Goal: Task Accomplishment & Management: Use online tool/utility

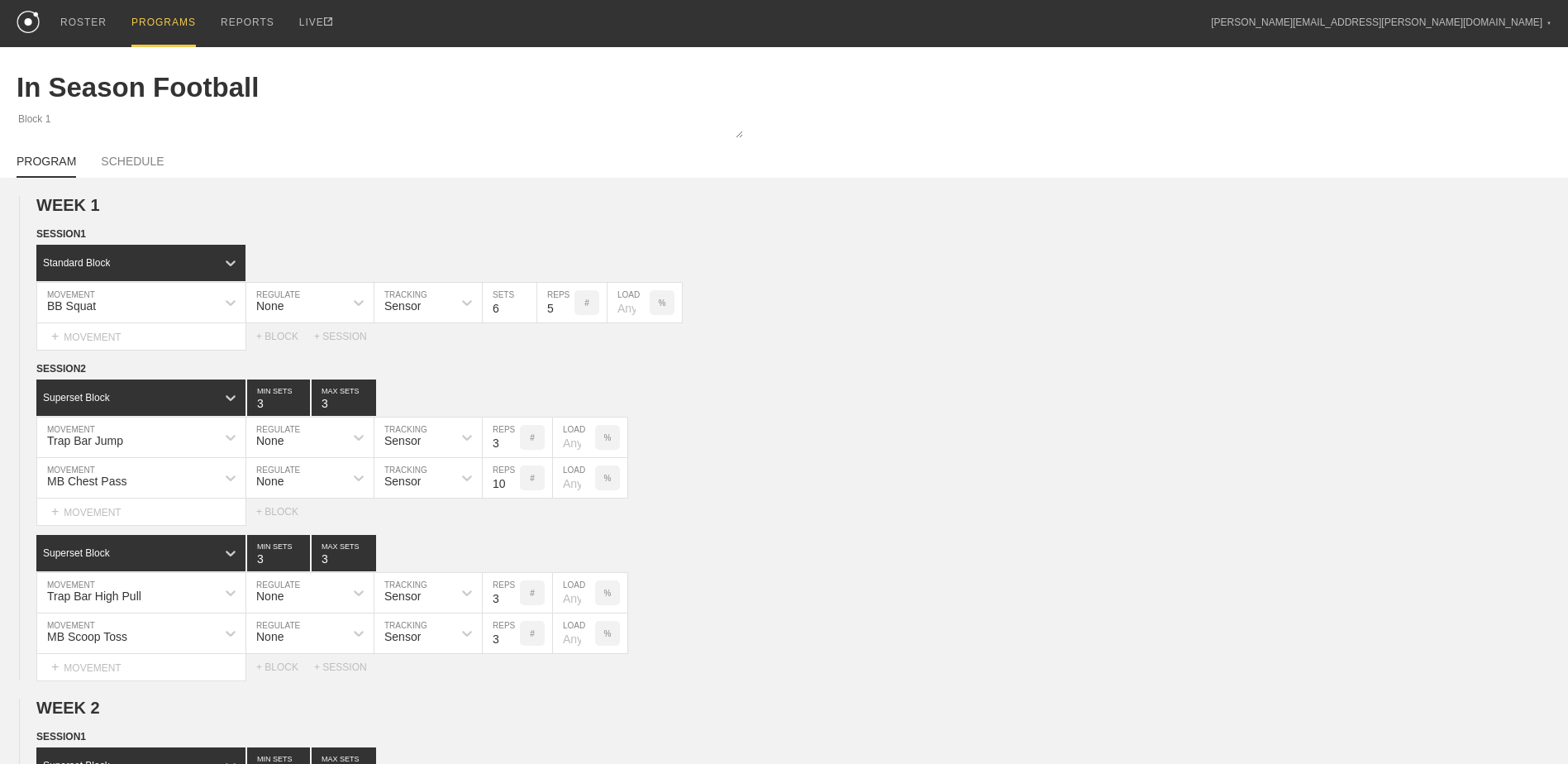
click at [161, 19] on div "PROGRAMS" at bounding box center [164, 23] width 64 height 47
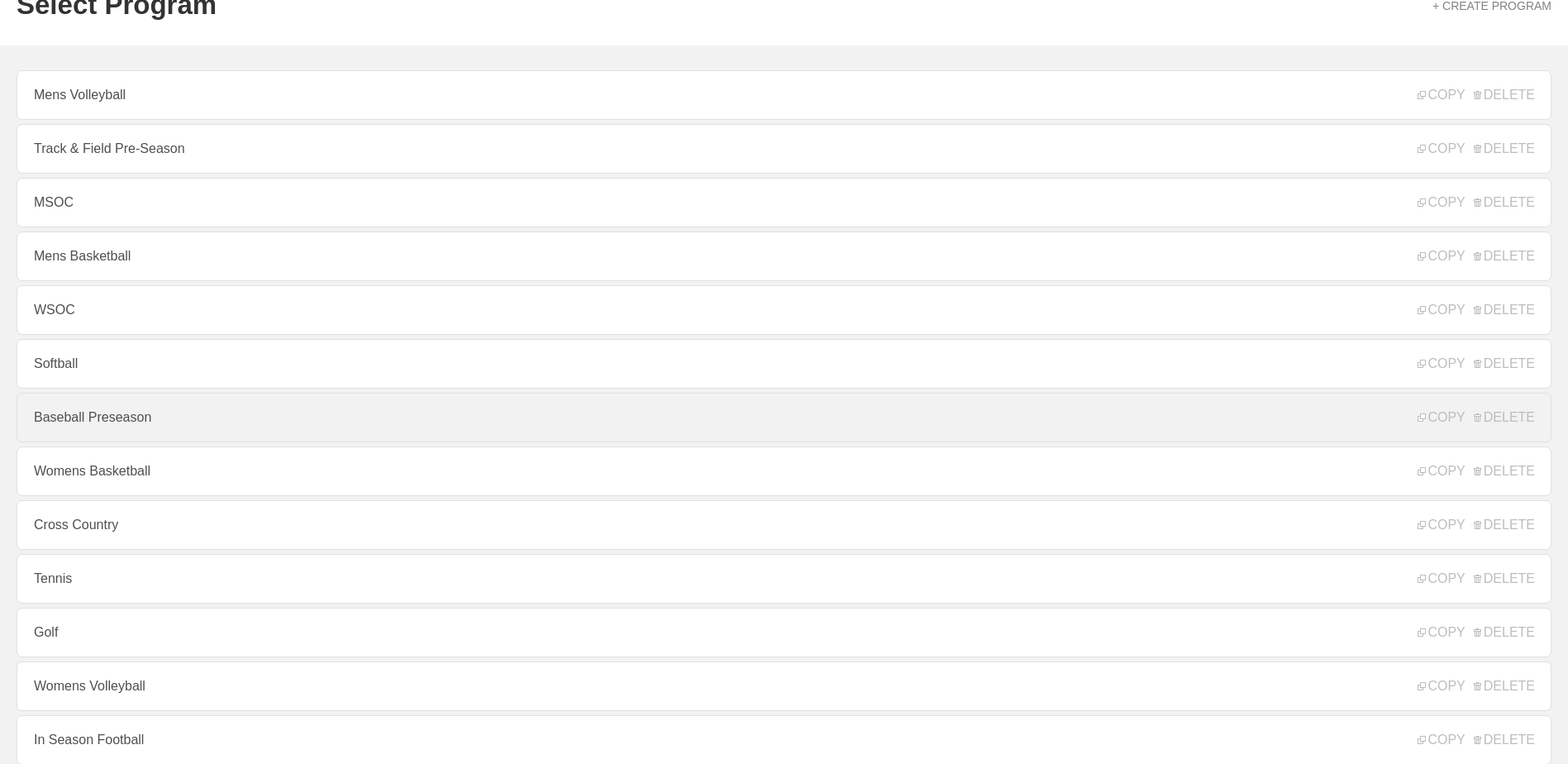
scroll to position [178, 0]
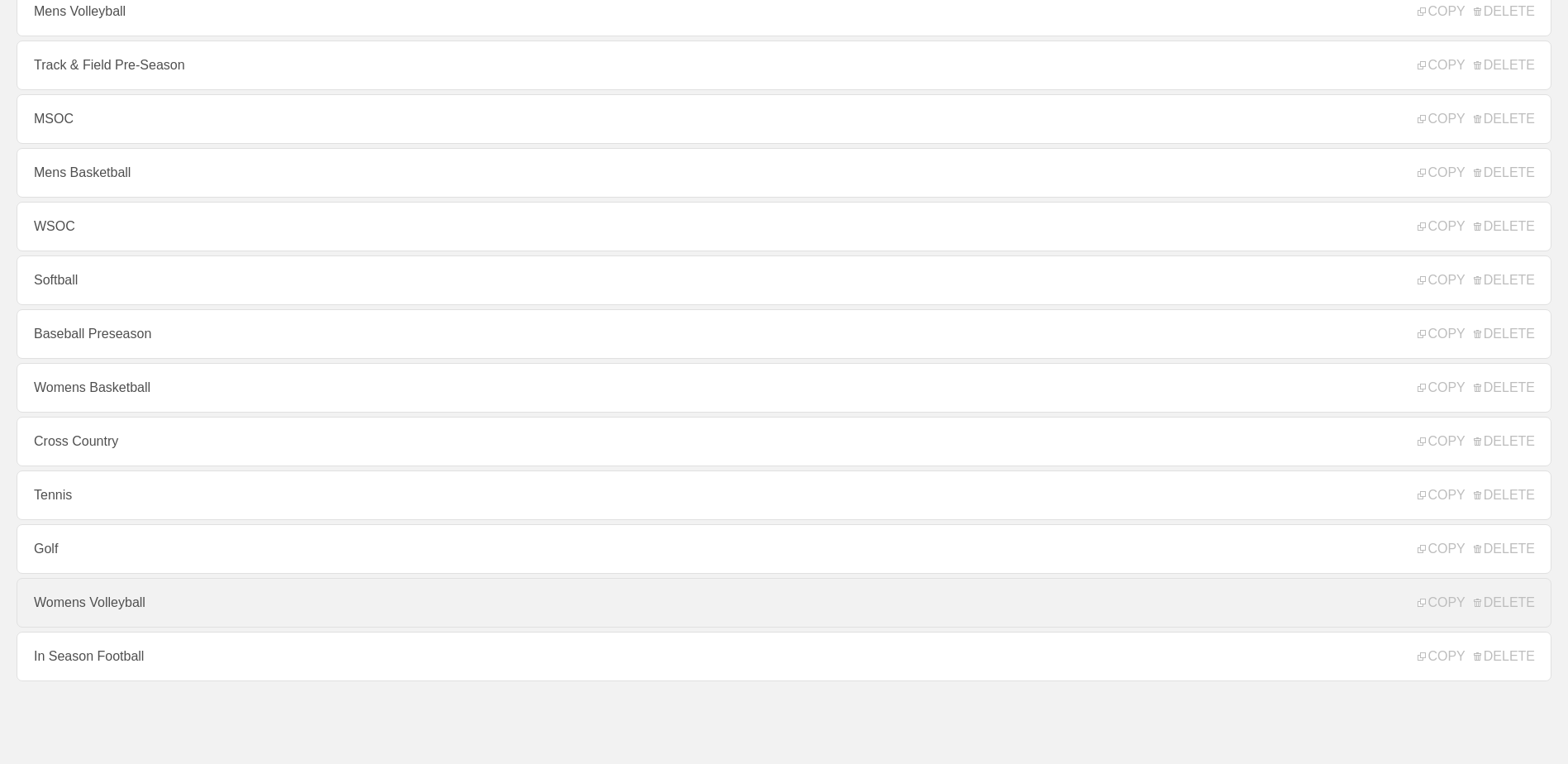
click at [205, 592] on link "Womens Volleyball" at bounding box center [784, 603] width 1536 height 50
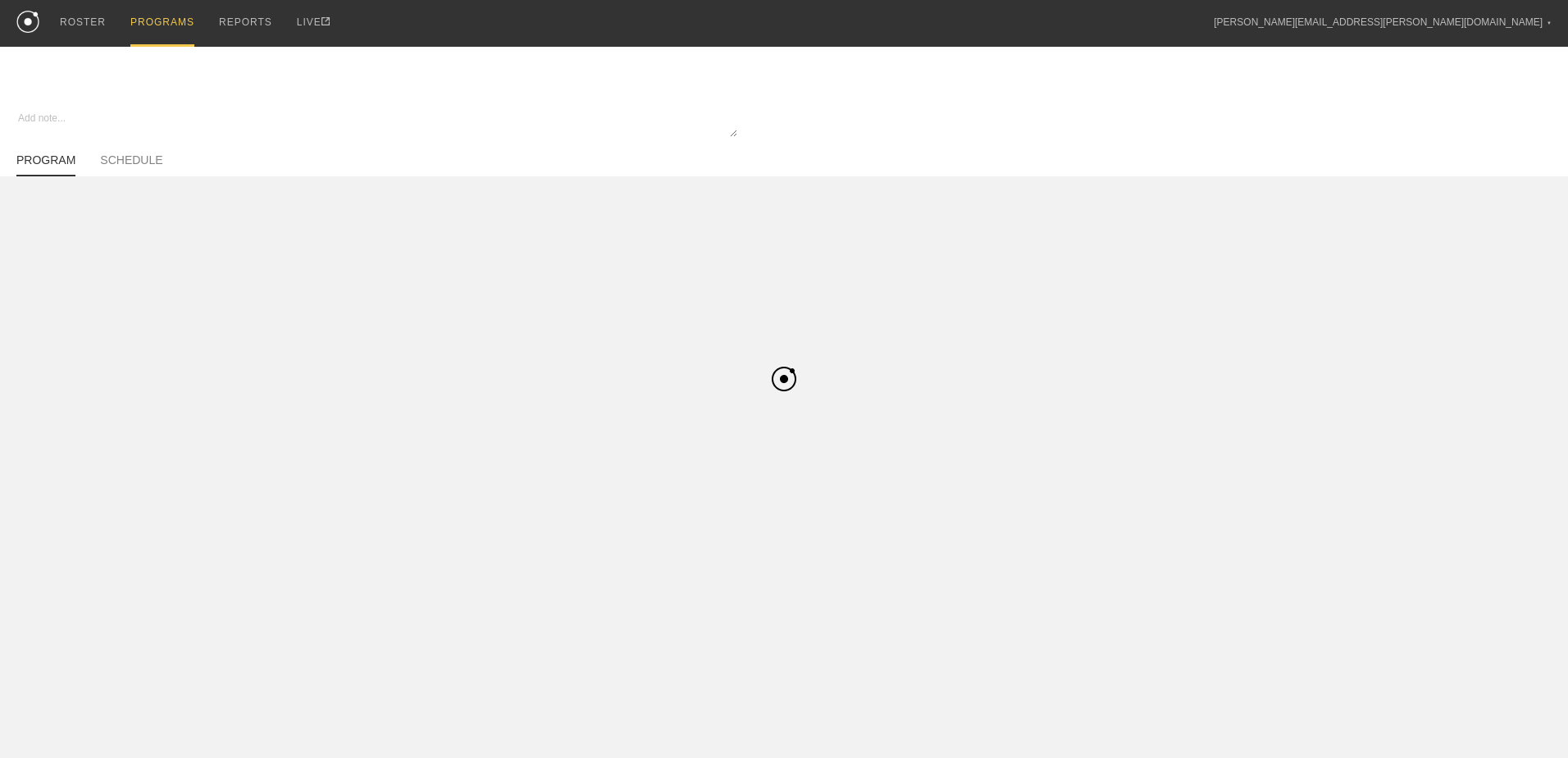
type textarea "x"
type input "Womens Volleyball"
type textarea "In Season"
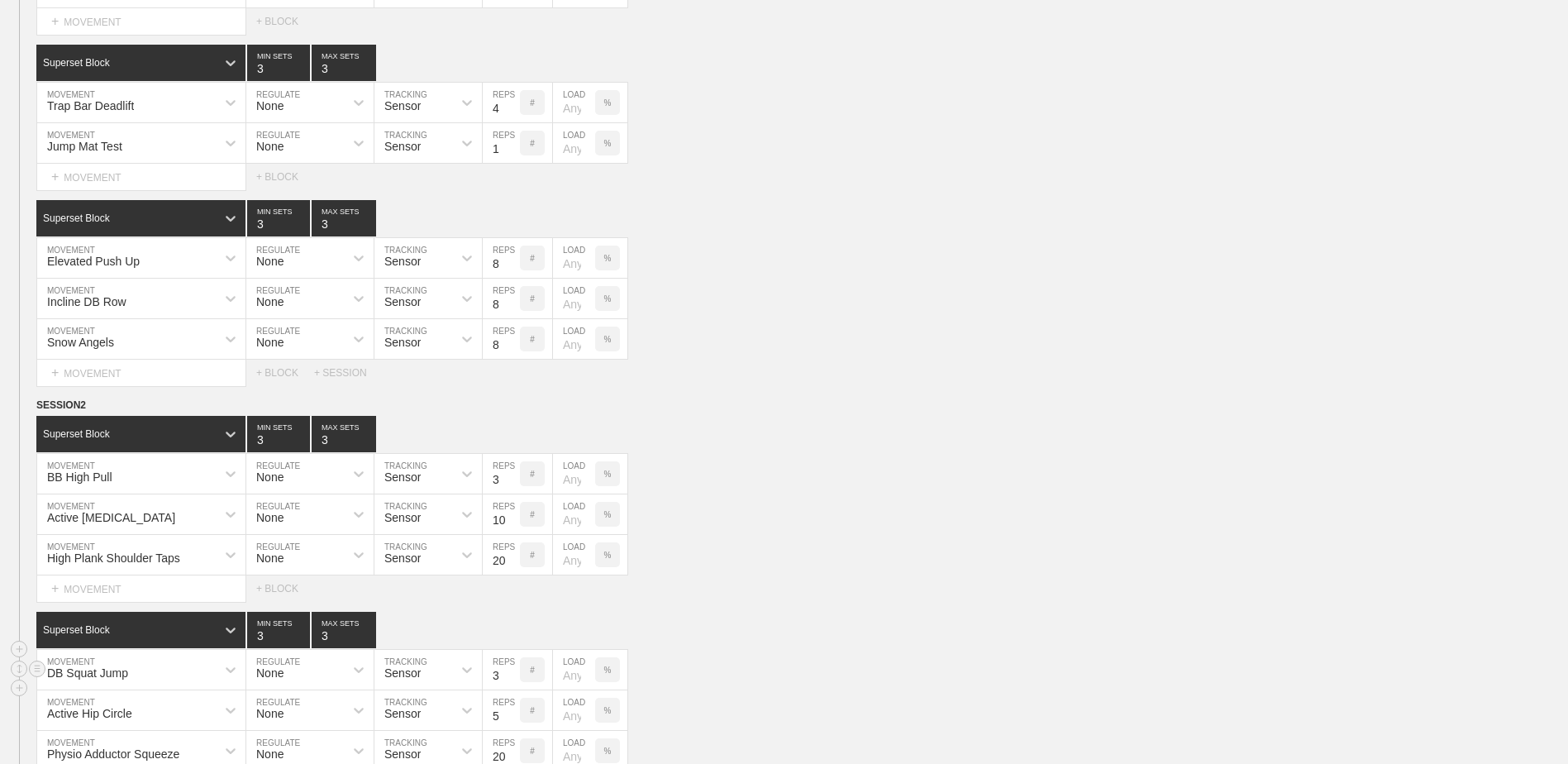
scroll to position [3181, 0]
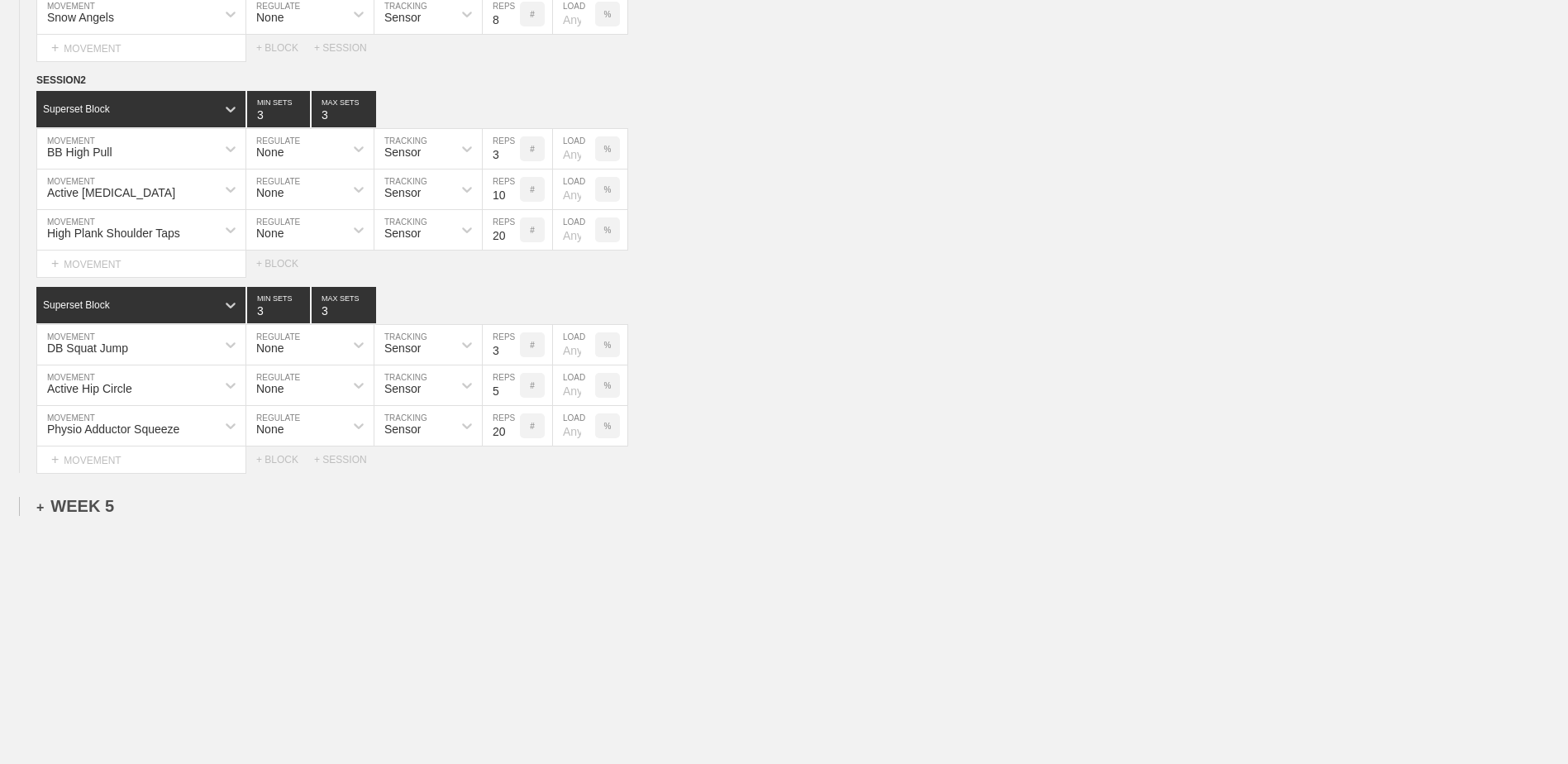
click at [104, 512] on div "+ WEEK 5" at bounding box center [75, 506] width 78 height 19
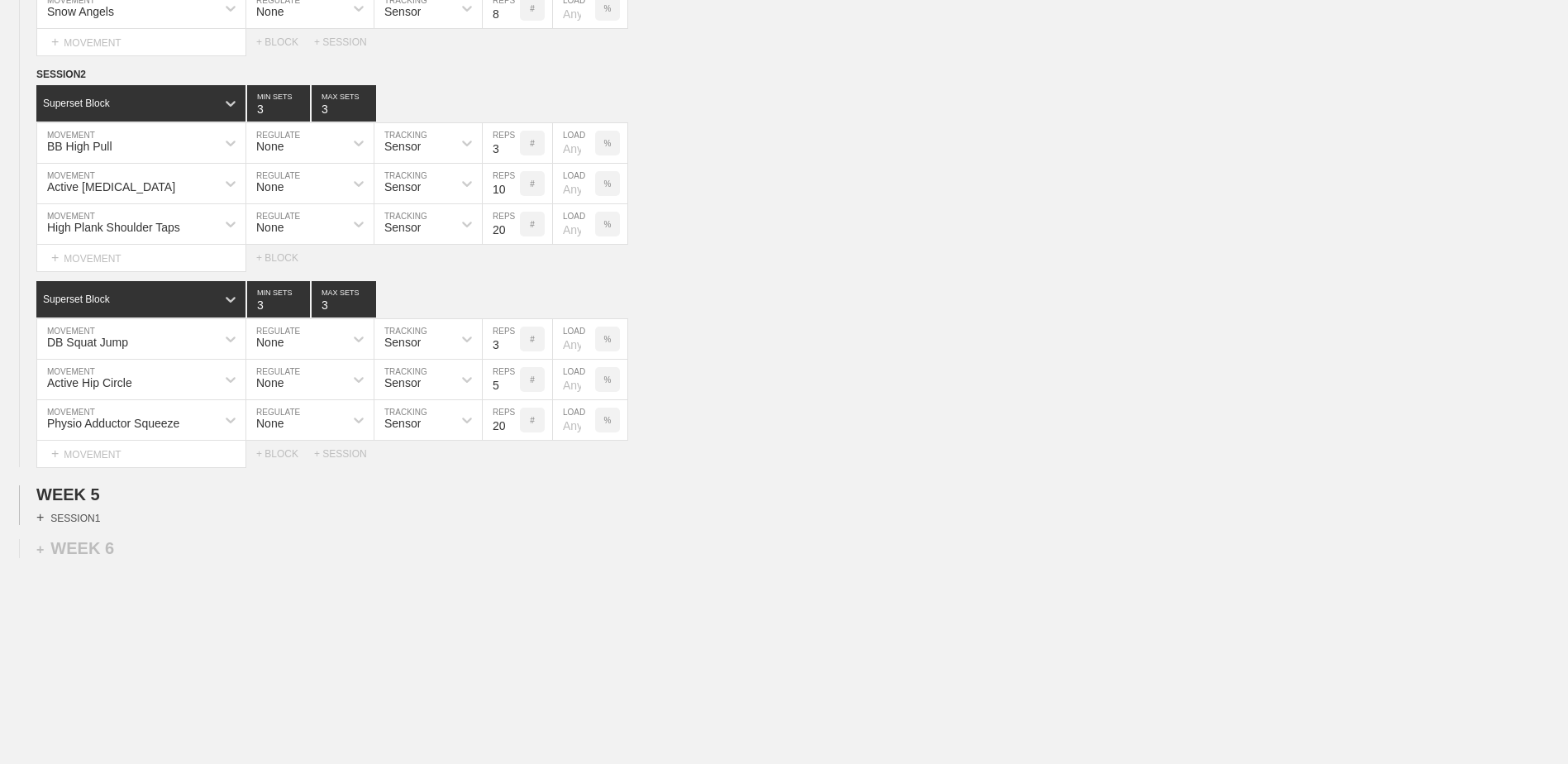
click at [75, 525] on div "+ SESSION 1" at bounding box center [67, 517] width 64 height 15
click at [115, 552] on div "+ BLOCK" at bounding box center [140, 547] width 208 height 26
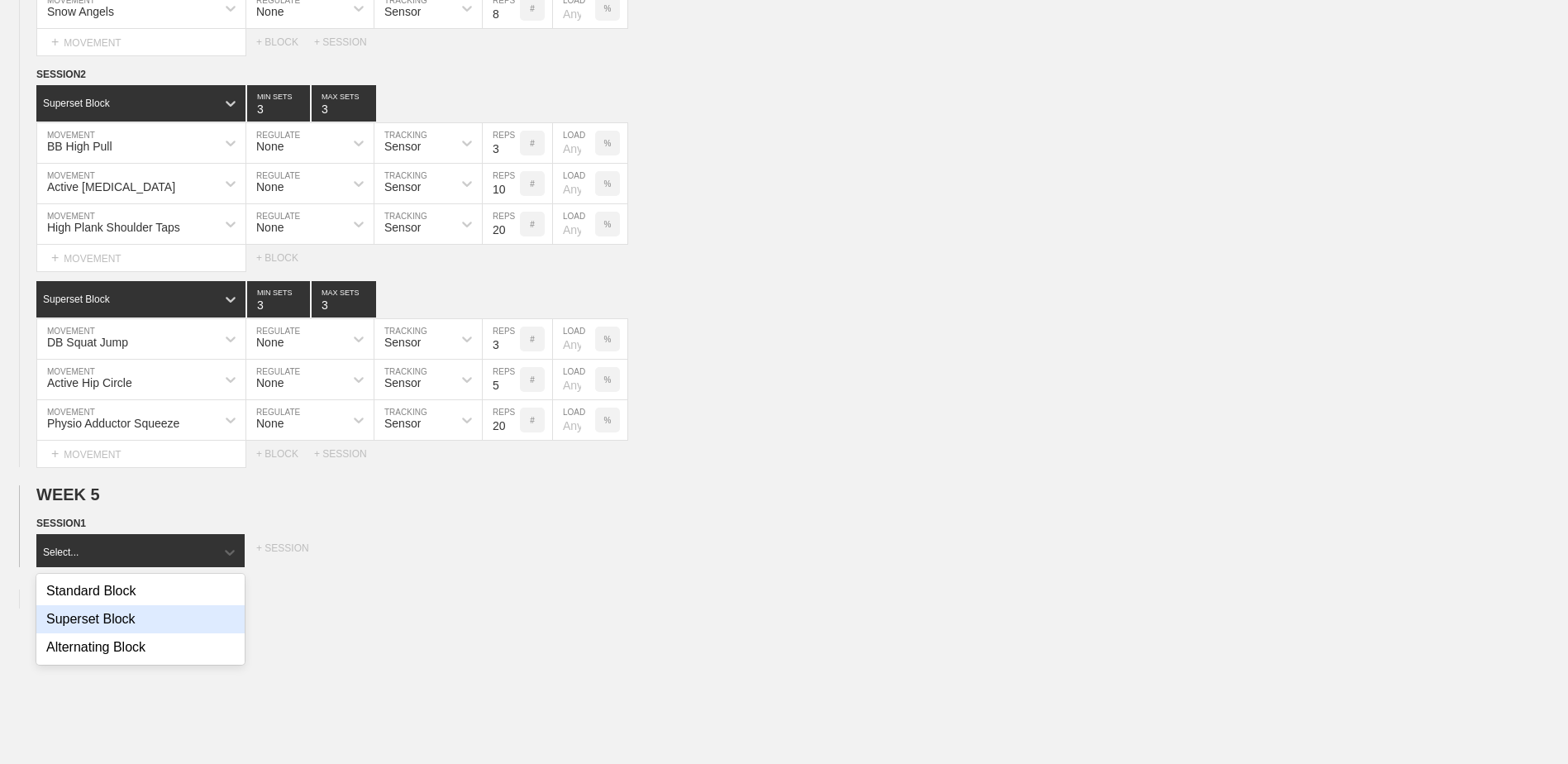
click at [156, 621] on div "Superset Block" at bounding box center [140, 618] width 208 height 28
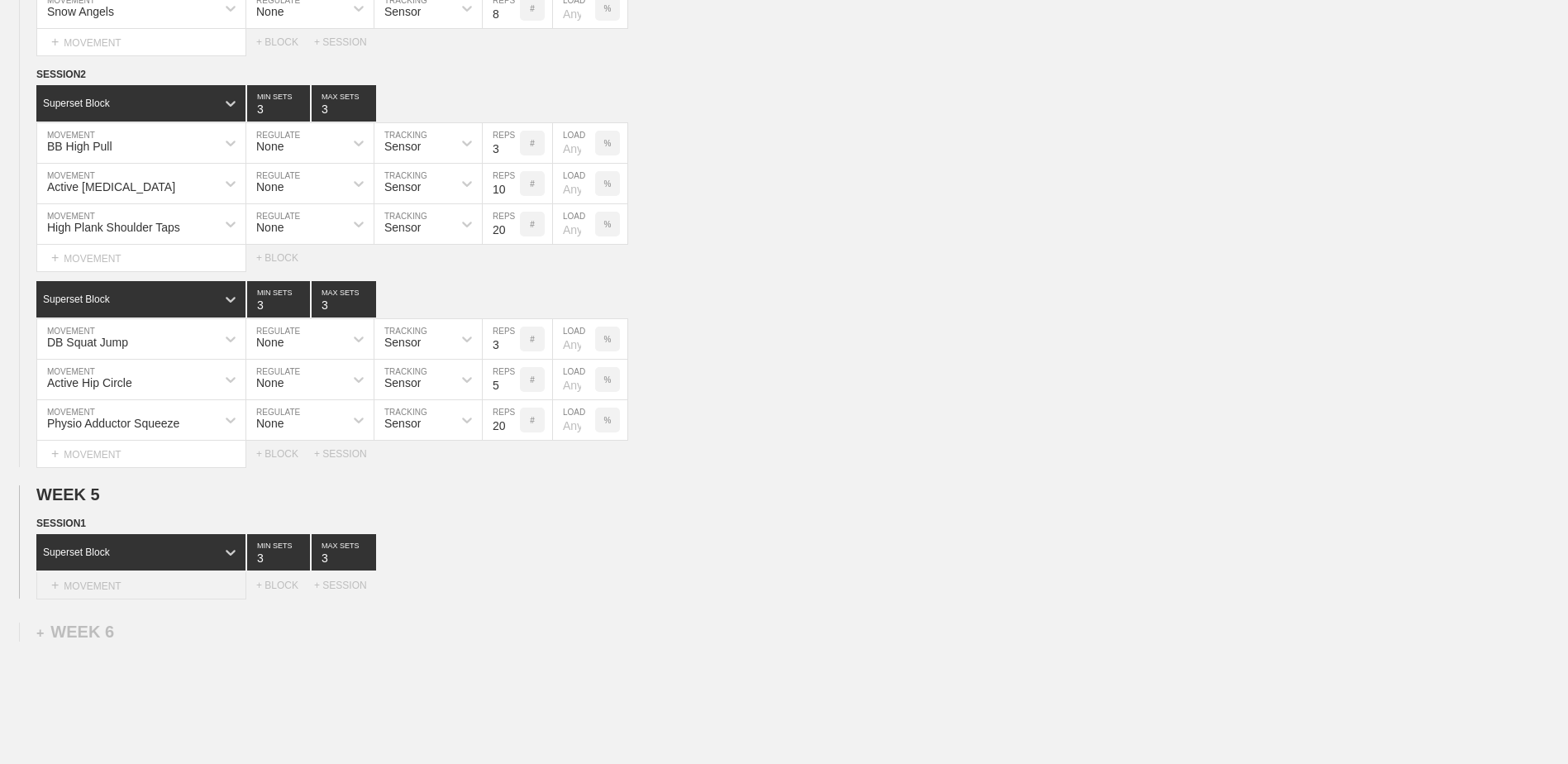
click at [167, 589] on div "+ MOVEMENT" at bounding box center [141, 586] width 210 height 27
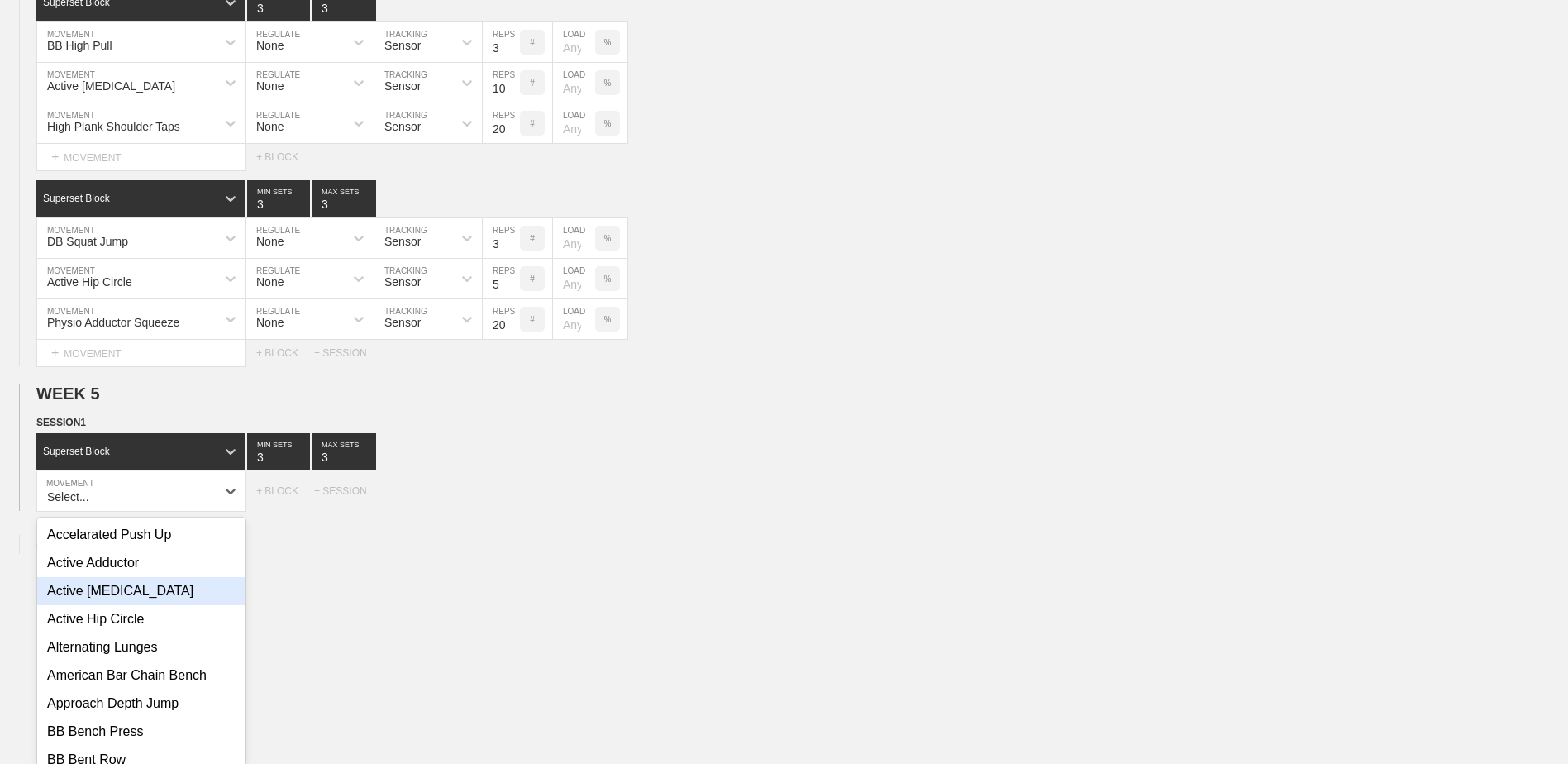
scroll to position [3295, 0]
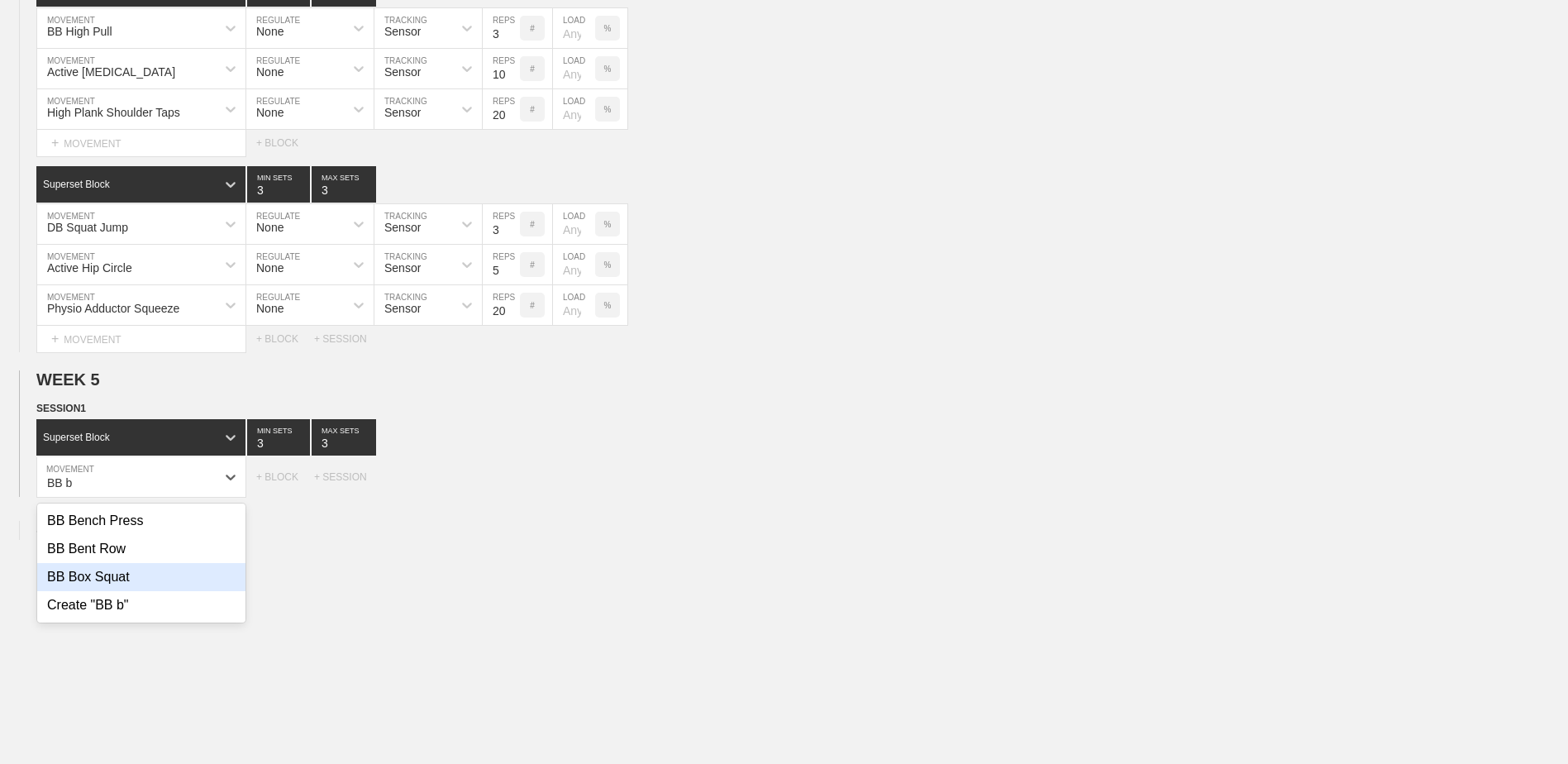
click at [210, 581] on div "BB Box Squat" at bounding box center [141, 576] width 208 height 28
type input "BB b"
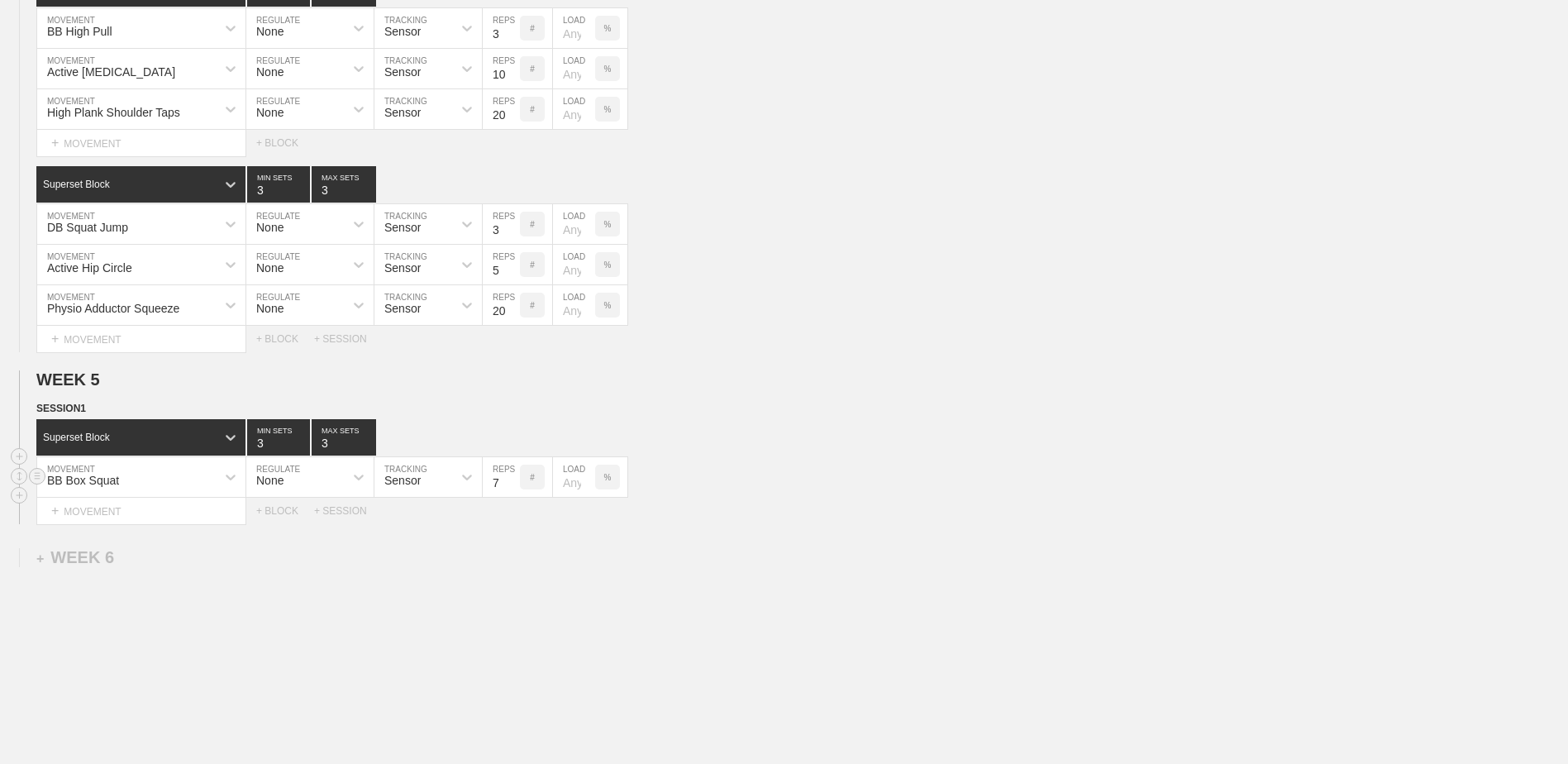
click at [512, 489] on input "7" at bounding box center [501, 477] width 37 height 40
click at [512, 489] on input "6" at bounding box center [501, 477] width 37 height 40
click at [512, 489] on input "5" at bounding box center [501, 477] width 37 height 40
click at [512, 489] on input "4" at bounding box center [501, 477] width 37 height 40
type input "3"
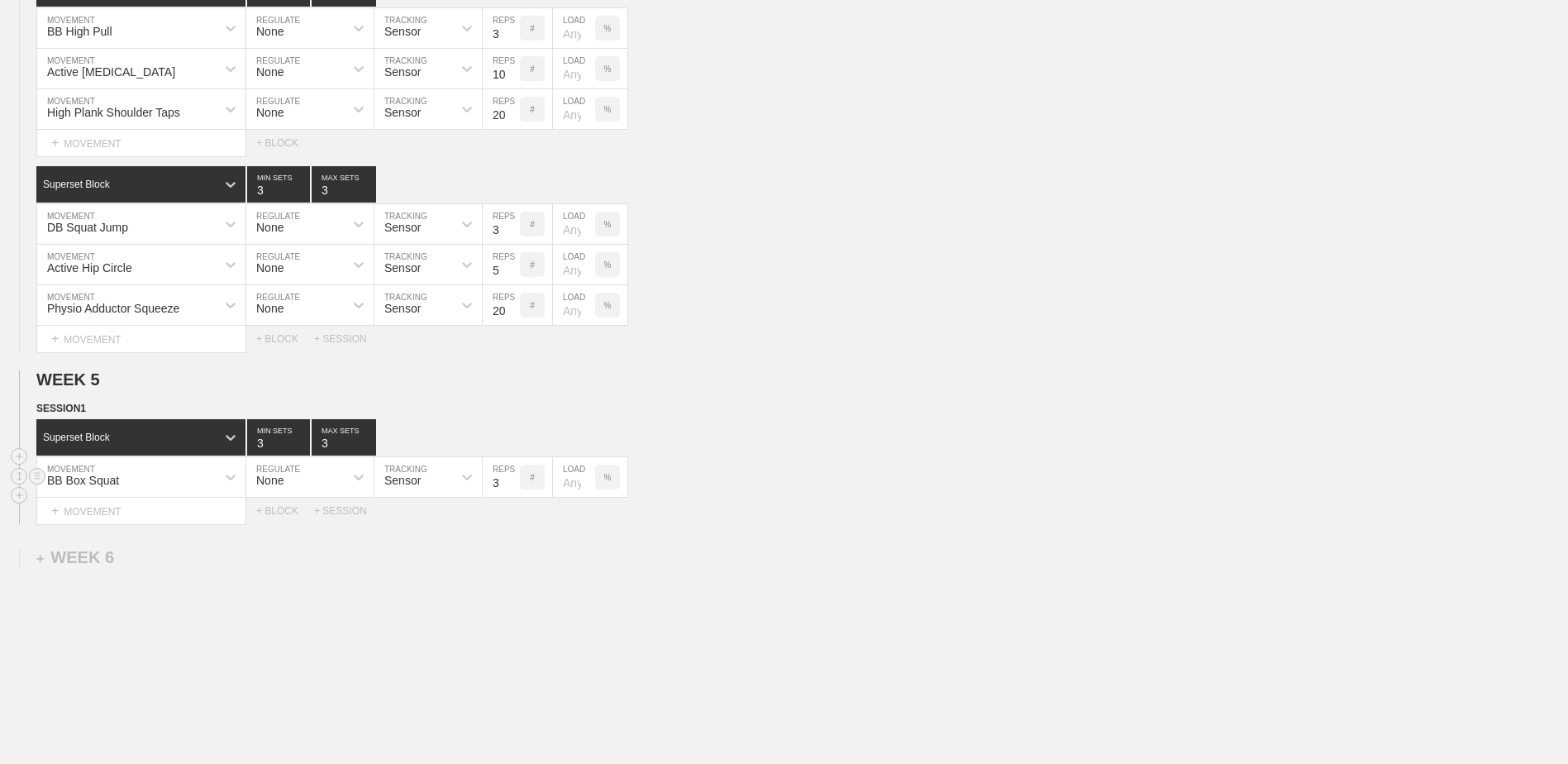
click at [512, 489] on input "3" at bounding box center [501, 477] width 37 height 40
click at [154, 506] on div "+ MOVEMENT" at bounding box center [141, 511] width 210 height 27
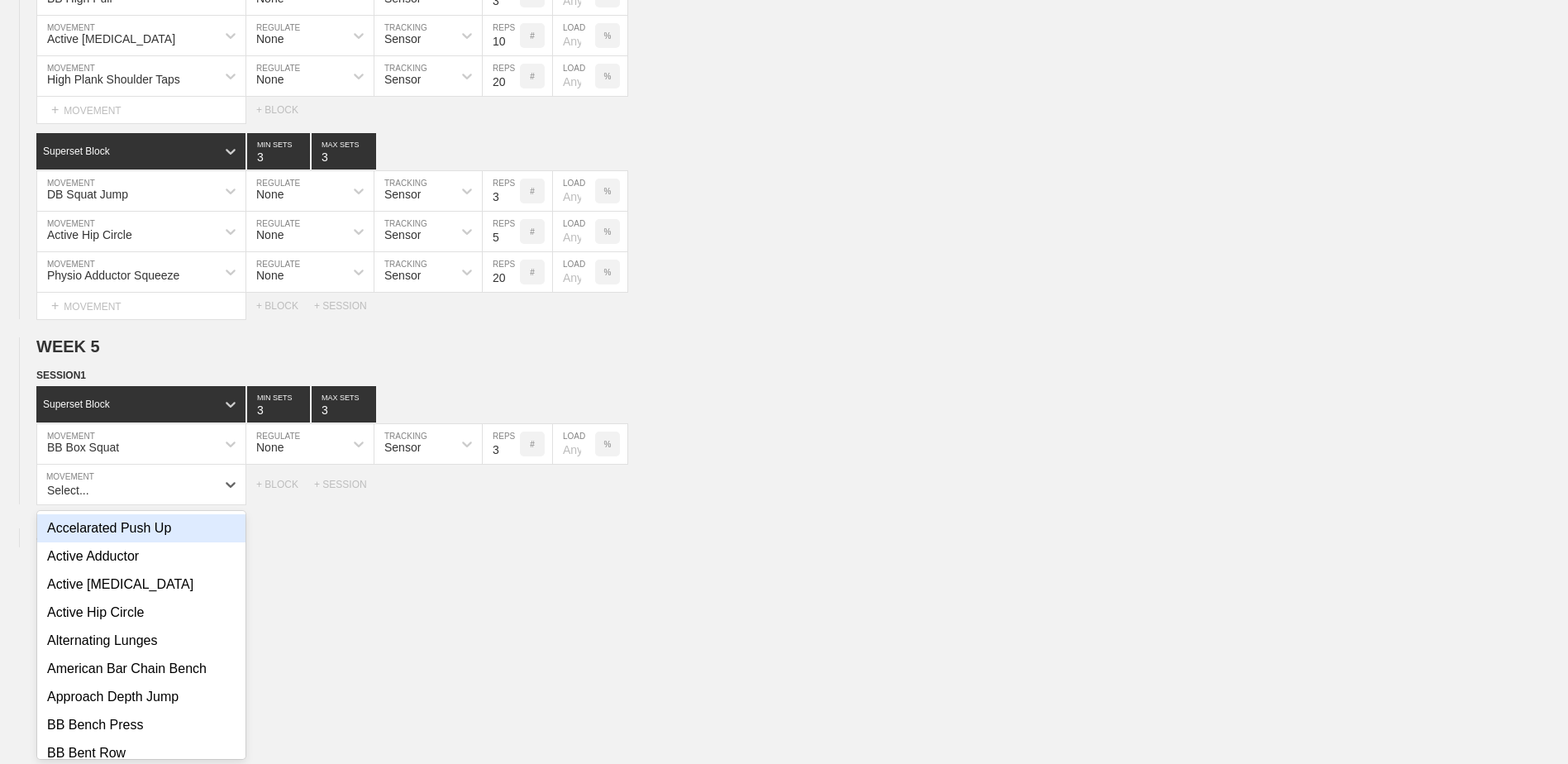
scroll to position [3336, 0]
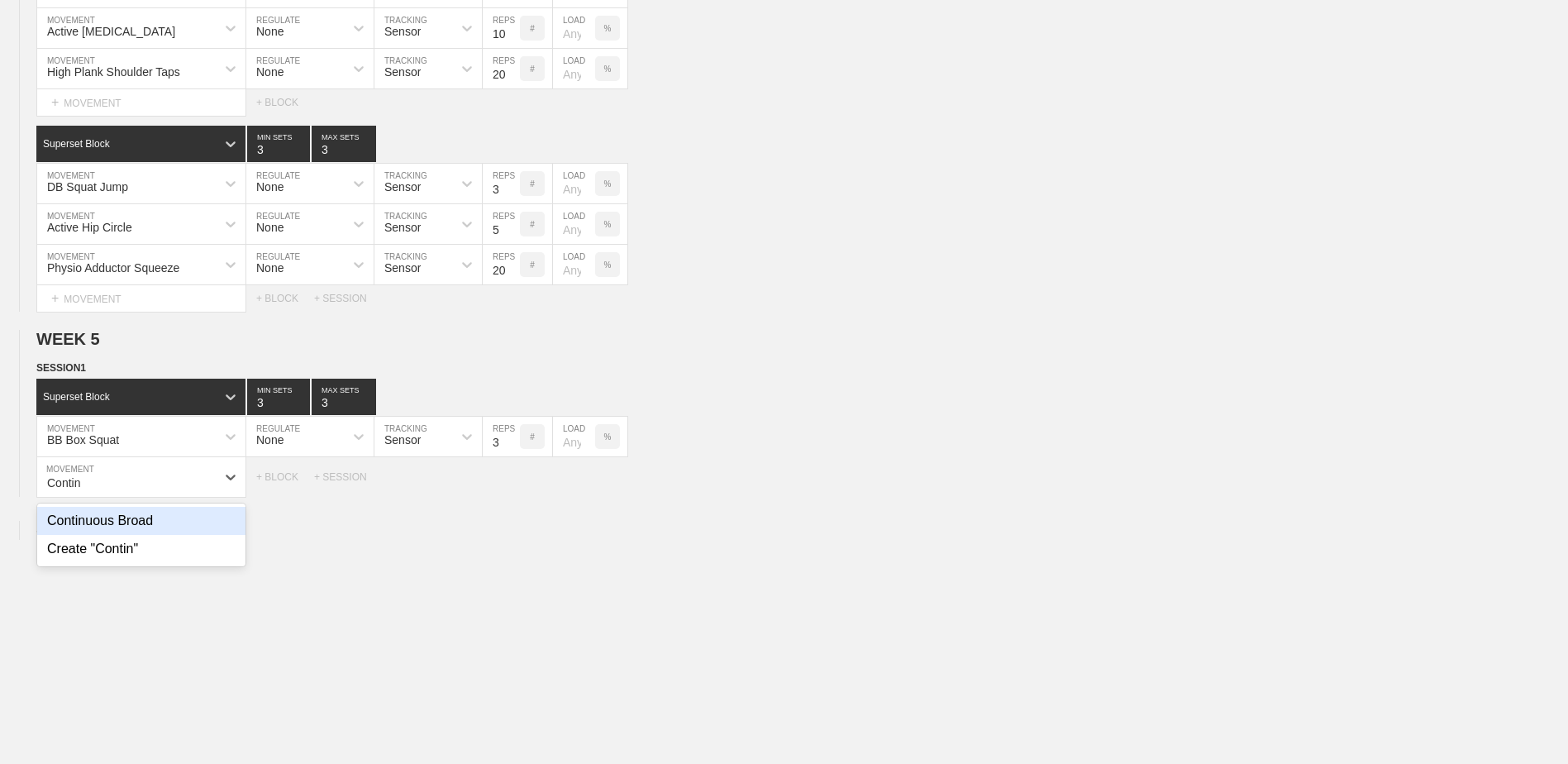
click at [232, 531] on div "Continuous Broad" at bounding box center [141, 521] width 208 height 28
type input "Contin"
click at [513, 492] on input "7" at bounding box center [501, 477] width 37 height 40
click at [513, 492] on input "6" at bounding box center [501, 477] width 37 height 40
click at [513, 492] on input "5" at bounding box center [501, 477] width 37 height 40
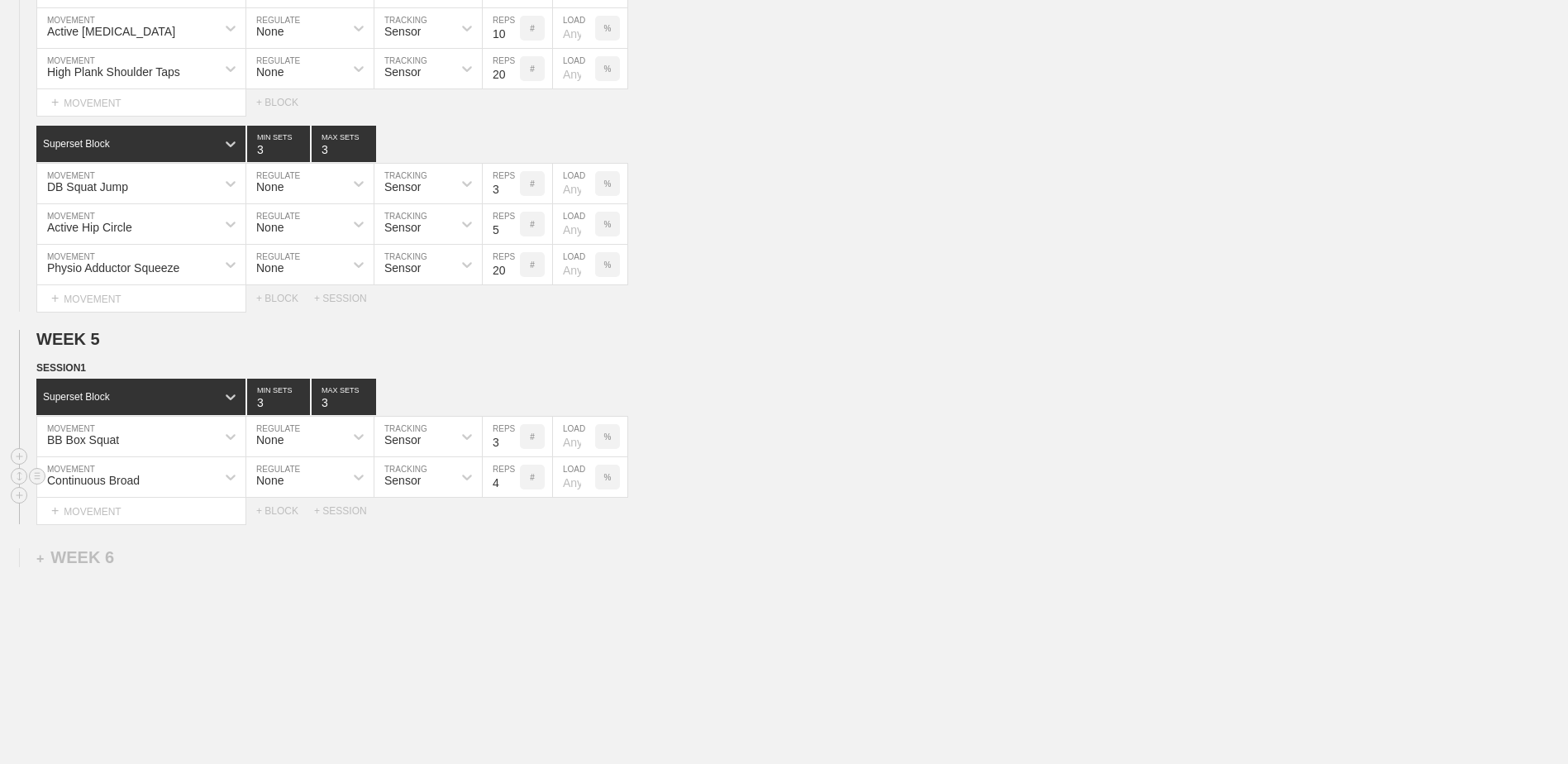
click at [513, 492] on input "4" at bounding box center [501, 477] width 37 height 40
type input "3"
click at [513, 492] on input "3" at bounding box center [501, 477] width 37 height 40
click at [285, 517] on div "+ BLOCK" at bounding box center [284, 511] width 58 height 12
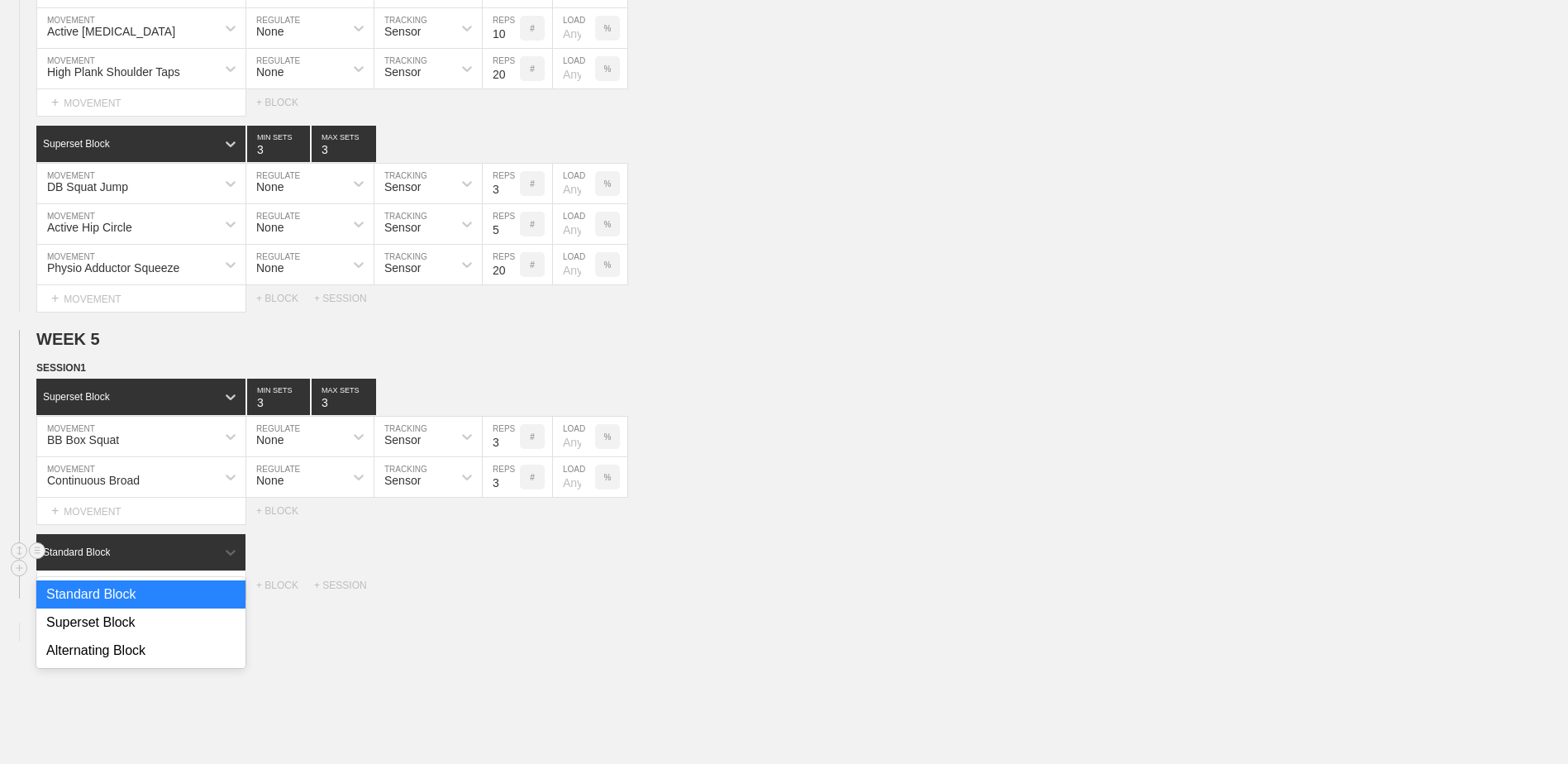
click at [163, 558] on div "Standard Block" at bounding box center [126, 552] width 180 height 15
click at [158, 633] on div "Superset Block" at bounding box center [141, 622] width 209 height 28
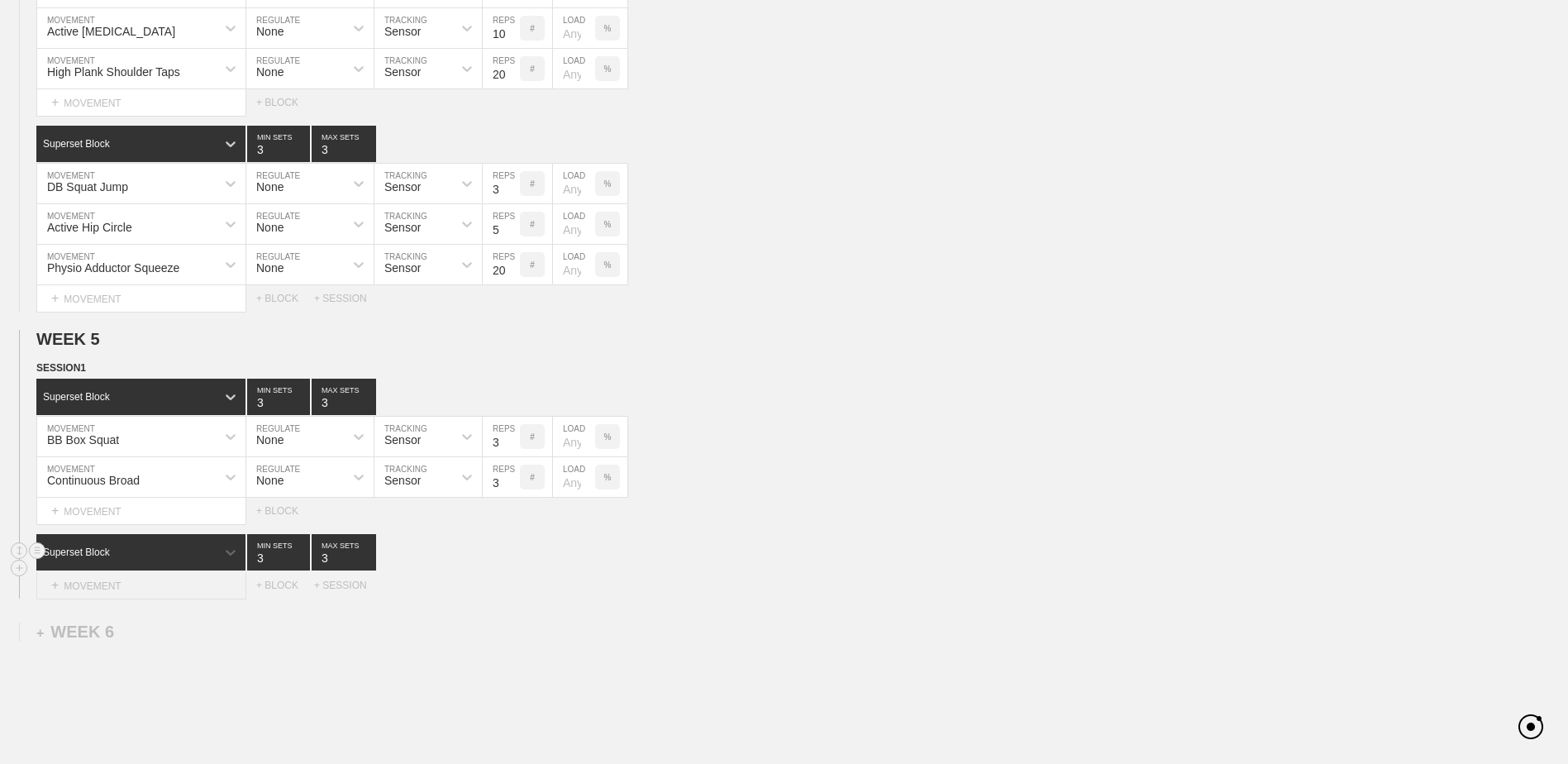
click at [148, 583] on div "+ MOVEMENT" at bounding box center [141, 586] width 210 height 27
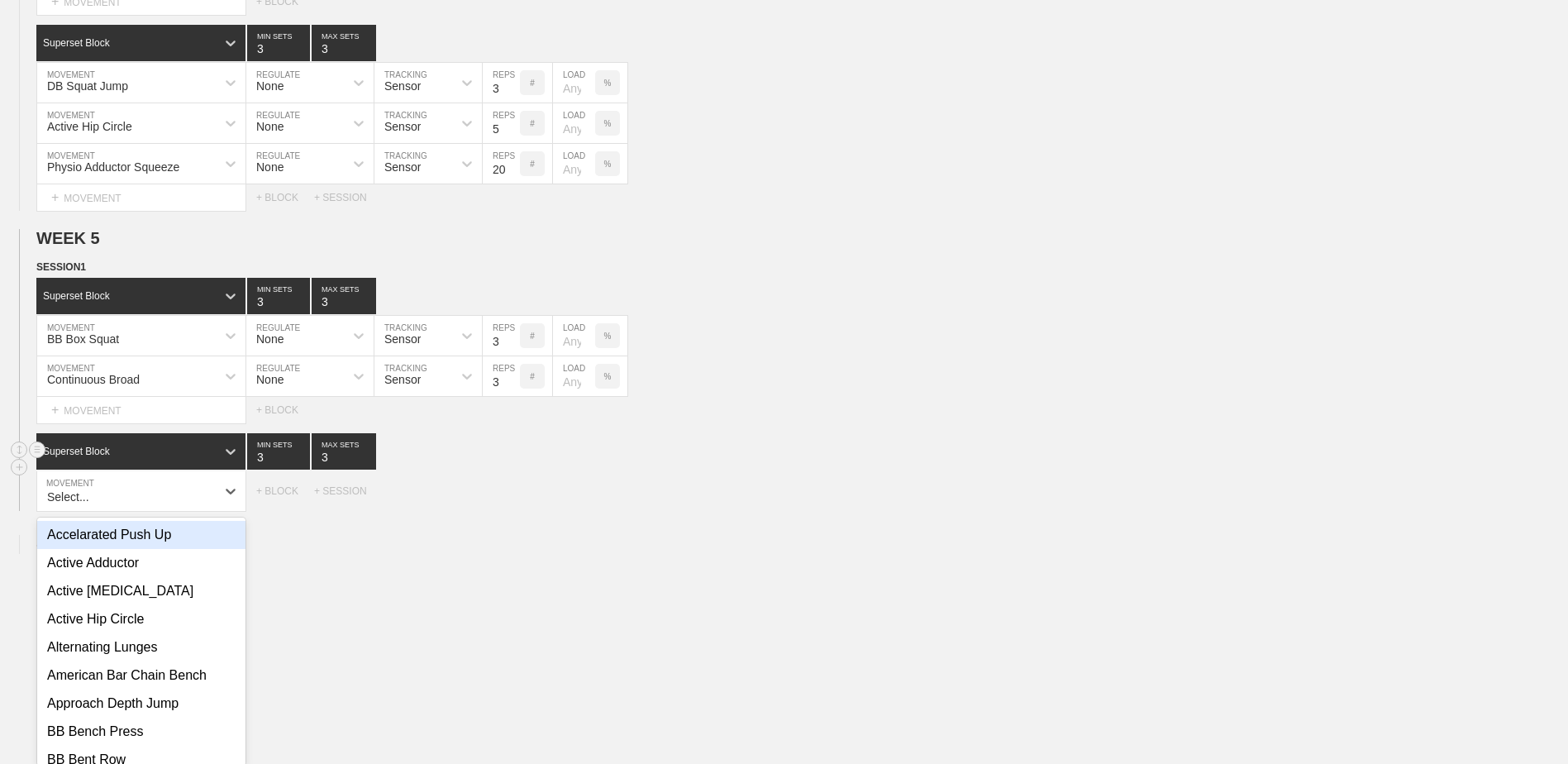
scroll to position [3451, 0]
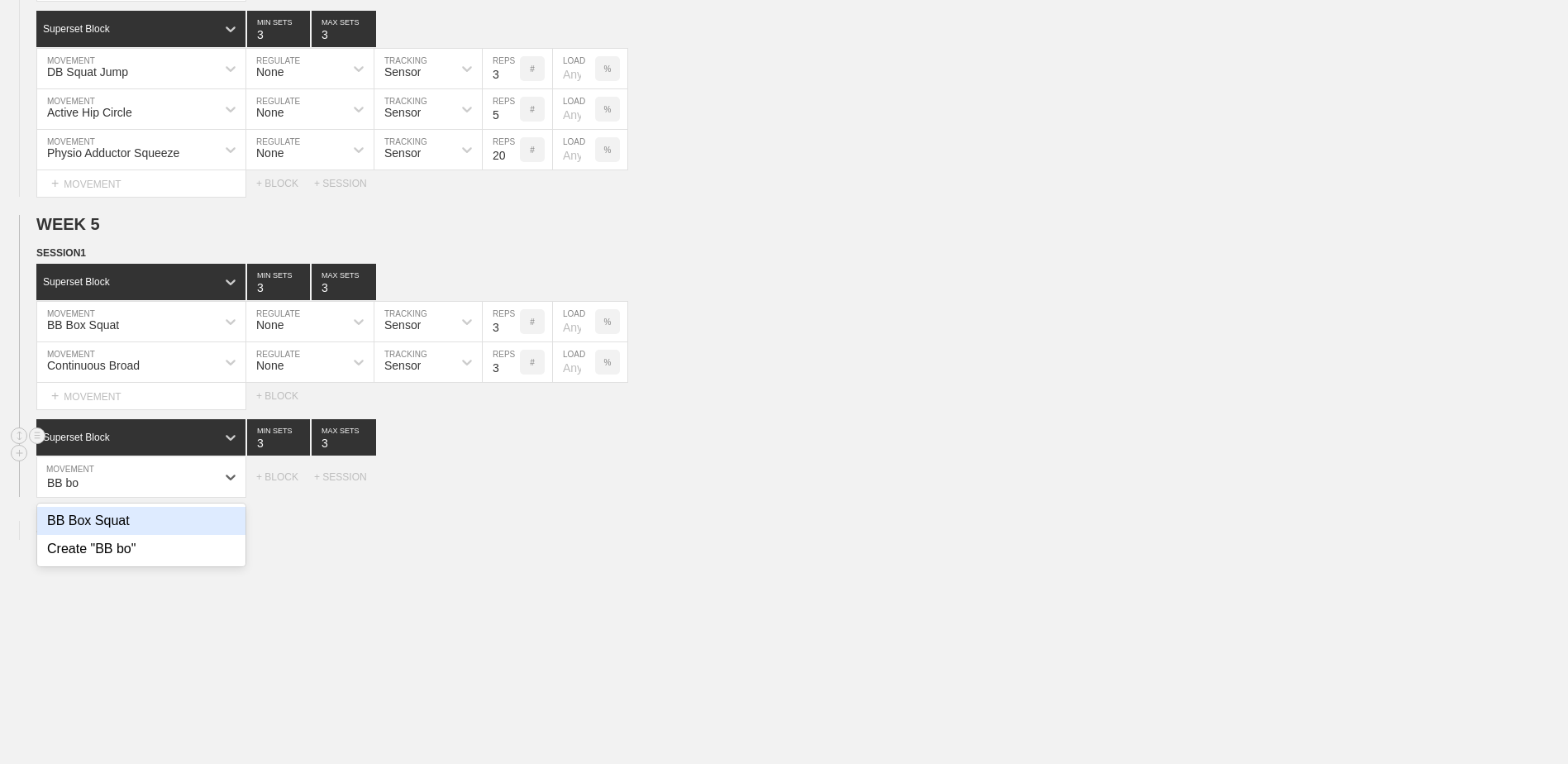
click at [154, 535] on div "BB Box Squat" at bounding box center [141, 521] width 208 height 28
type input "BB bo"
click at [513, 491] on input "7" at bounding box center [501, 477] width 37 height 40
click at [513, 491] on input "6" at bounding box center [501, 477] width 37 height 40
click at [513, 491] on input "5" at bounding box center [501, 477] width 37 height 40
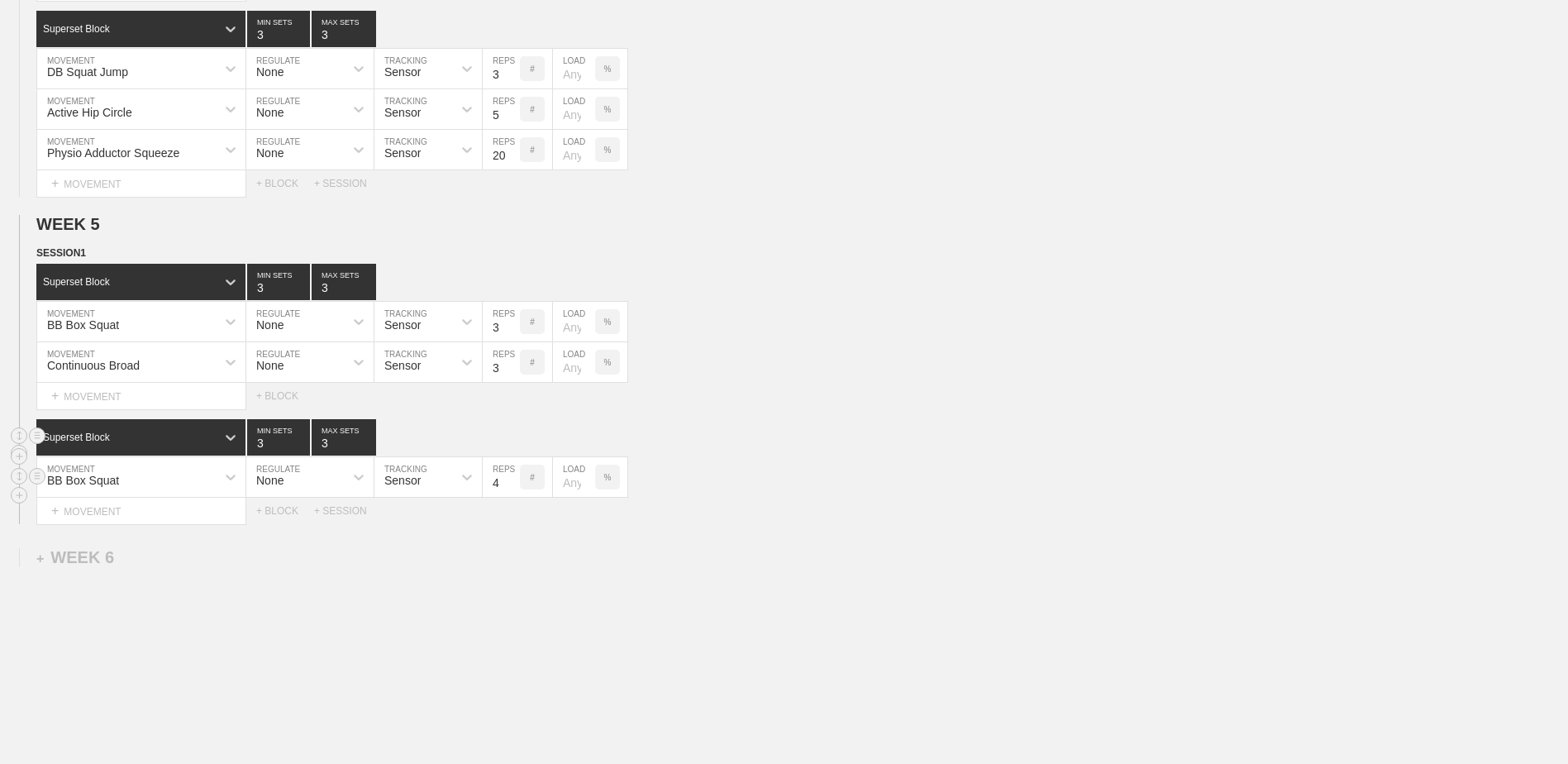
click at [513, 491] on input "4" at bounding box center [501, 477] width 37 height 40
type input "3"
click at [513, 491] on input "3" at bounding box center [501, 477] width 37 height 40
click at [192, 524] on div "+ MOVEMENT" at bounding box center [141, 511] width 210 height 27
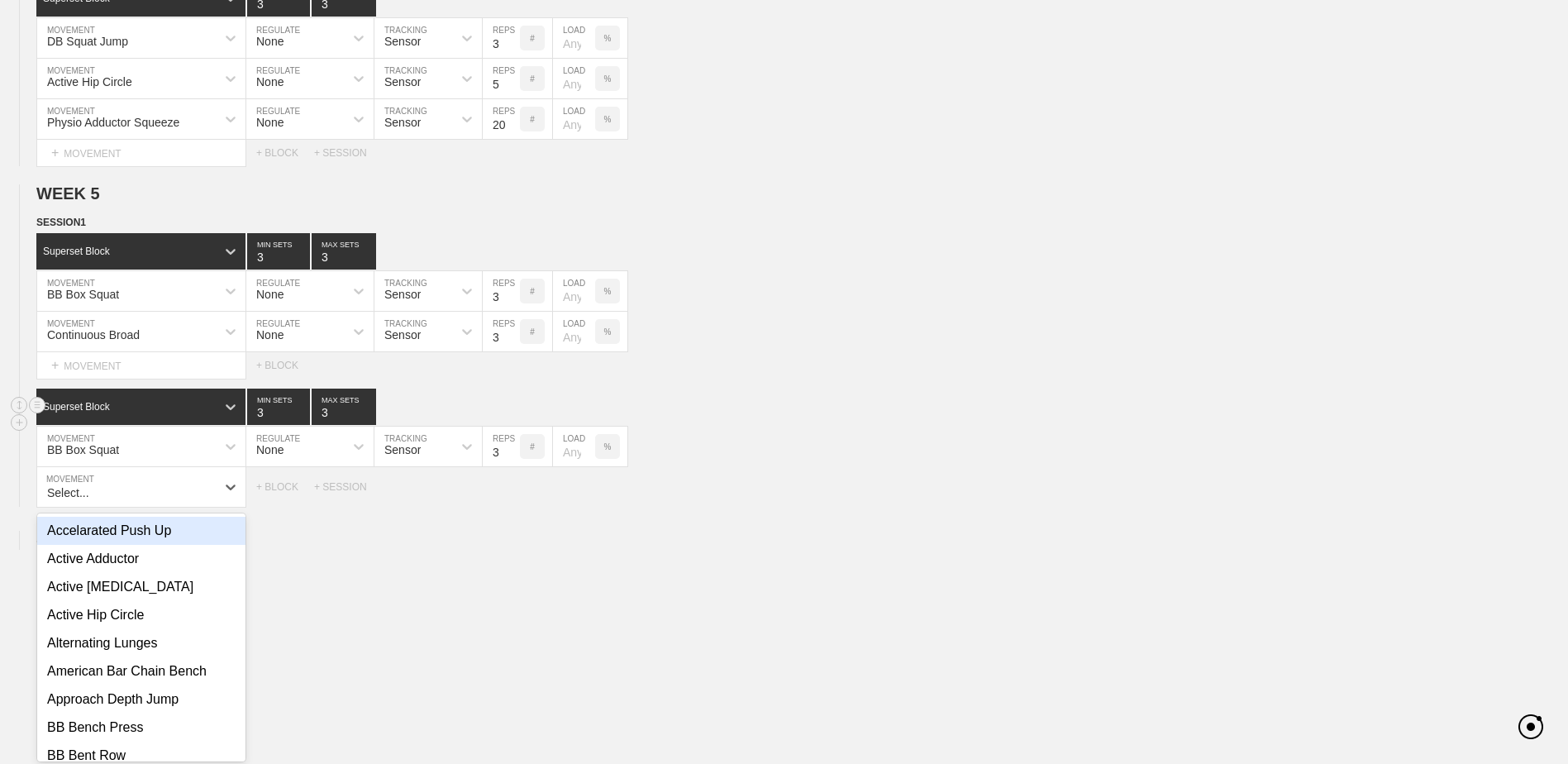
scroll to position [3492, 0]
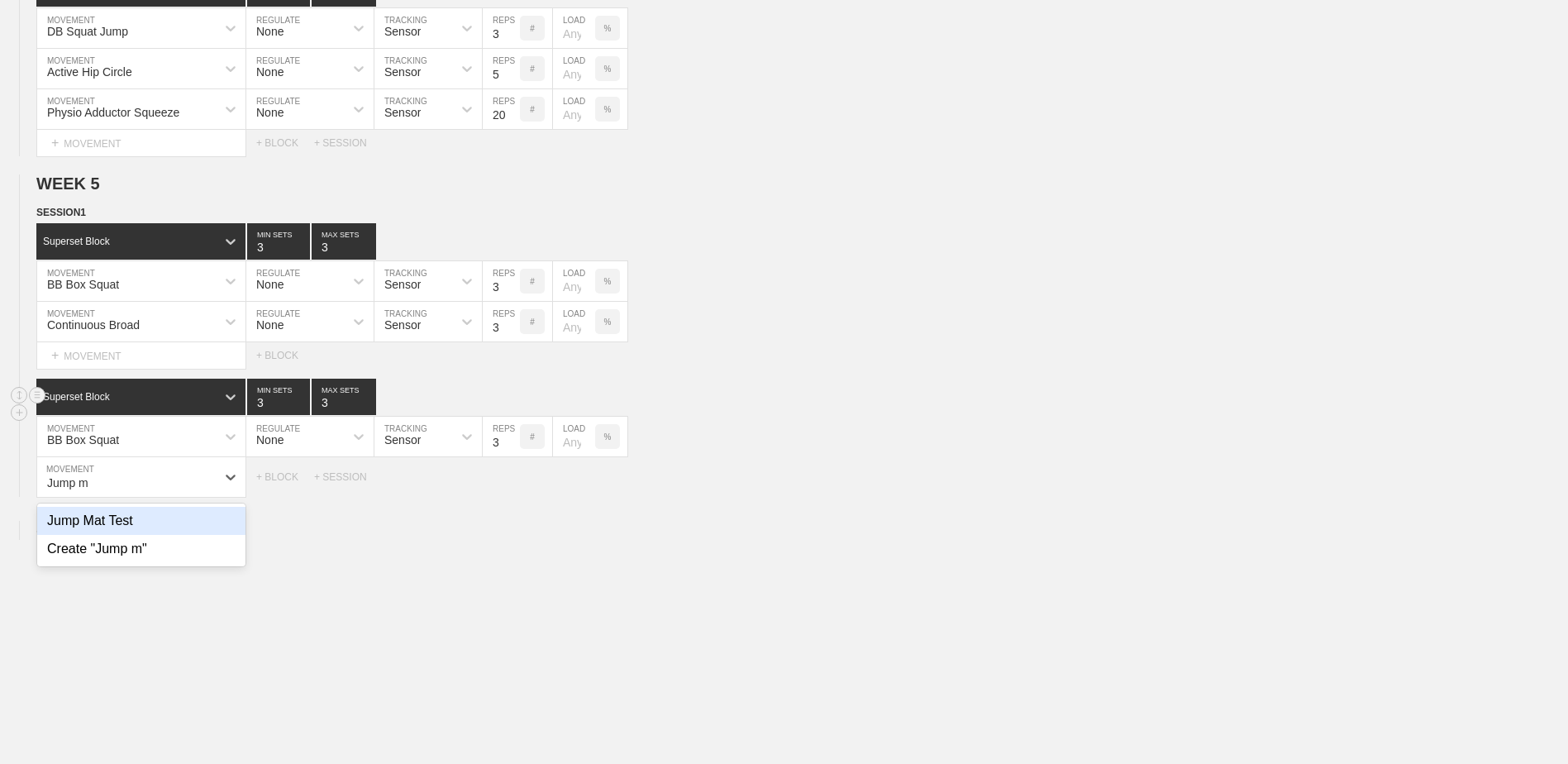
click at [178, 527] on div "Jump Mat Test" at bounding box center [141, 521] width 208 height 28
type input "Jump m"
click at [512, 493] on input "7" at bounding box center [501, 477] width 37 height 40
click at [512, 493] on input "6" at bounding box center [501, 477] width 37 height 40
click at [512, 493] on input "5" at bounding box center [501, 477] width 37 height 40
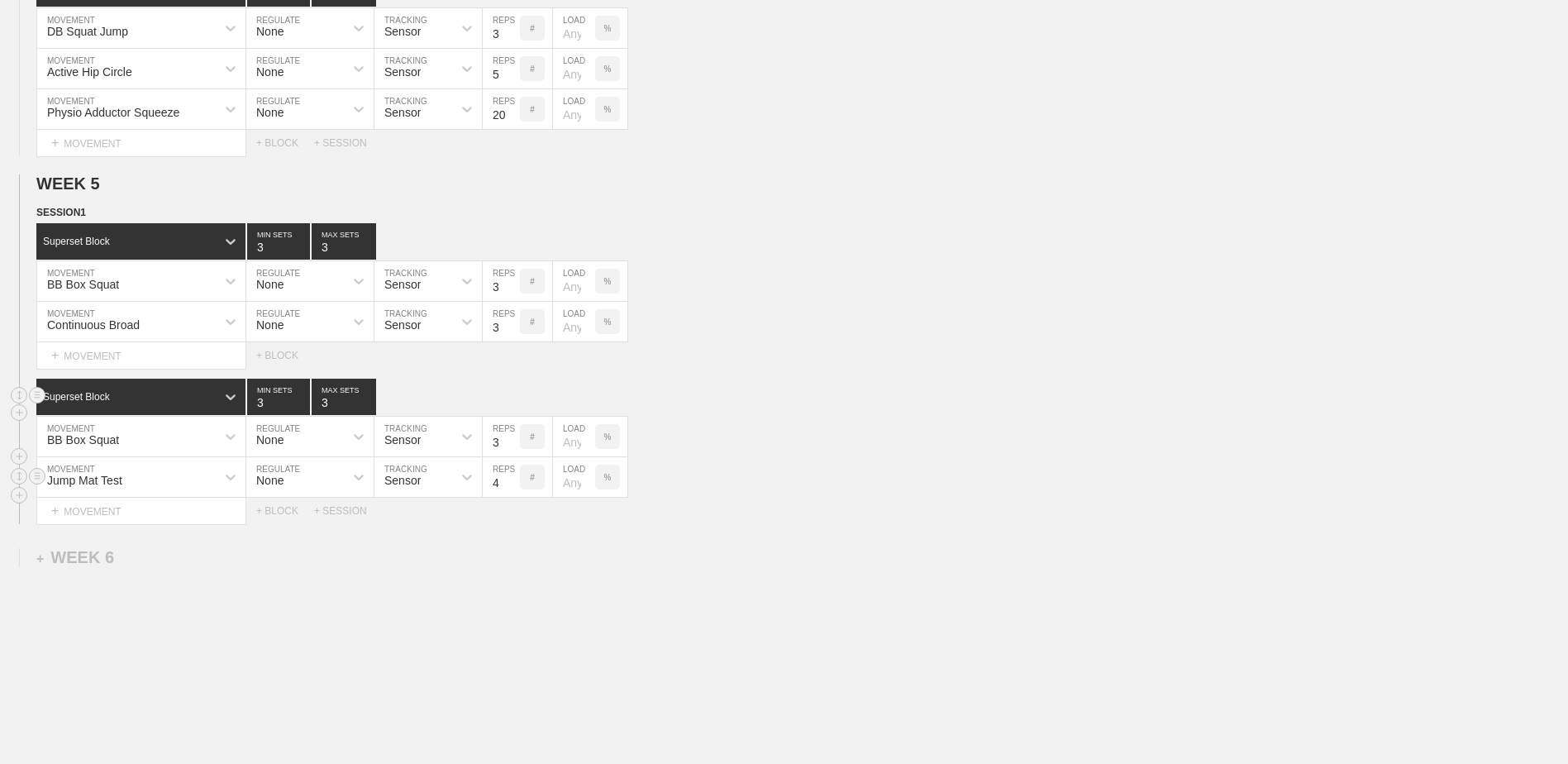
click at [512, 493] on input "4" at bounding box center [501, 477] width 37 height 40
click at [512, 493] on input "3" at bounding box center [501, 477] width 37 height 40
click at [512, 493] on input "2" at bounding box center [501, 477] width 37 height 40
type input "1"
click at [512, 493] on input "1" at bounding box center [501, 477] width 37 height 40
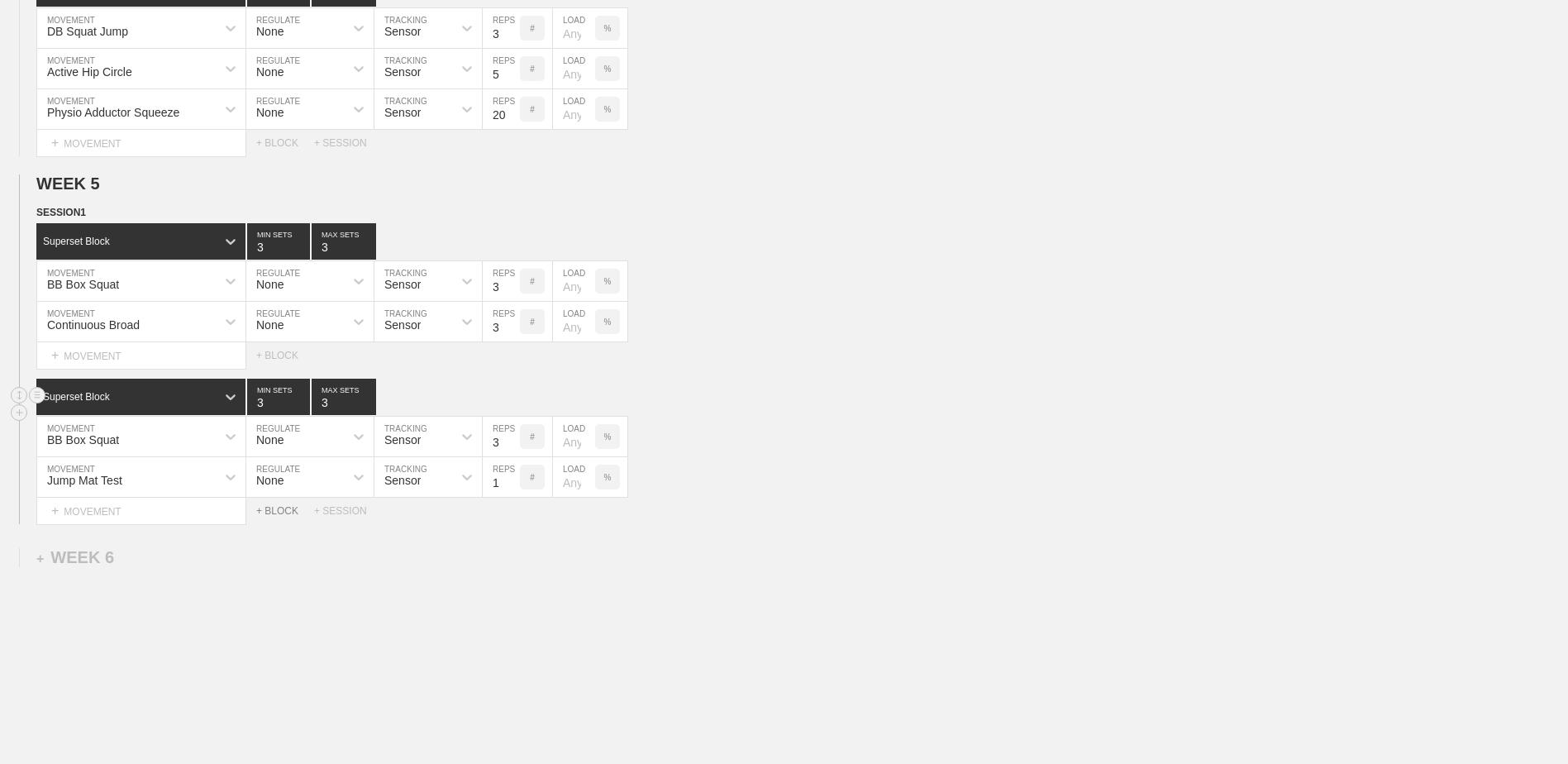
click at [278, 513] on div "+ BLOCK" at bounding box center [284, 511] width 58 height 12
click at [119, 557] on div "Standard Block" at bounding box center [126, 552] width 180 height 15
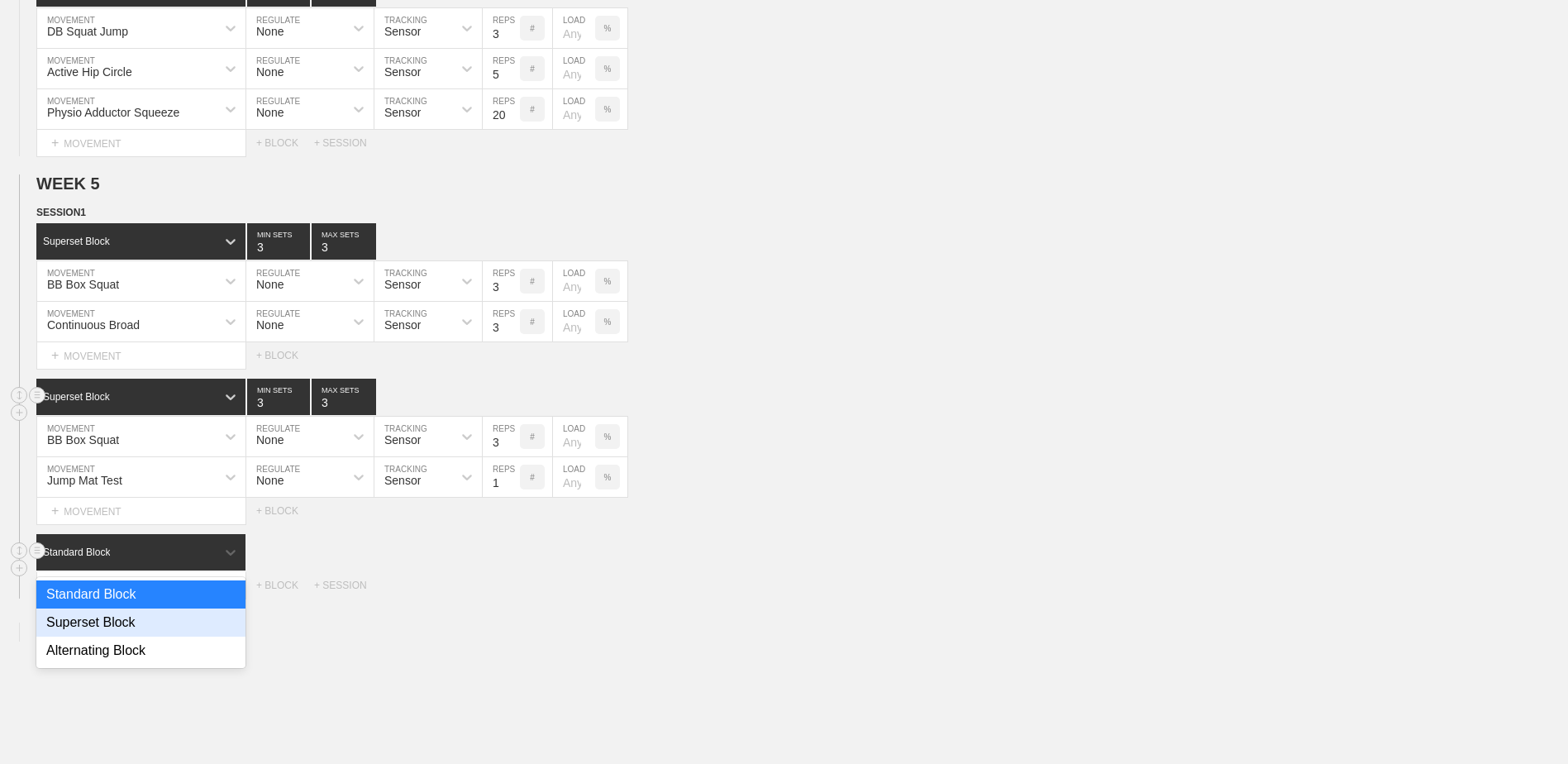
click at [137, 625] on div "Superset Block" at bounding box center [141, 622] width 209 height 28
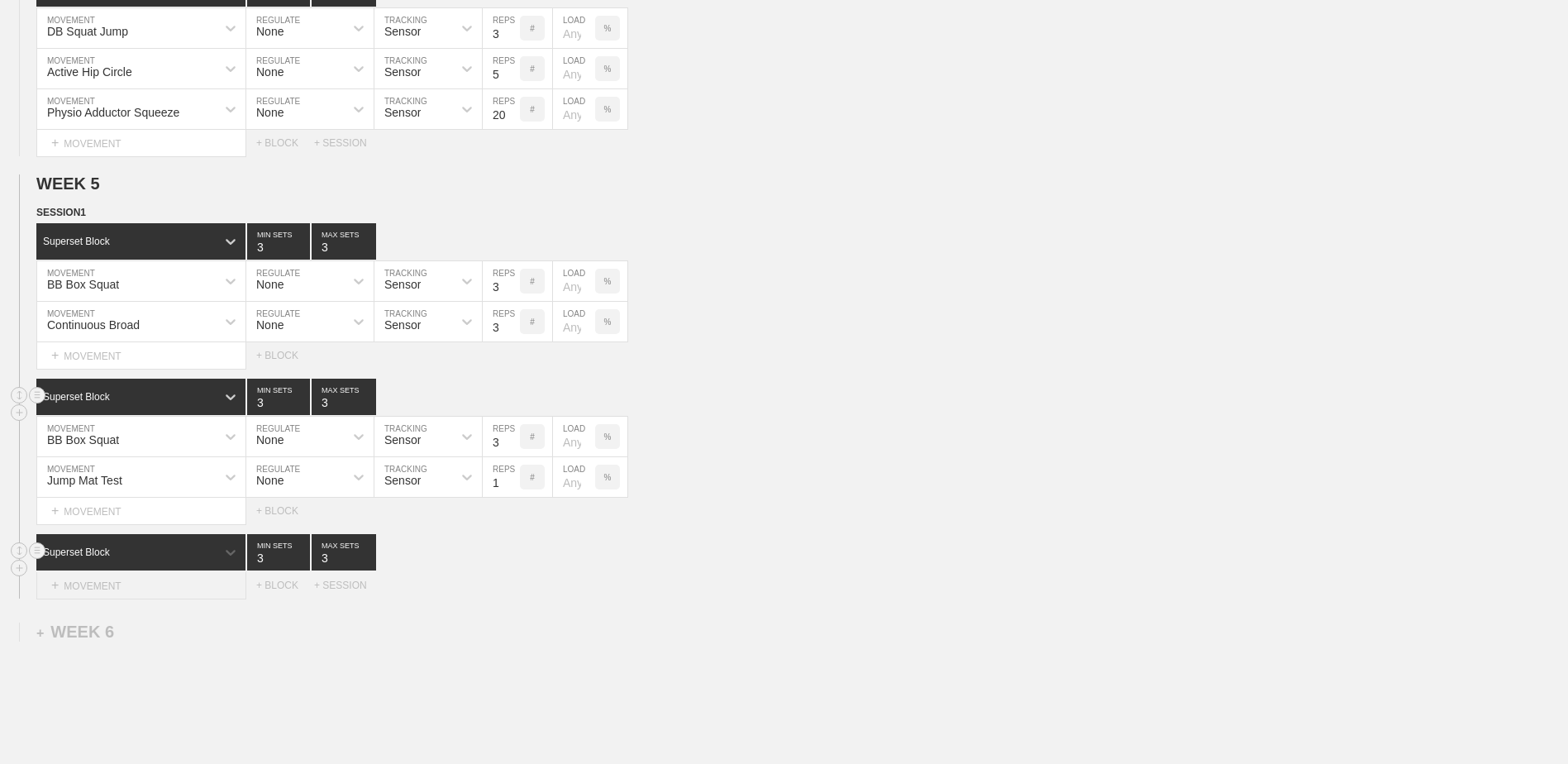
click at [135, 591] on div "+ MOVEMENT" at bounding box center [141, 586] width 210 height 27
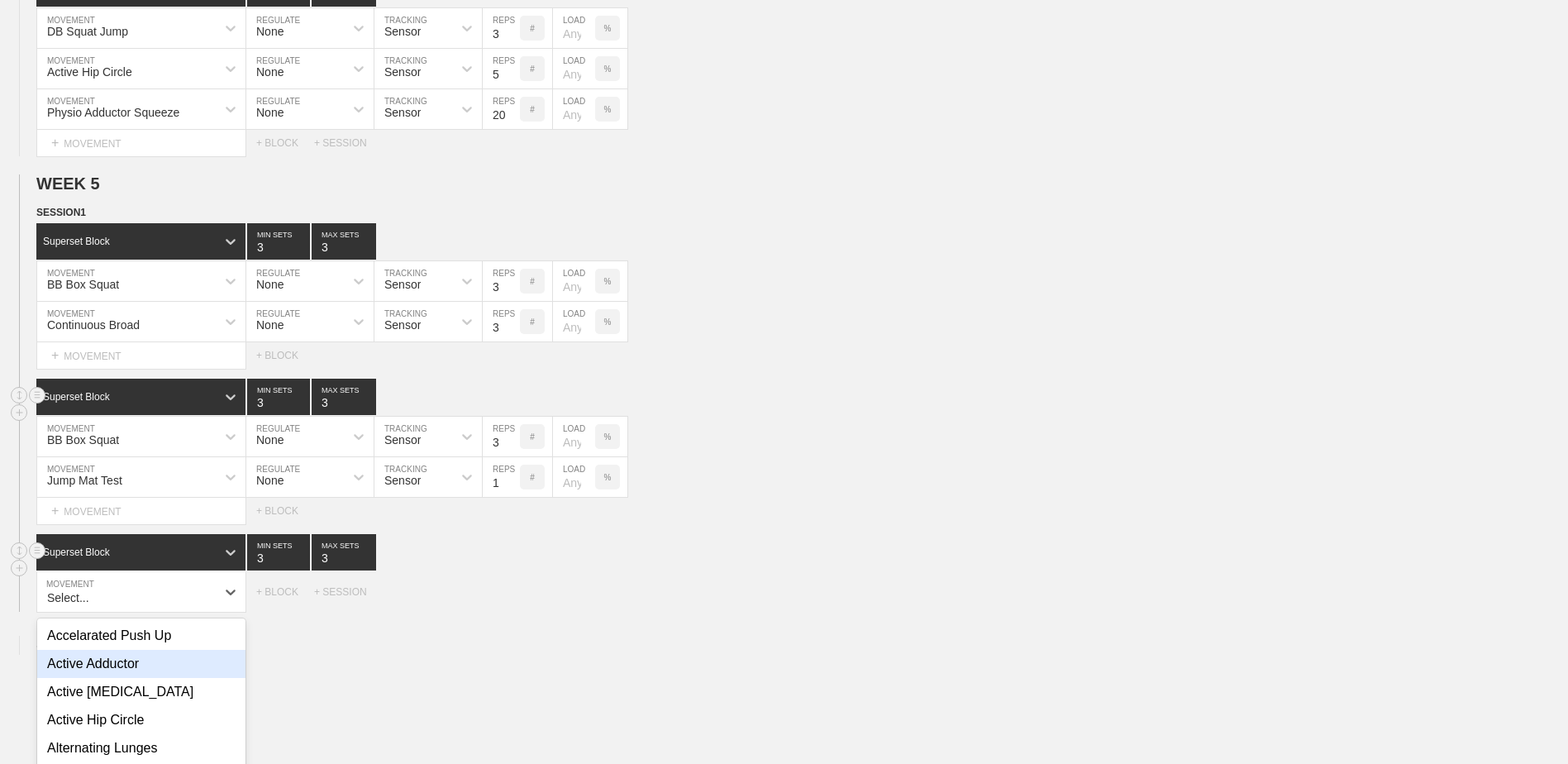
scroll to position [3606, 0]
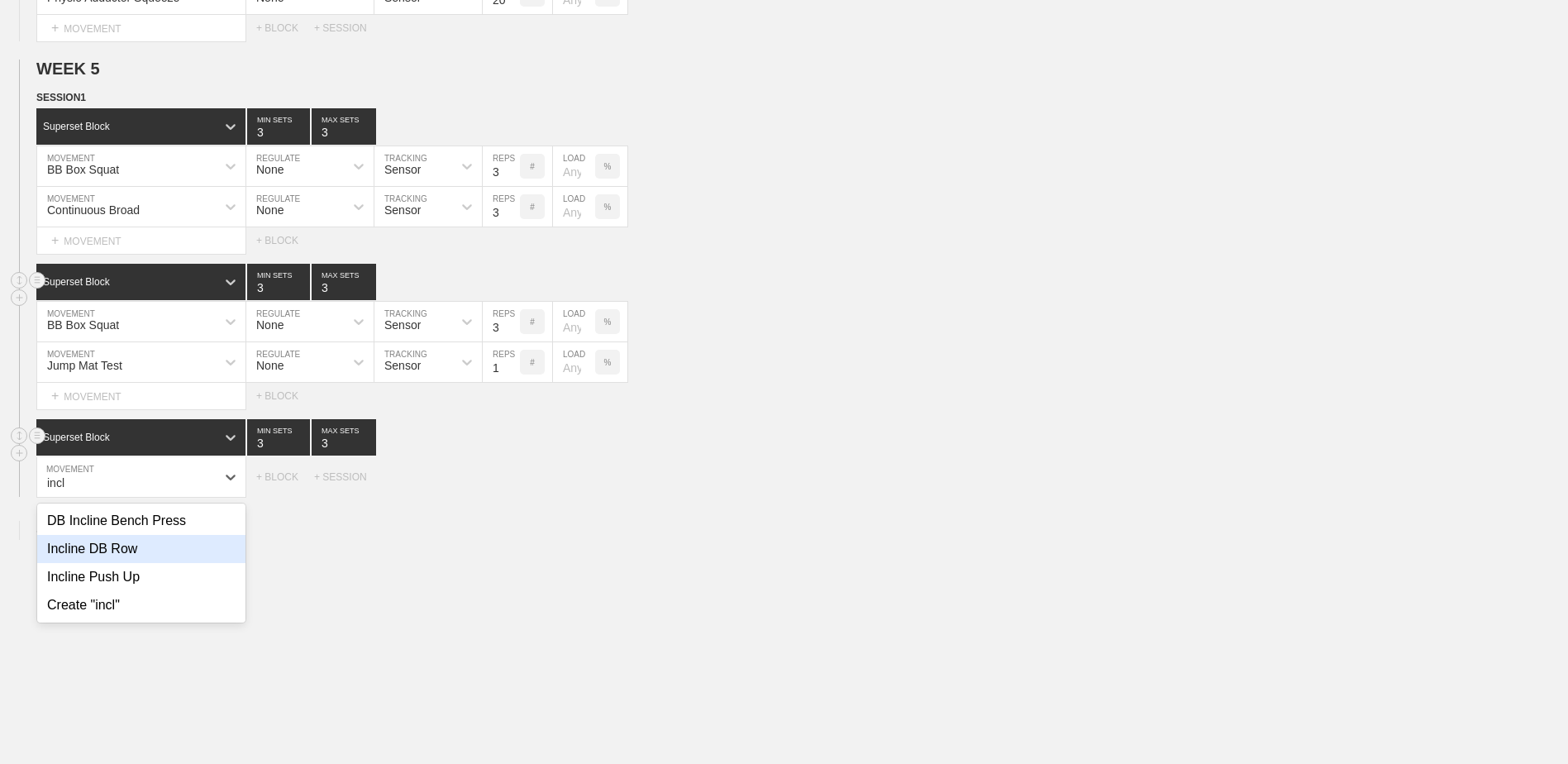
click at [117, 558] on div "Incline DB Row" at bounding box center [141, 549] width 208 height 28
type input "incl"
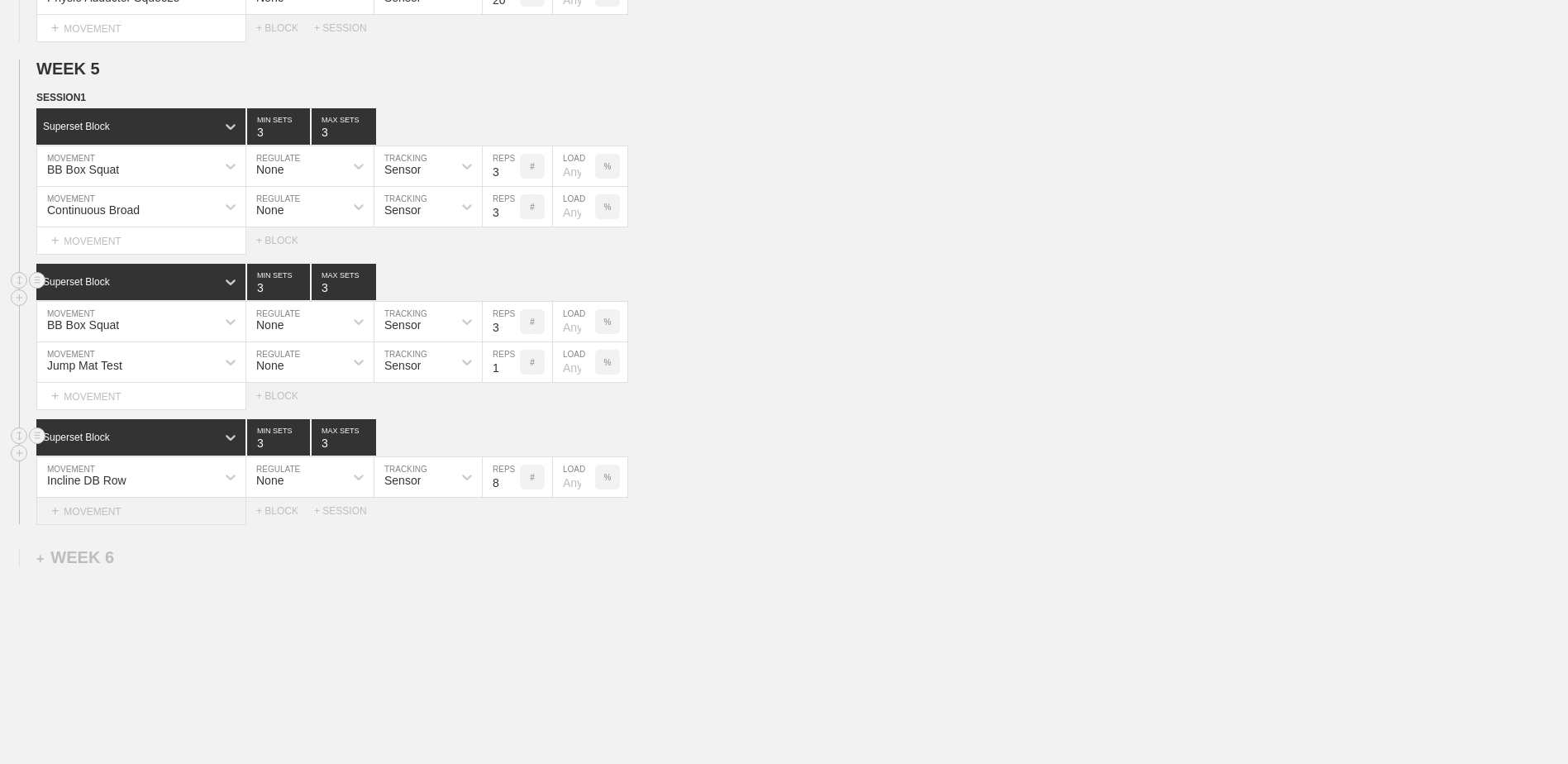
click at [195, 516] on div "+ MOVEMENT" at bounding box center [141, 511] width 210 height 27
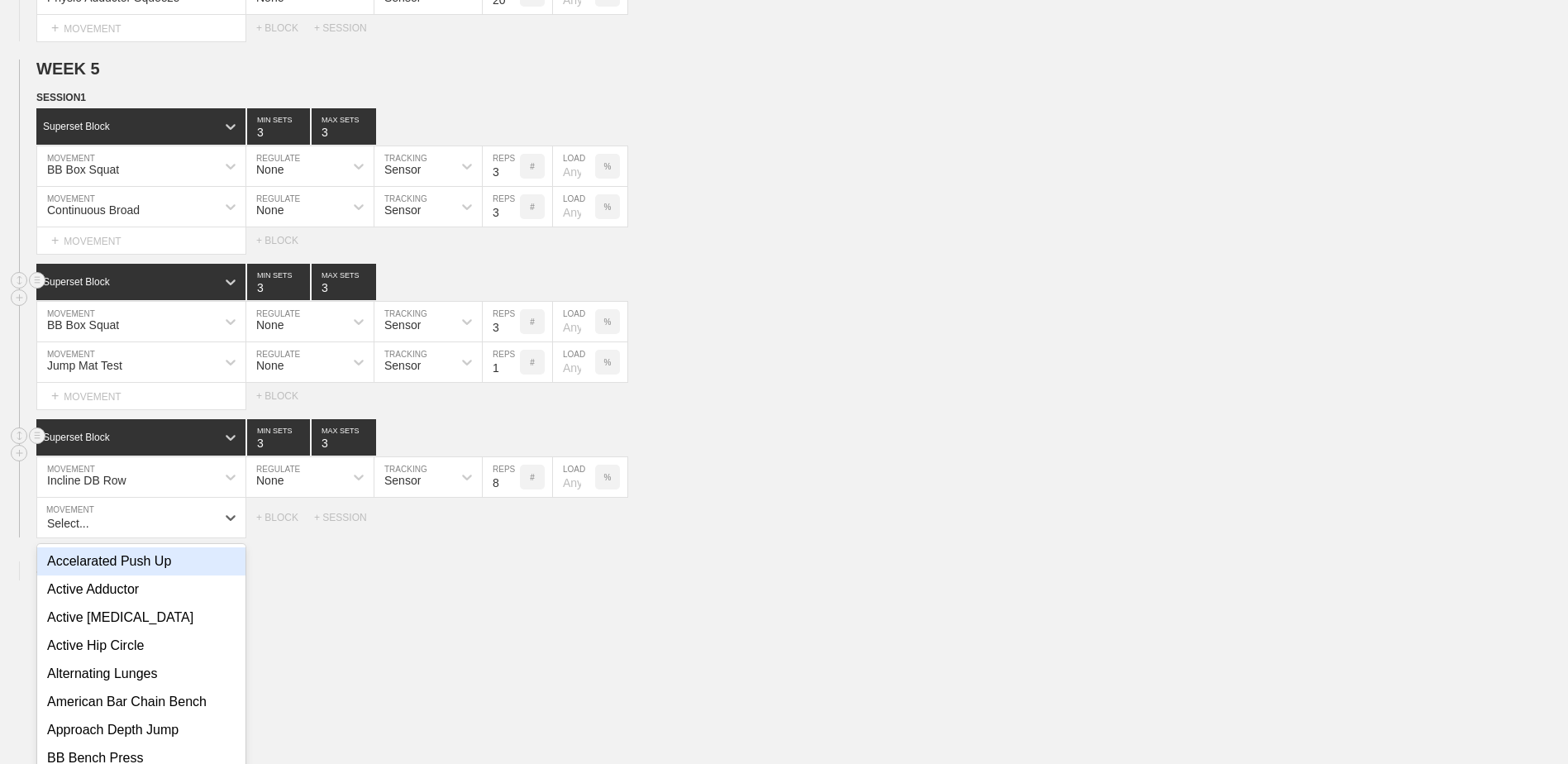
scroll to position [3647, 0]
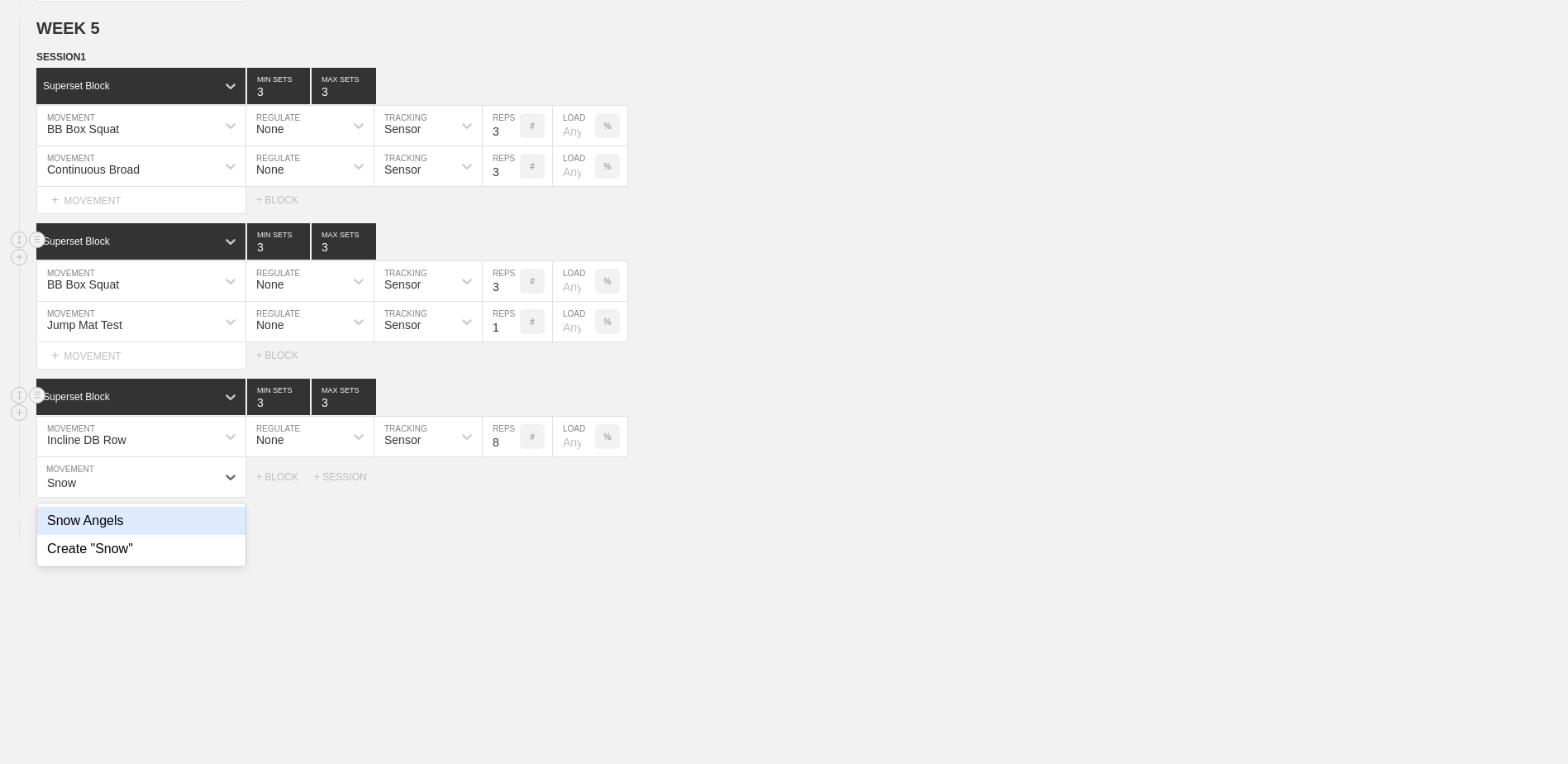
click at [196, 534] on div "Snow Angels" at bounding box center [141, 521] width 208 height 28
type input "Snow"
click at [148, 525] on div "+ MOVEMENT" at bounding box center [141, 511] width 210 height 27
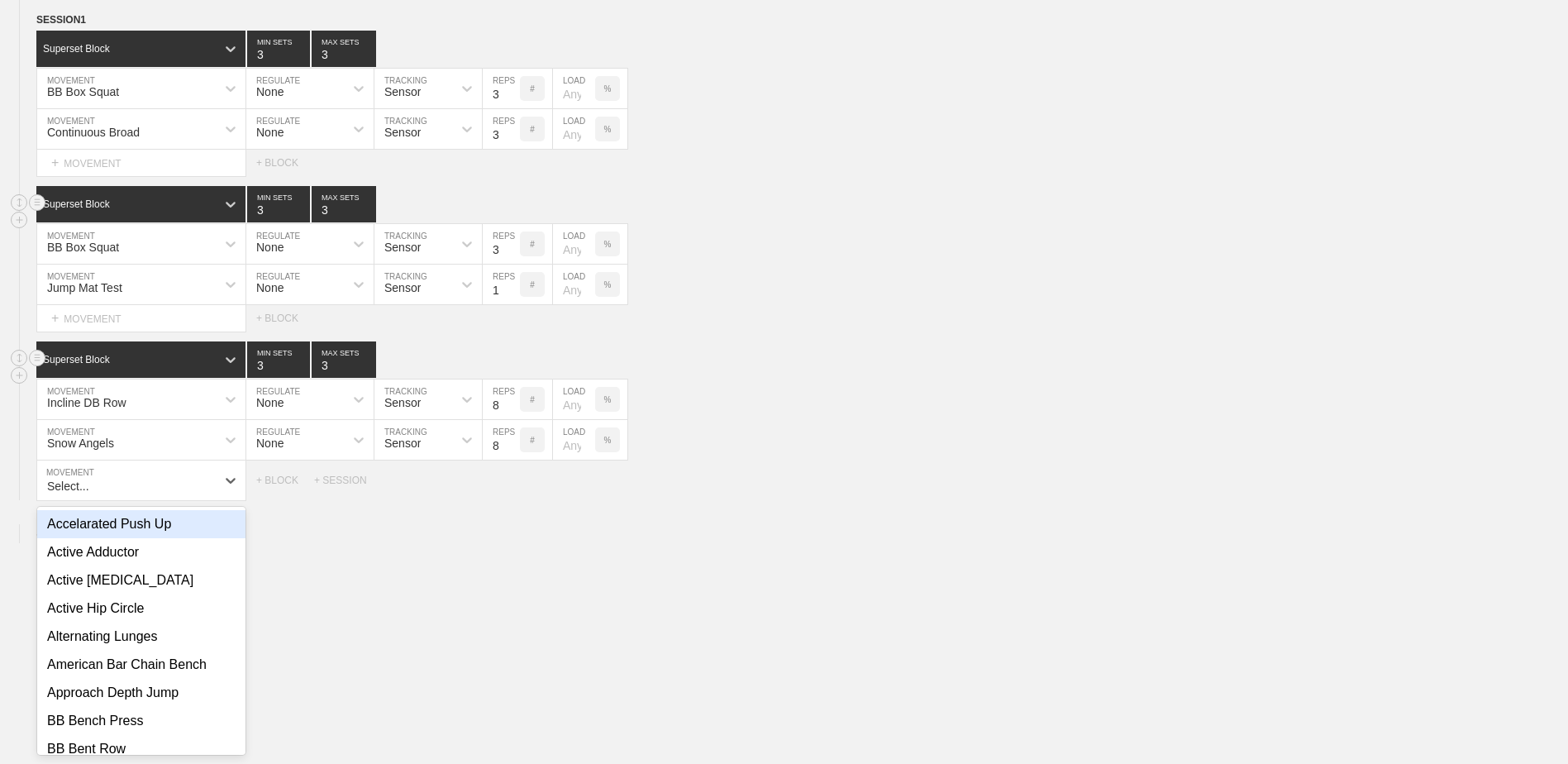
scroll to position [3687, 0]
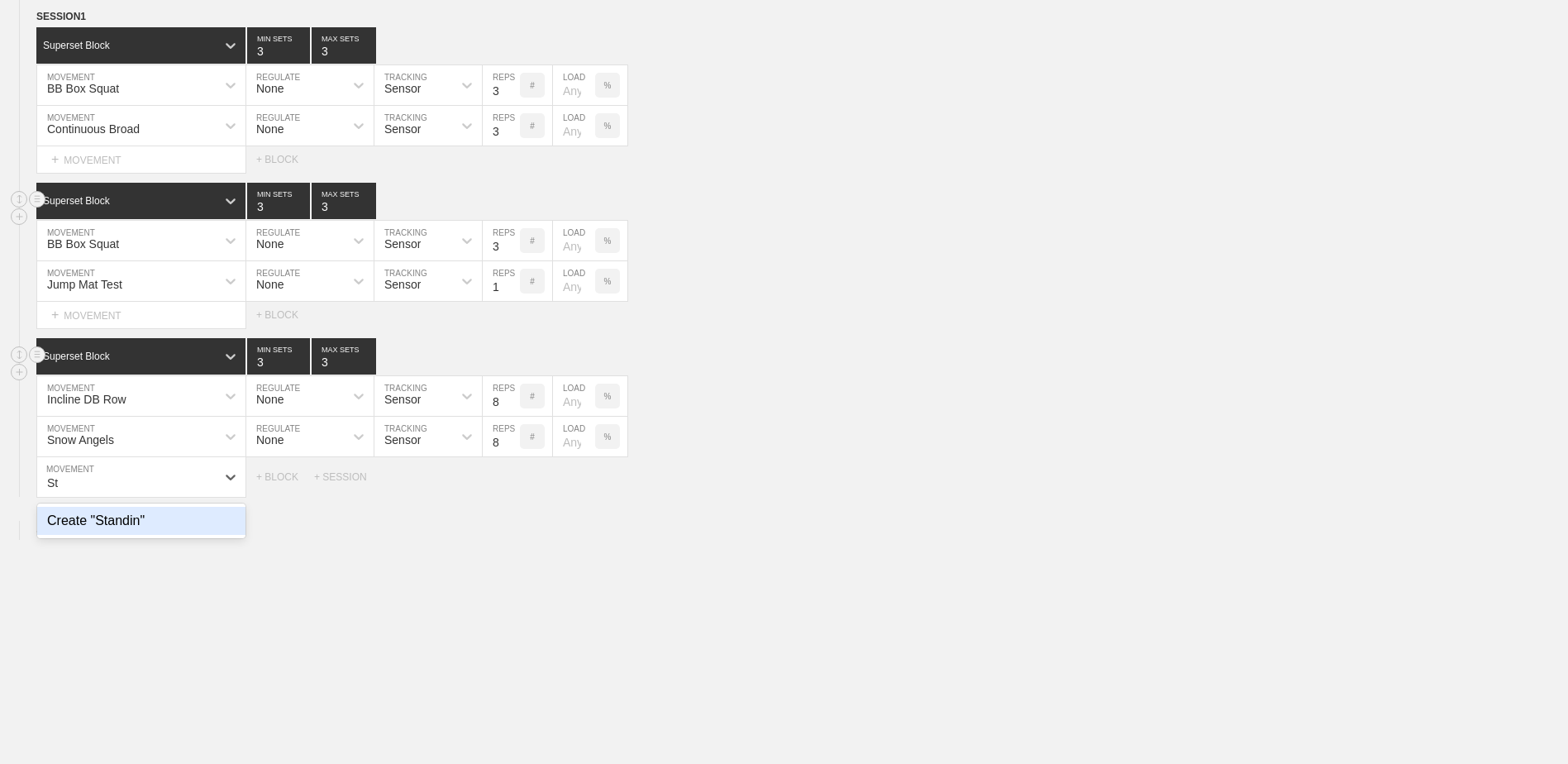
type input "S"
click at [176, 525] on div "DB Overhead Press" at bounding box center [141, 521] width 208 height 28
type input "DB O"
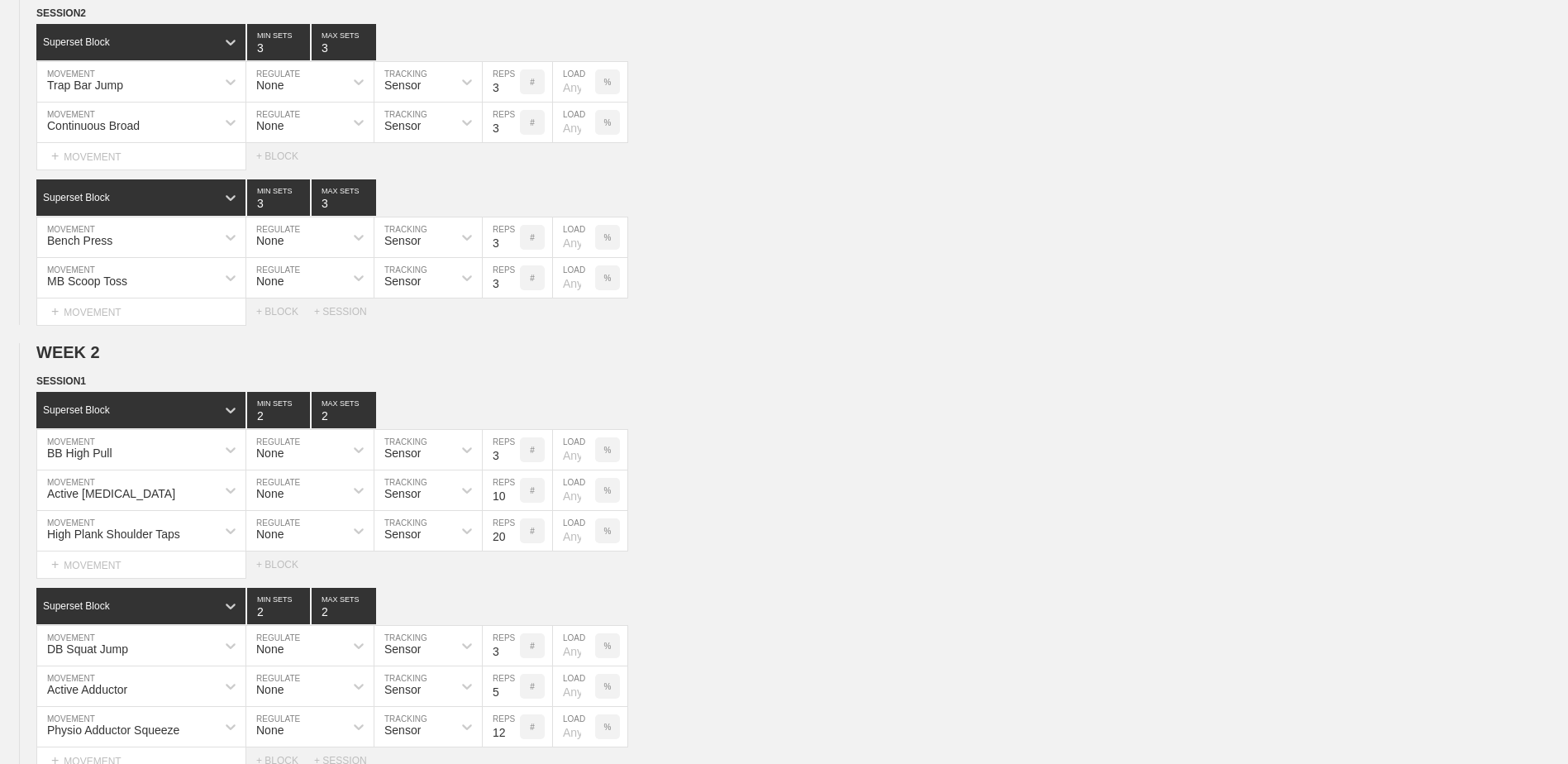
scroll to position [0, 0]
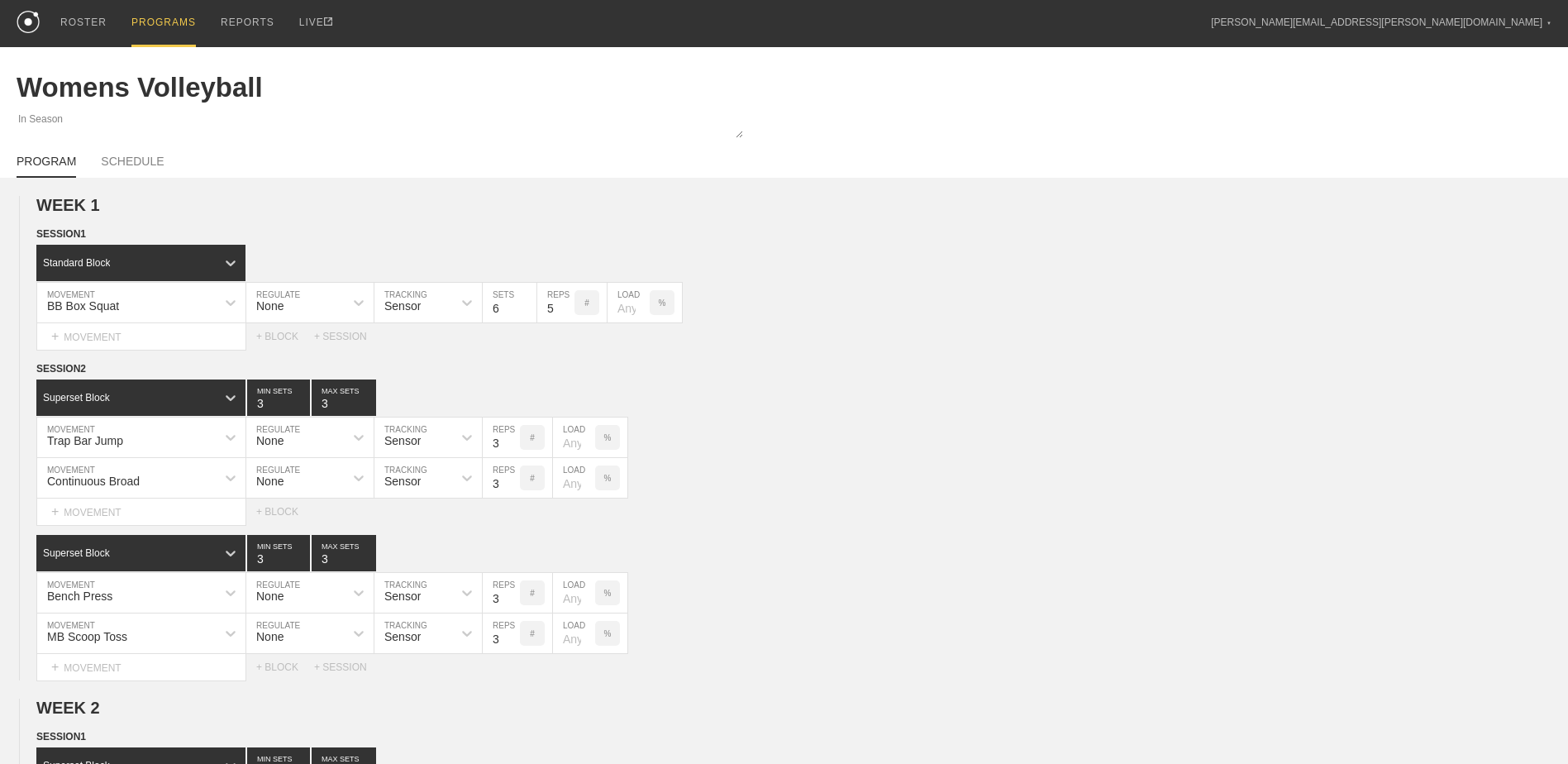
click at [153, 19] on div "PROGRAMS" at bounding box center [164, 23] width 64 height 47
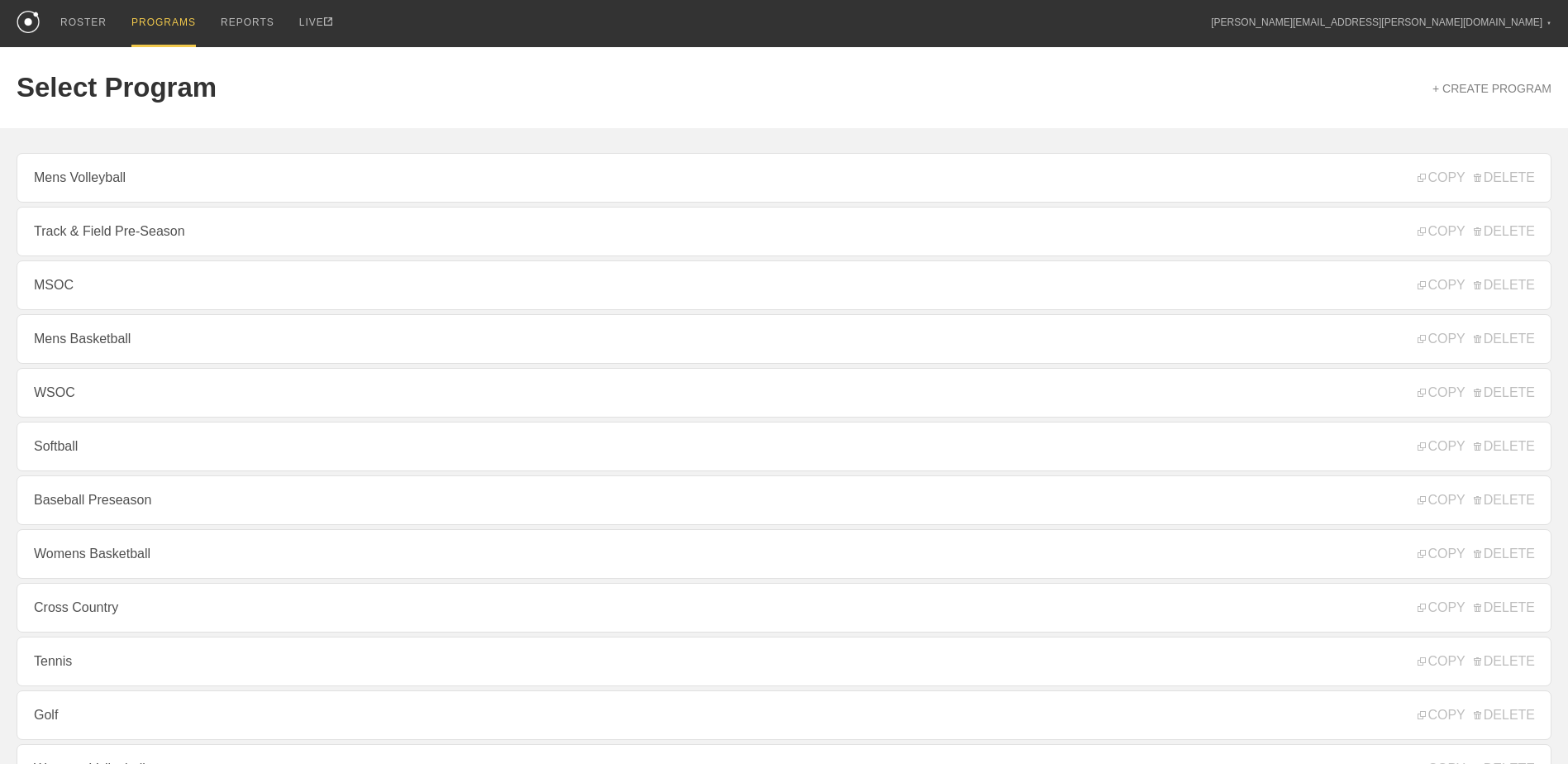
click at [149, 21] on div "PROGRAMS" at bounding box center [164, 23] width 64 height 47
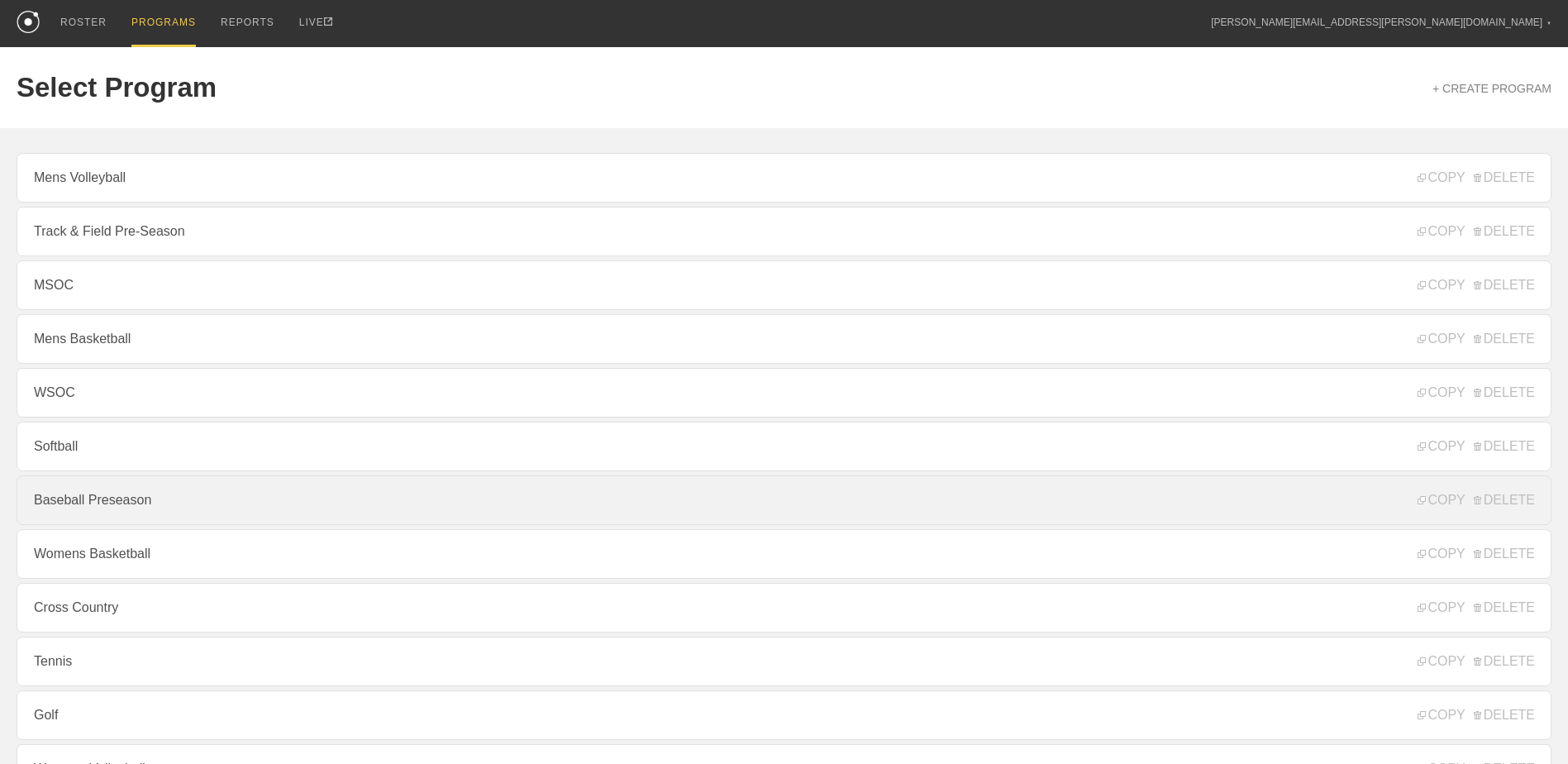
scroll to position [178, 0]
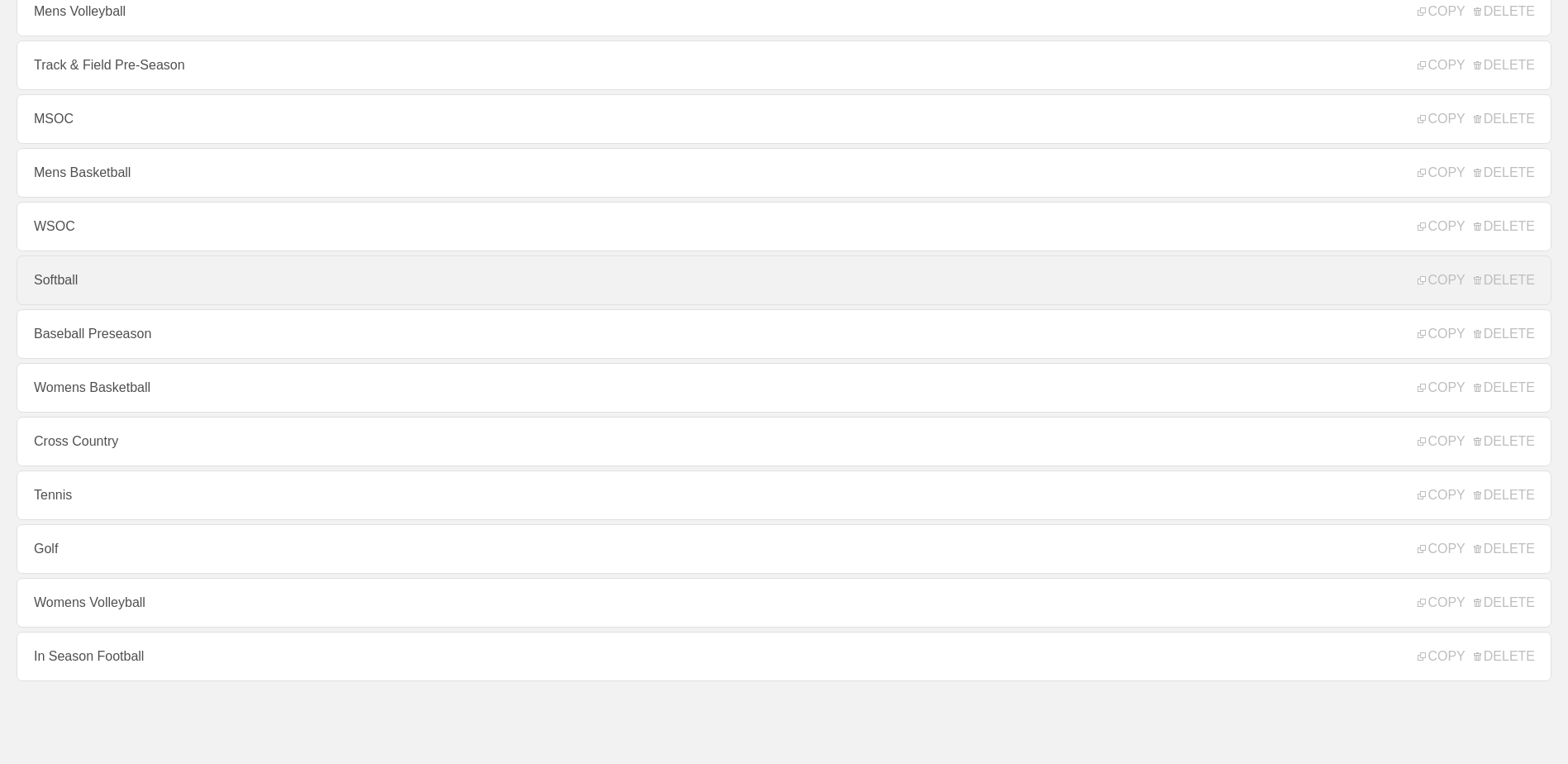
click at [171, 292] on link "Softball" at bounding box center [784, 280] width 1536 height 50
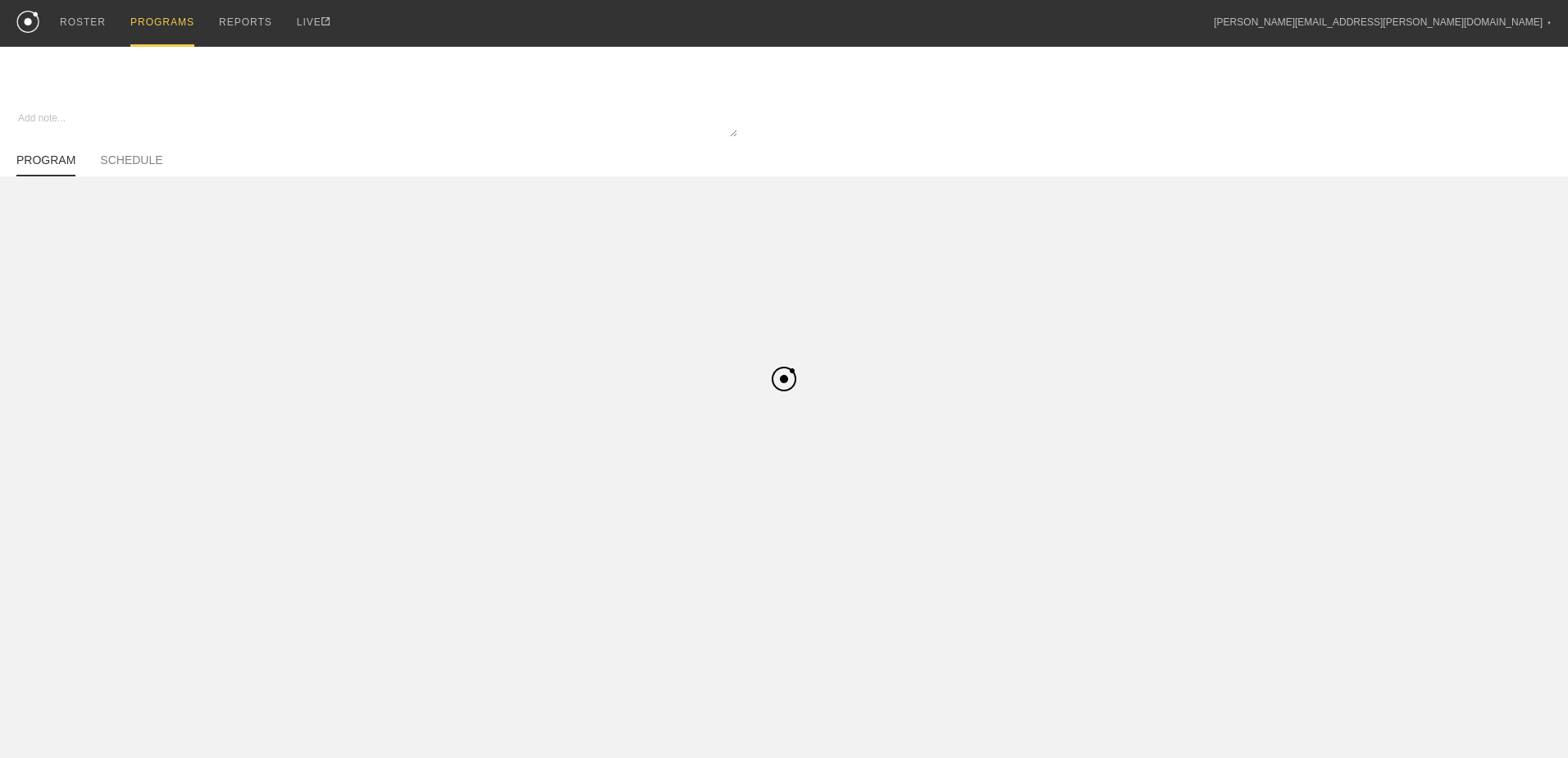
type textarea "x"
type input "Softball"
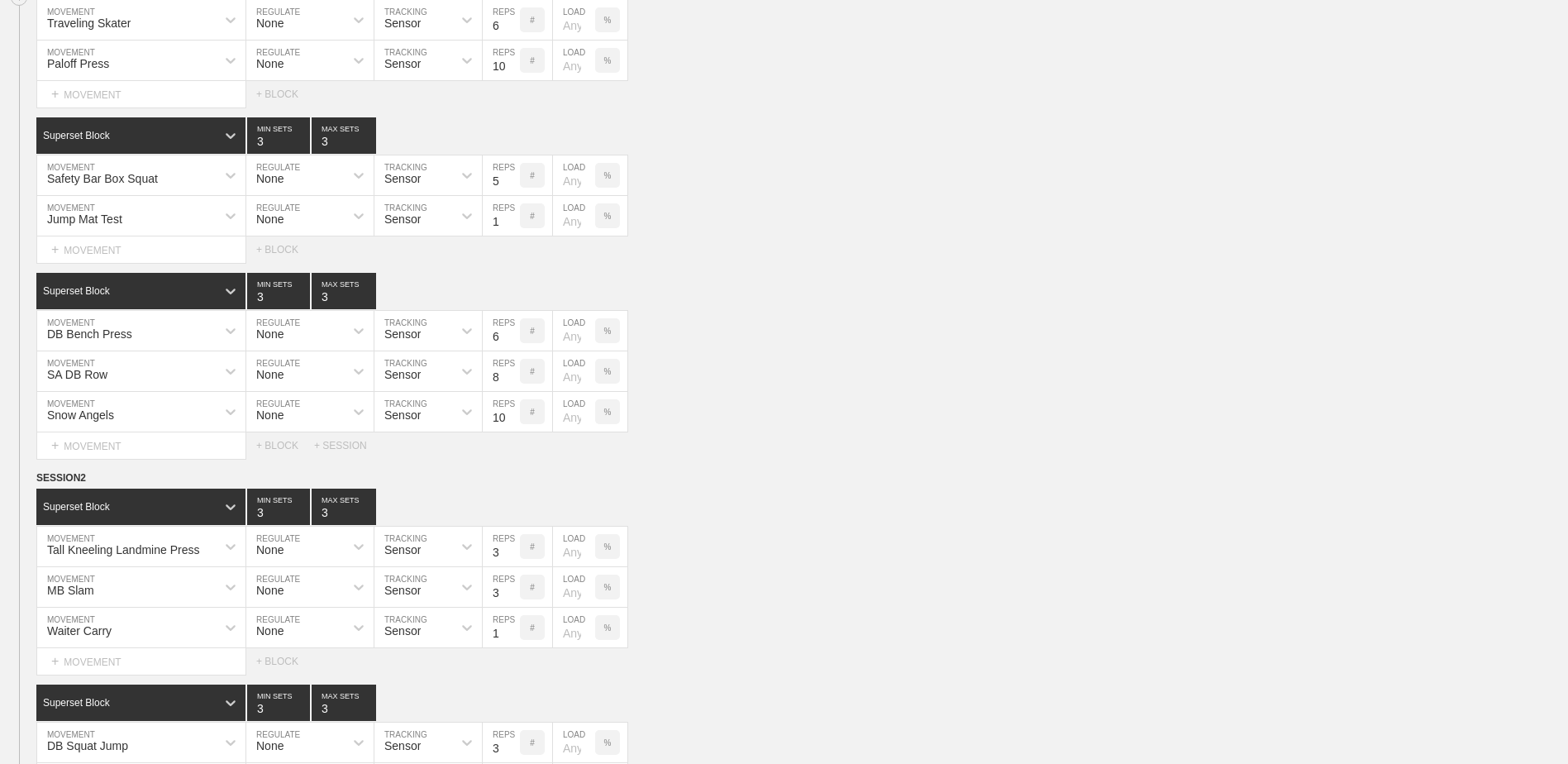
scroll to position [2553, 0]
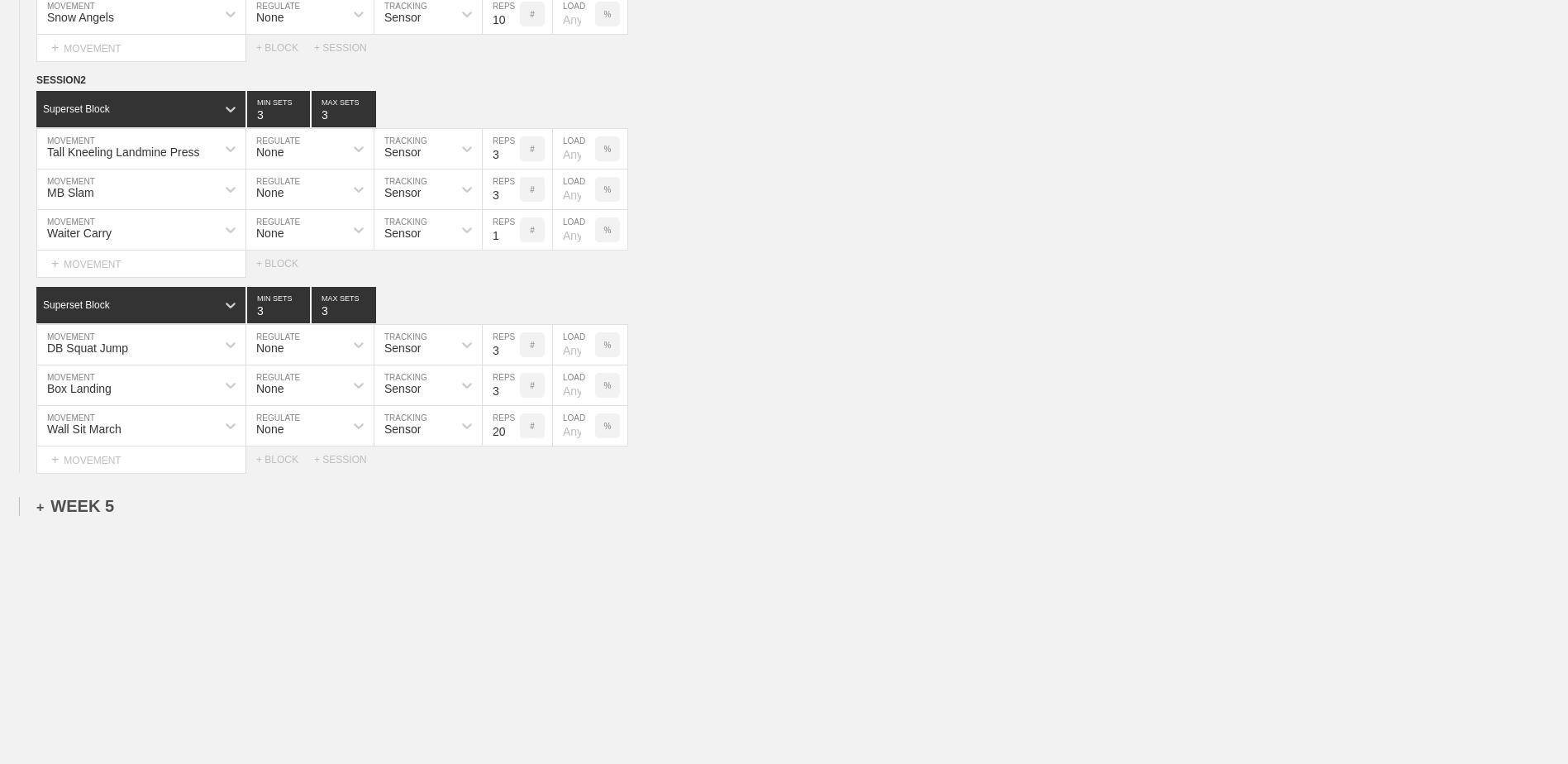
click at [105, 511] on div "+ WEEK 5" at bounding box center [75, 506] width 78 height 19
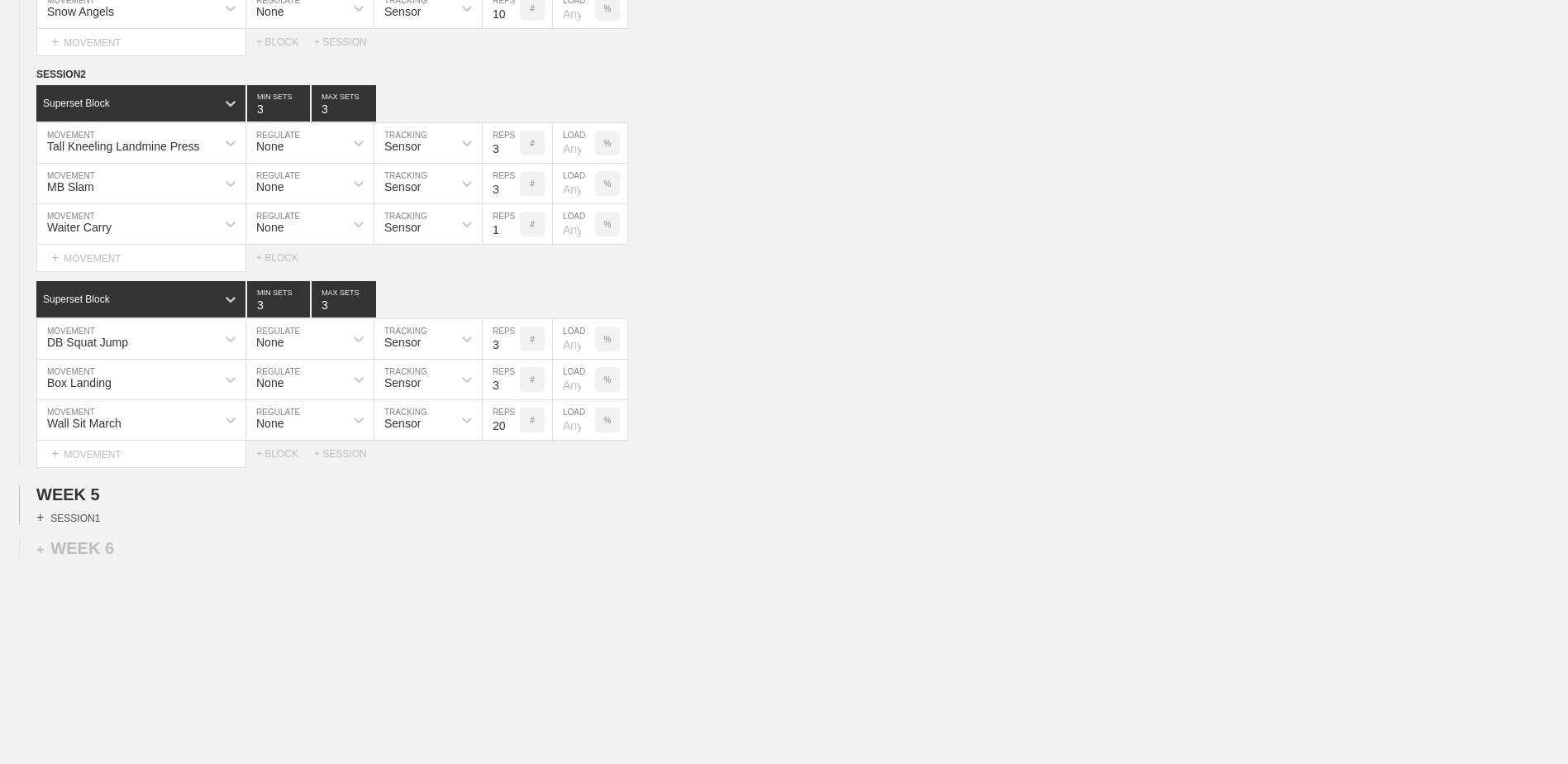
click at [93, 525] on div "+ SESSION 1" at bounding box center [67, 517] width 64 height 15
click at [124, 545] on div "+ BLOCK" at bounding box center [140, 547] width 208 height 26
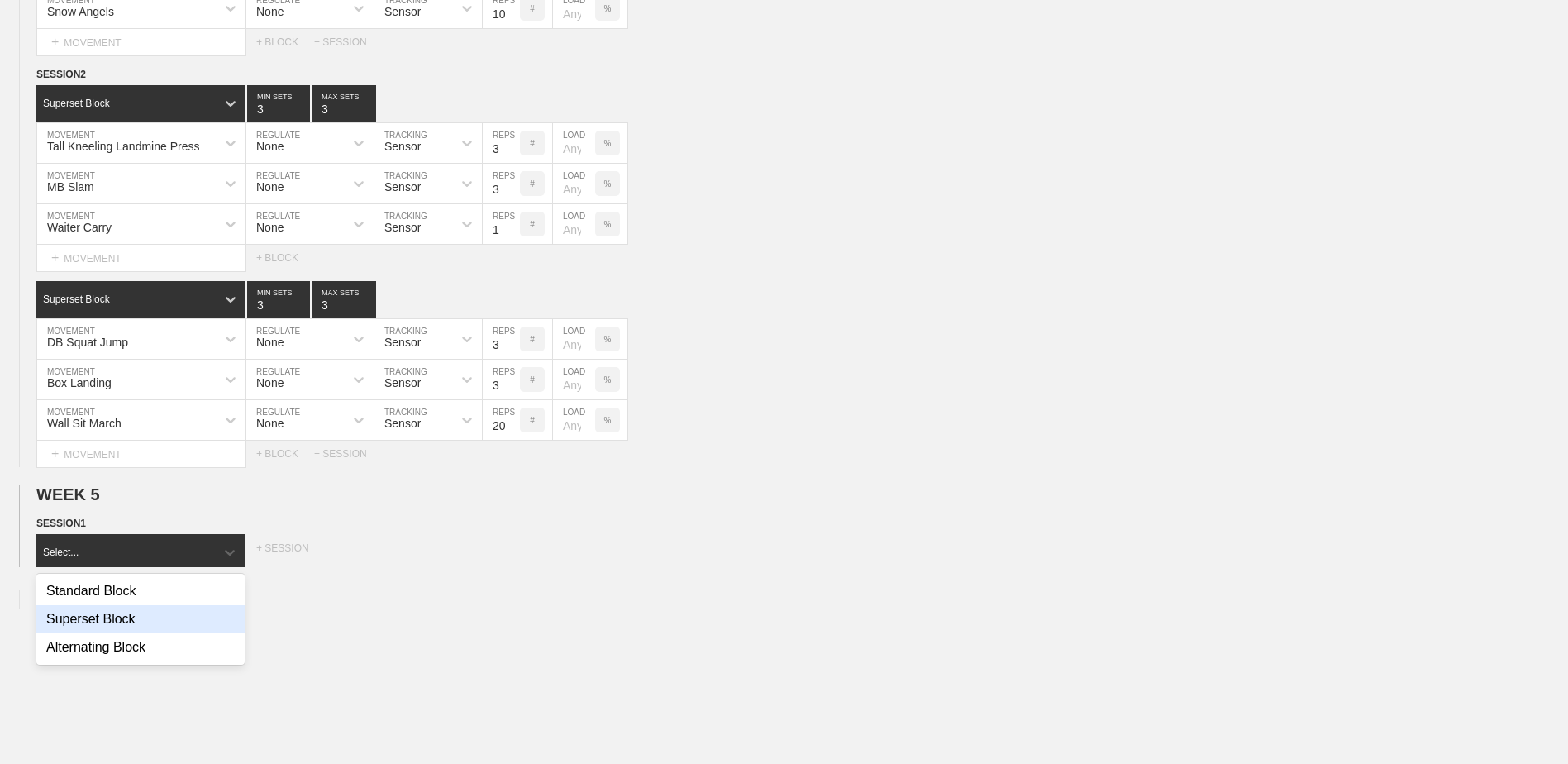
click at [142, 629] on div "Superset Block" at bounding box center [140, 618] width 208 height 28
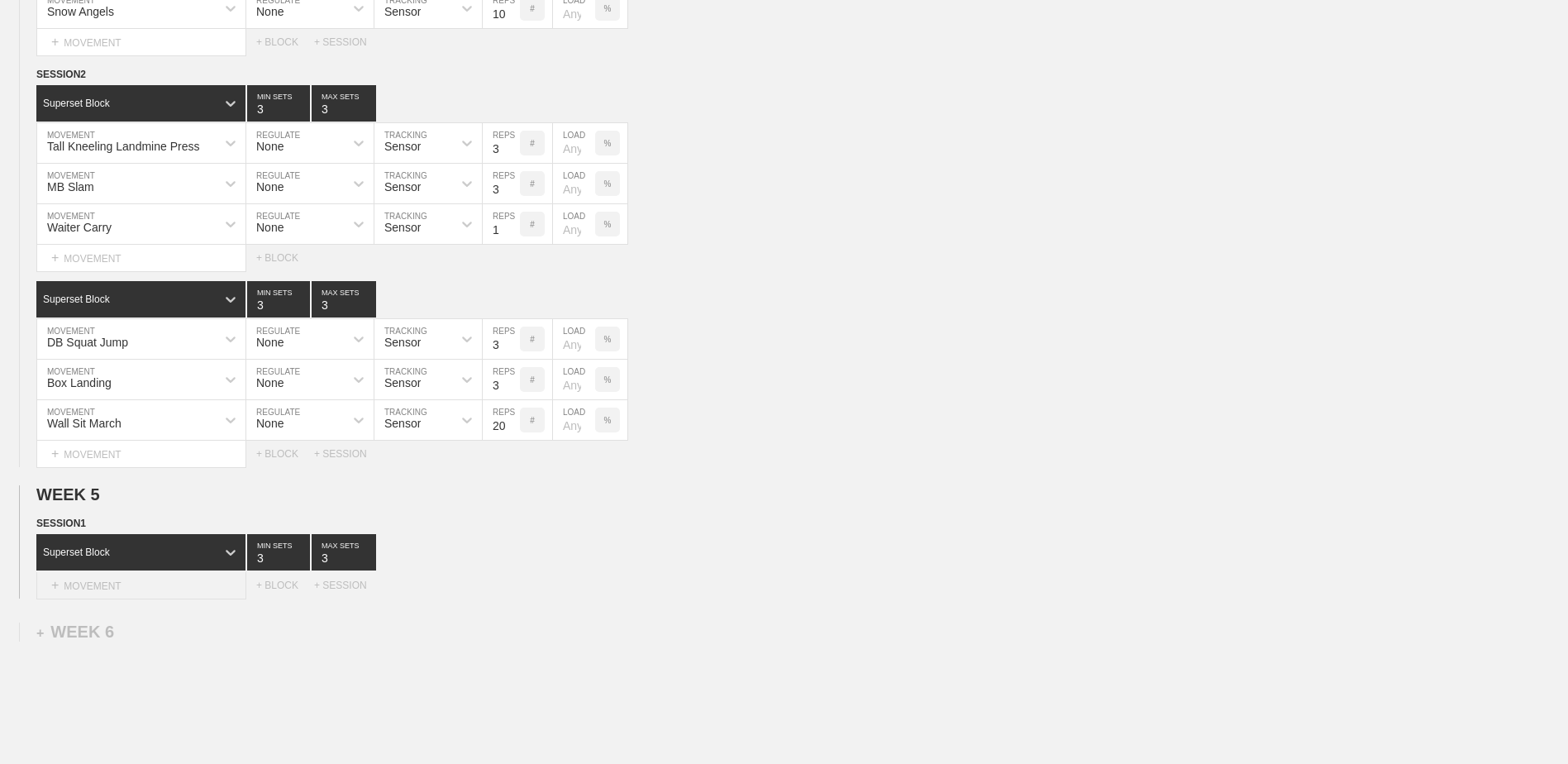
click at [139, 594] on div "+ MOVEMENT" at bounding box center [141, 586] width 210 height 27
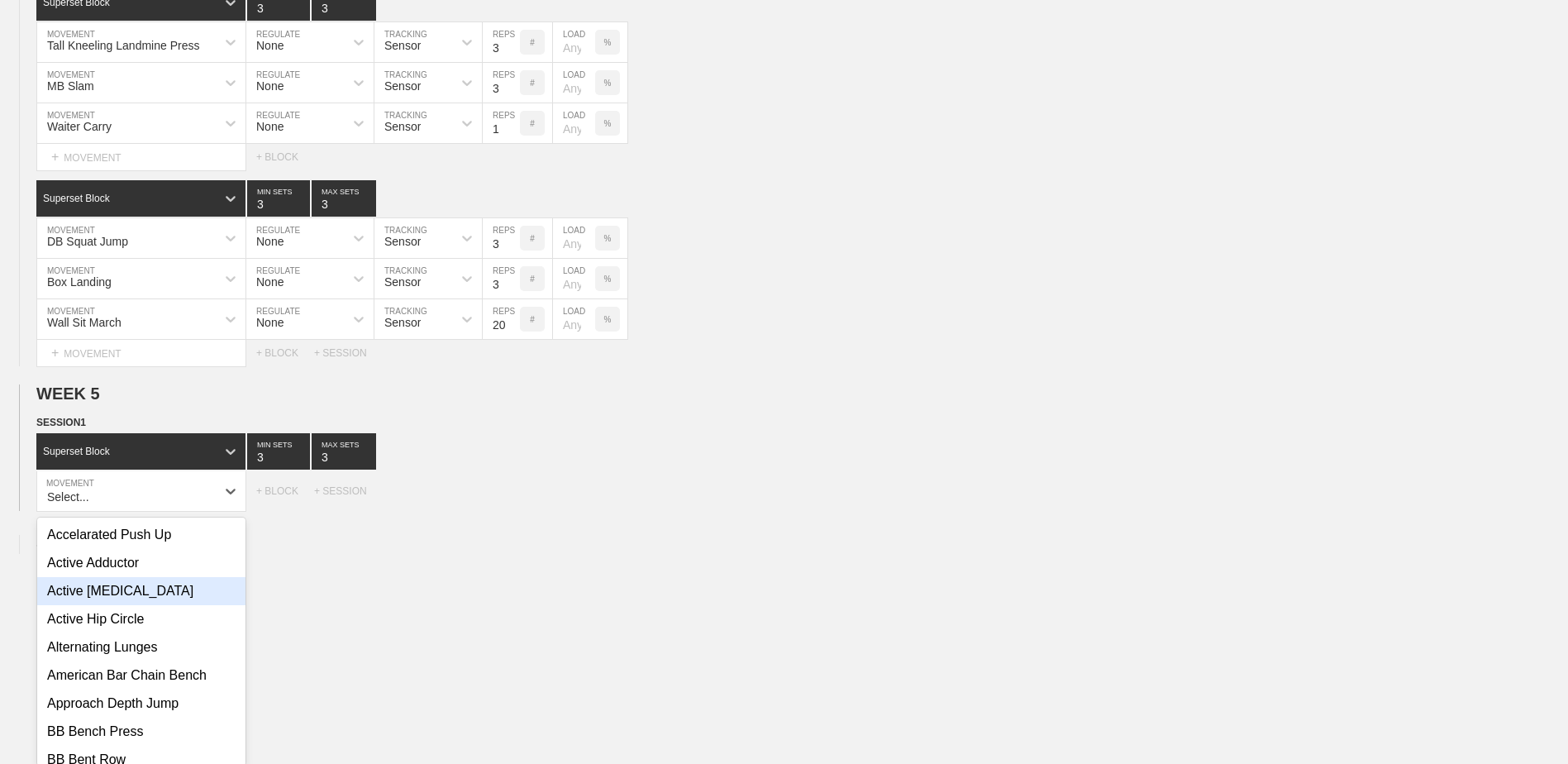
scroll to position [2668, 0]
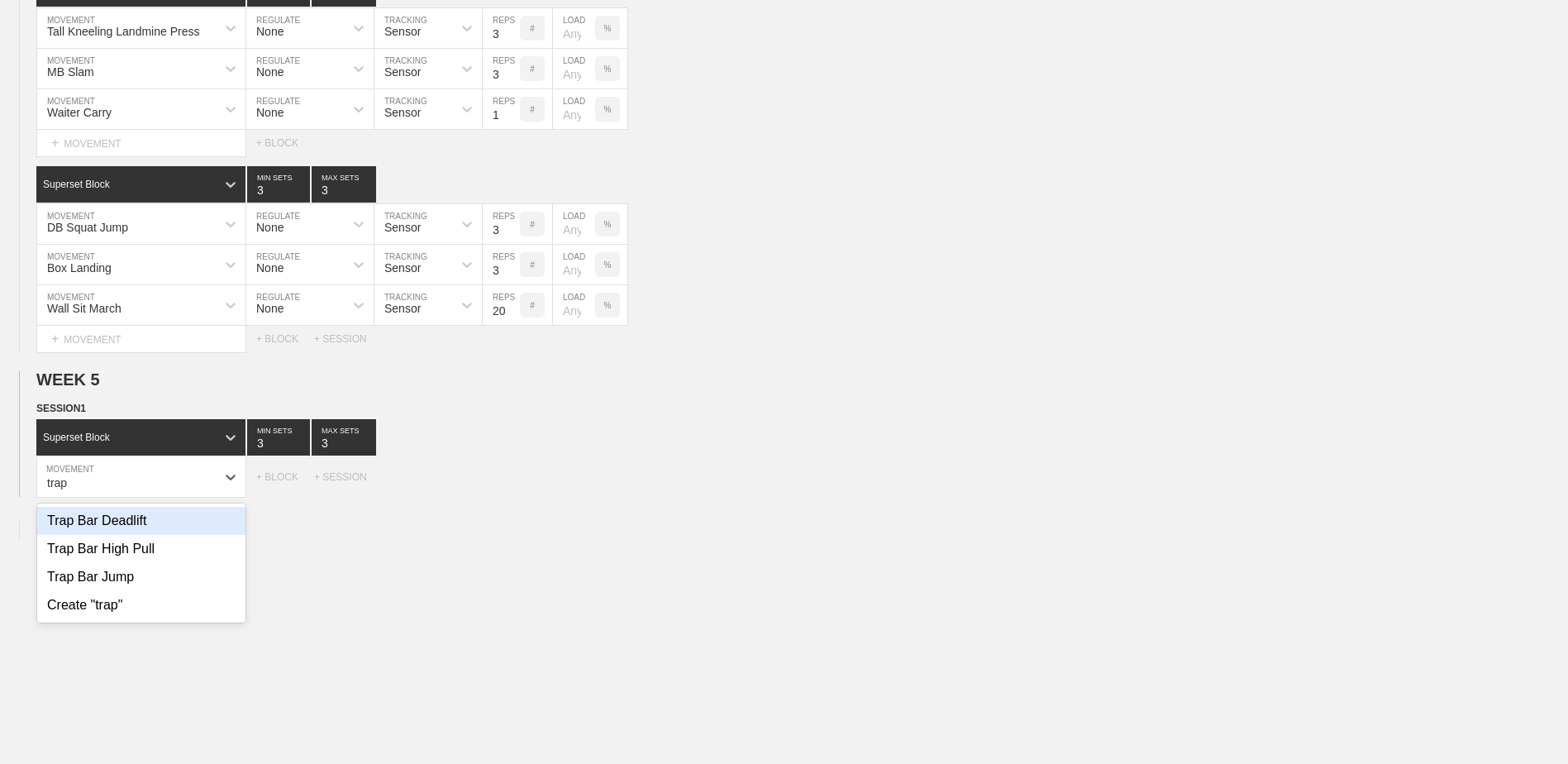
click at [164, 530] on div "Trap Bar Deadlift" at bounding box center [141, 521] width 208 height 28
type input "trap"
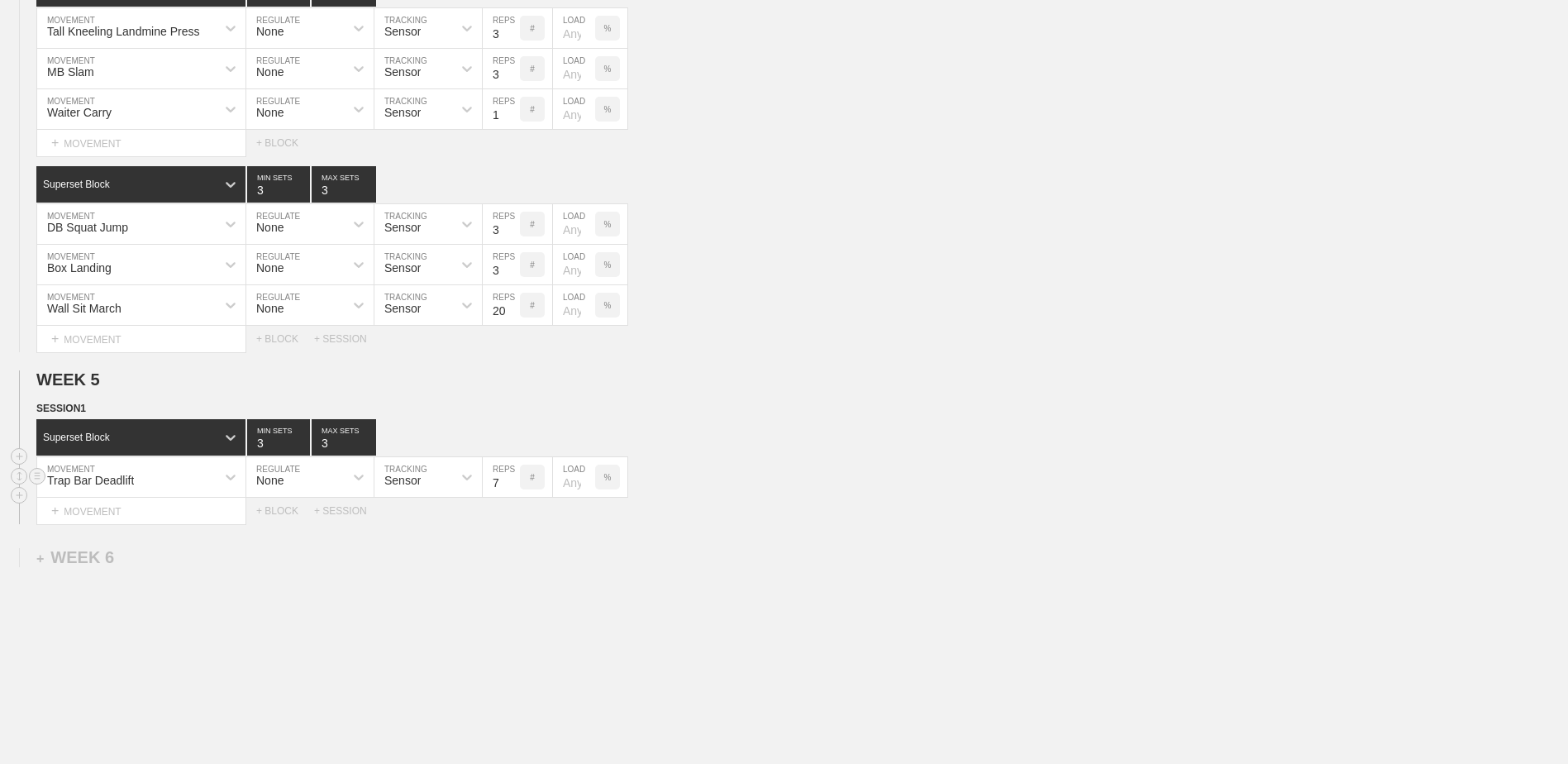
click at [509, 488] on input "7" at bounding box center [501, 477] width 37 height 40
click at [509, 488] on input "6" at bounding box center [501, 477] width 37 height 40
click at [509, 488] on input "5" at bounding box center [501, 477] width 37 height 40
click at [509, 488] on input "4" at bounding box center [501, 477] width 37 height 40
type input "3"
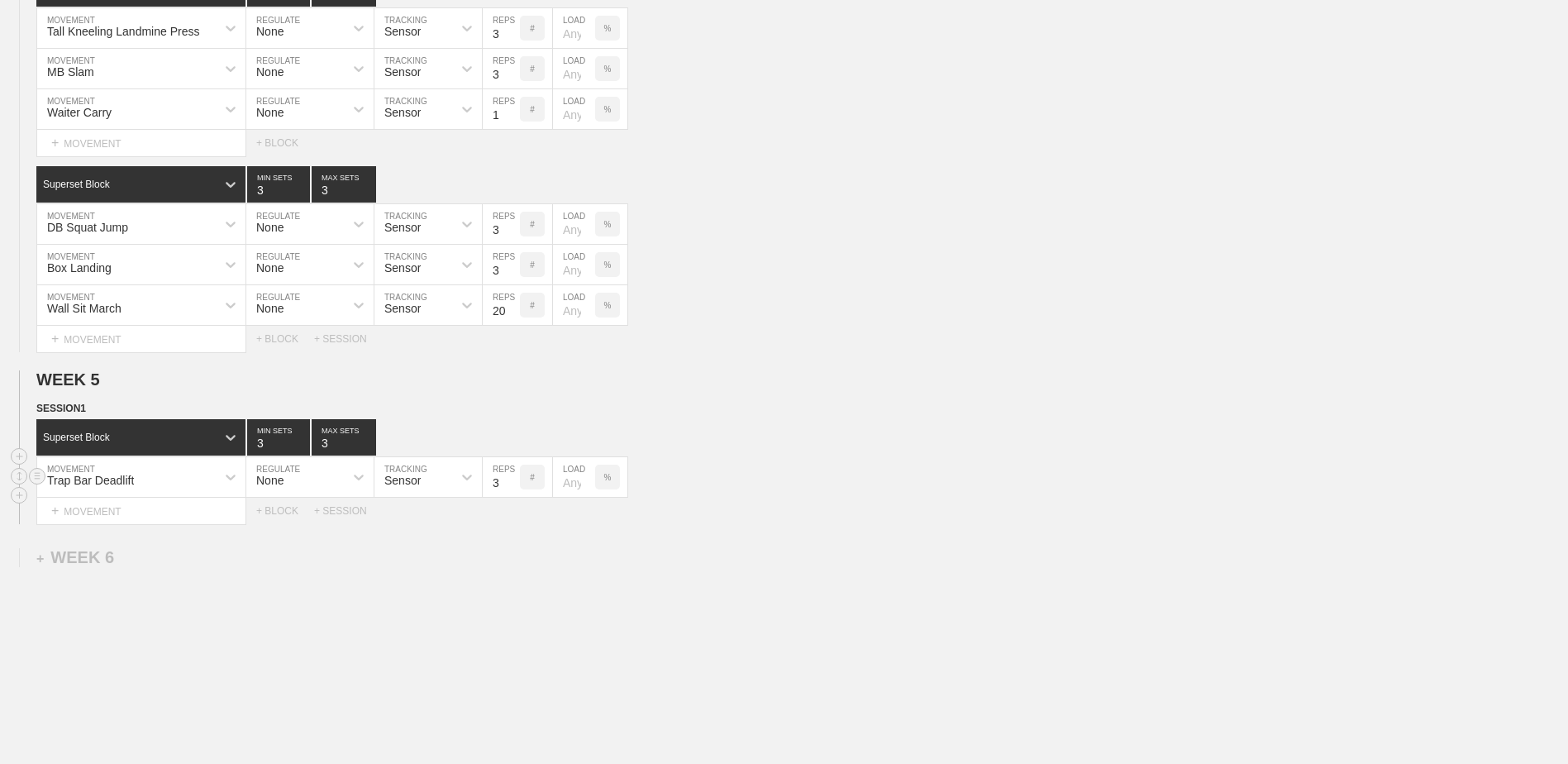
click at [509, 488] on input "3" at bounding box center [501, 477] width 37 height 40
click at [115, 525] on div "+ MOVEMENT" at bounding box center [141, 511] width 210 height 27
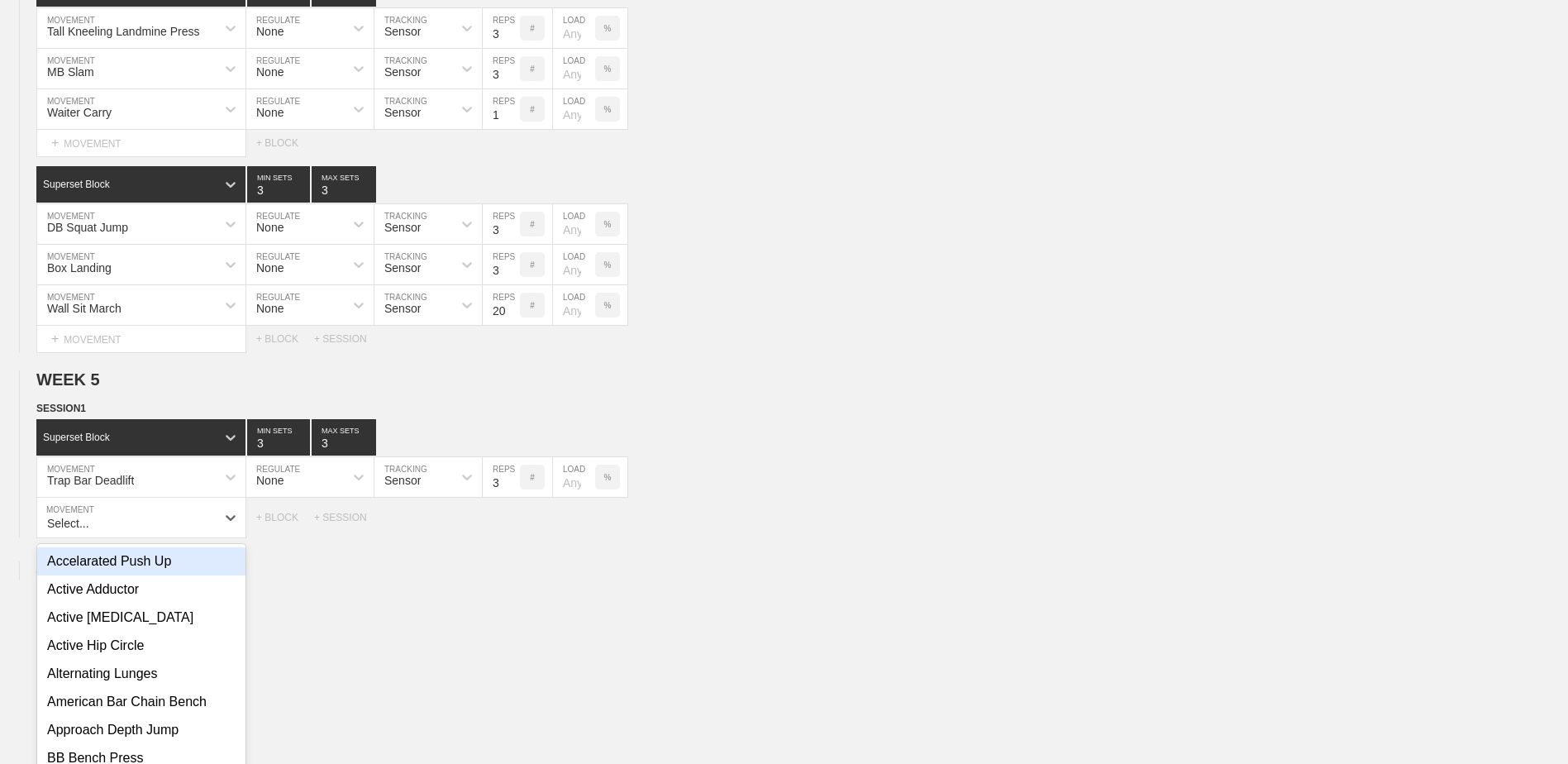
scroll to position [2708, 0]
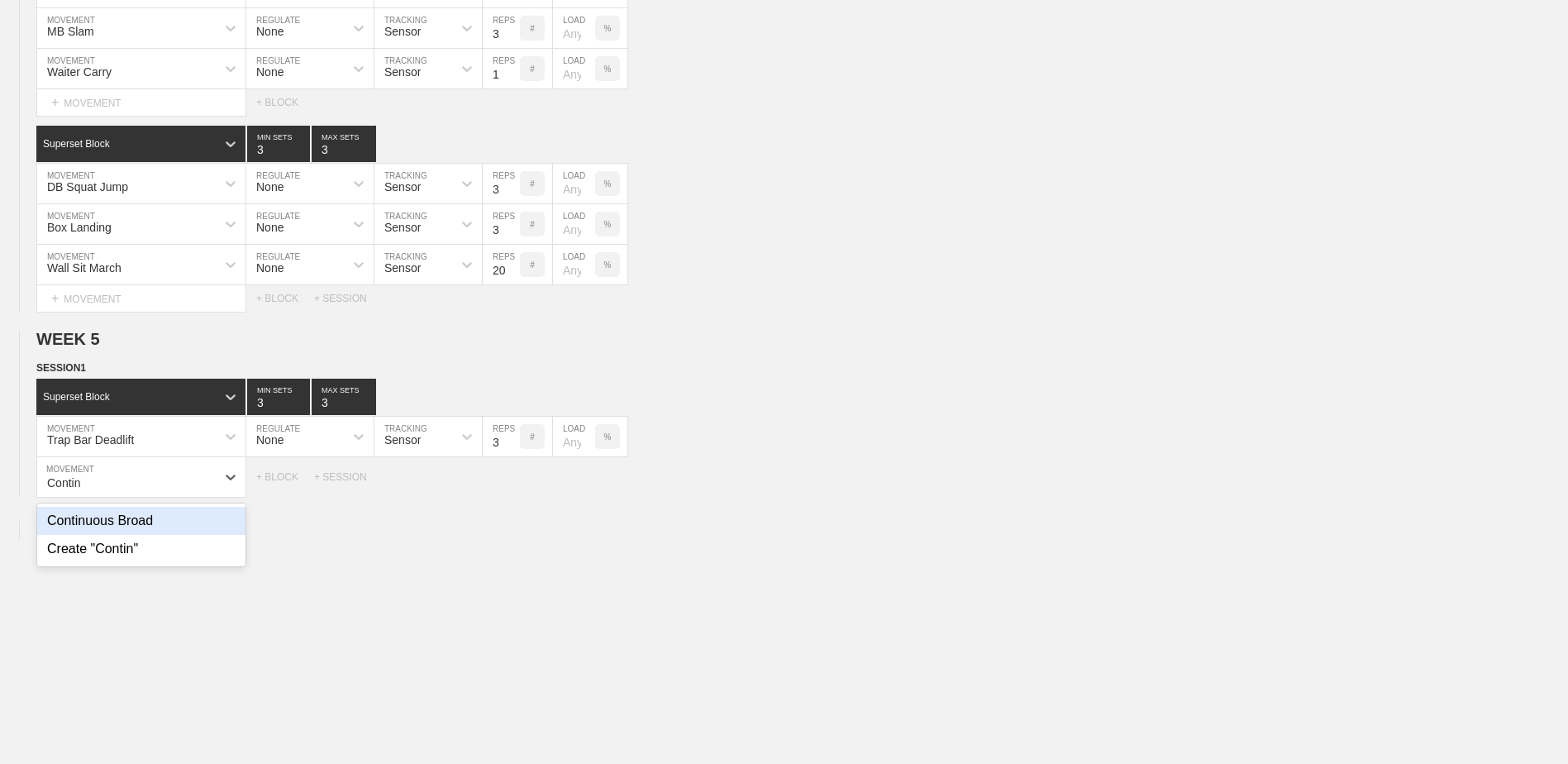
click at [115, 525] on div "Continuous Broad" at bounding box center [141, 521] width 208 height 28
type input "Contin"
click at [513, 488] on input "7" at bounding box center [501, 477] width 37 height 40
click at [513, 488] on input "6" at bounding box center [501, 477] width 37 height 40
click at [513, 488] on input "5" at bounding box center [501, 477] width 37 height 40
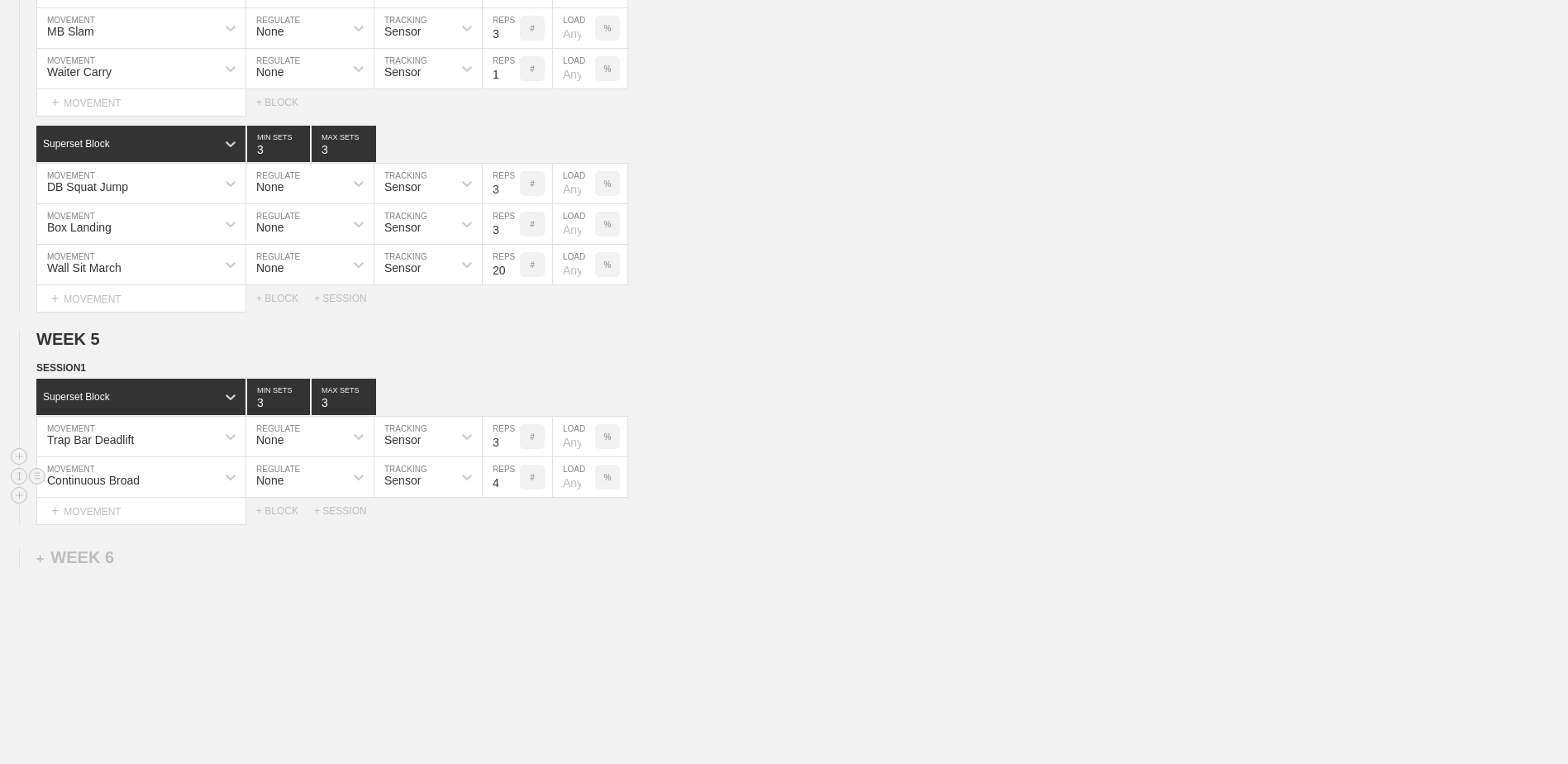
click at [513, 488] on input "4" at bounding box center [501, 477] width 37 height 40
type input "3"
click at [513, 488] on input "3" at bounding box center [501, 477] width 37 height 40
click at [282, 517] on div "+ BLOCK" at bounding box center [284, 511] width 58 height 12
click at [215, 552] on div "Standard Block" at bounding box center [126, 552] width 180 height 15
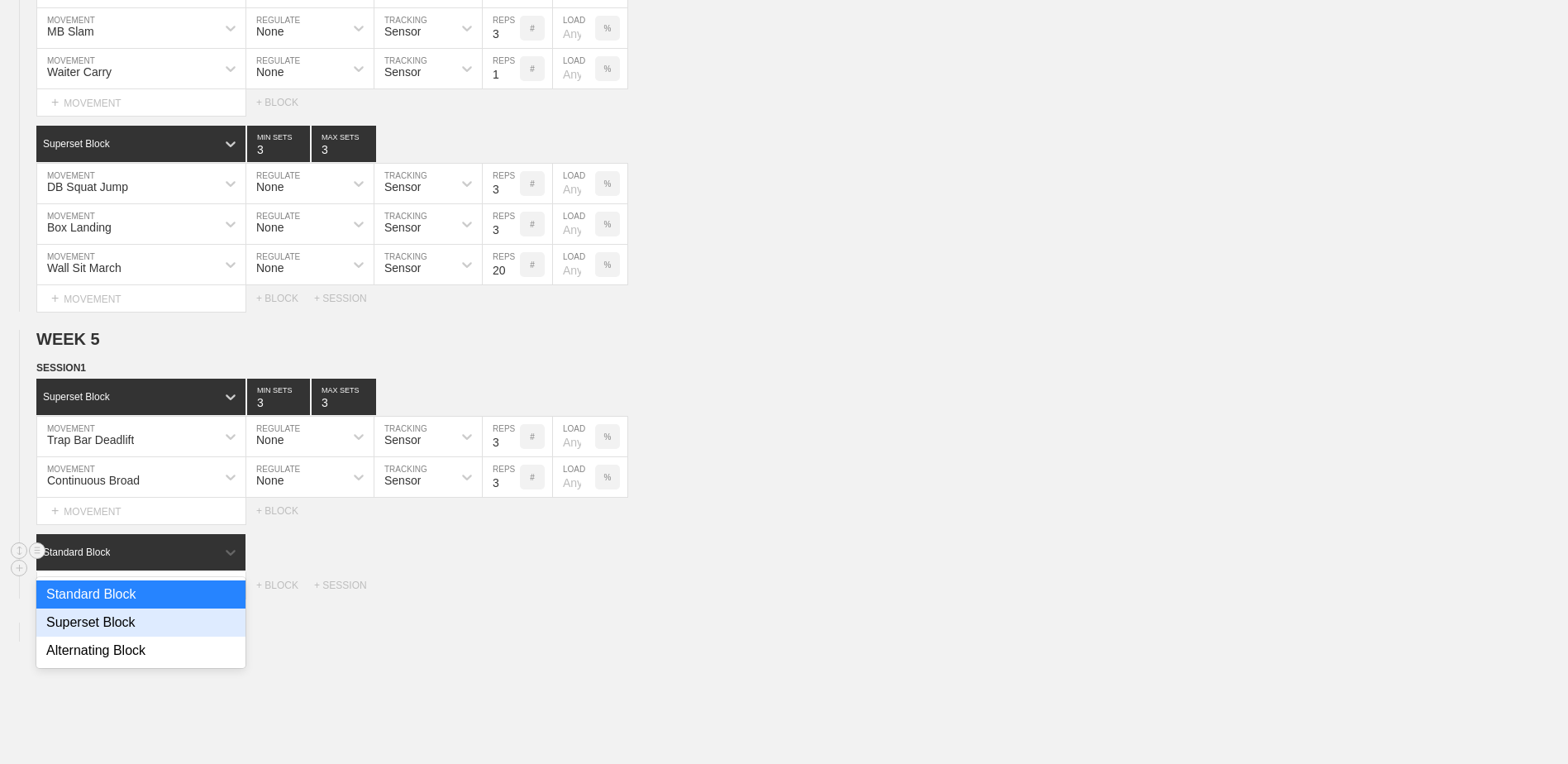
click at [157, 631] on div "Superset Block" at bounding box center [141, 622] width 209 height 28
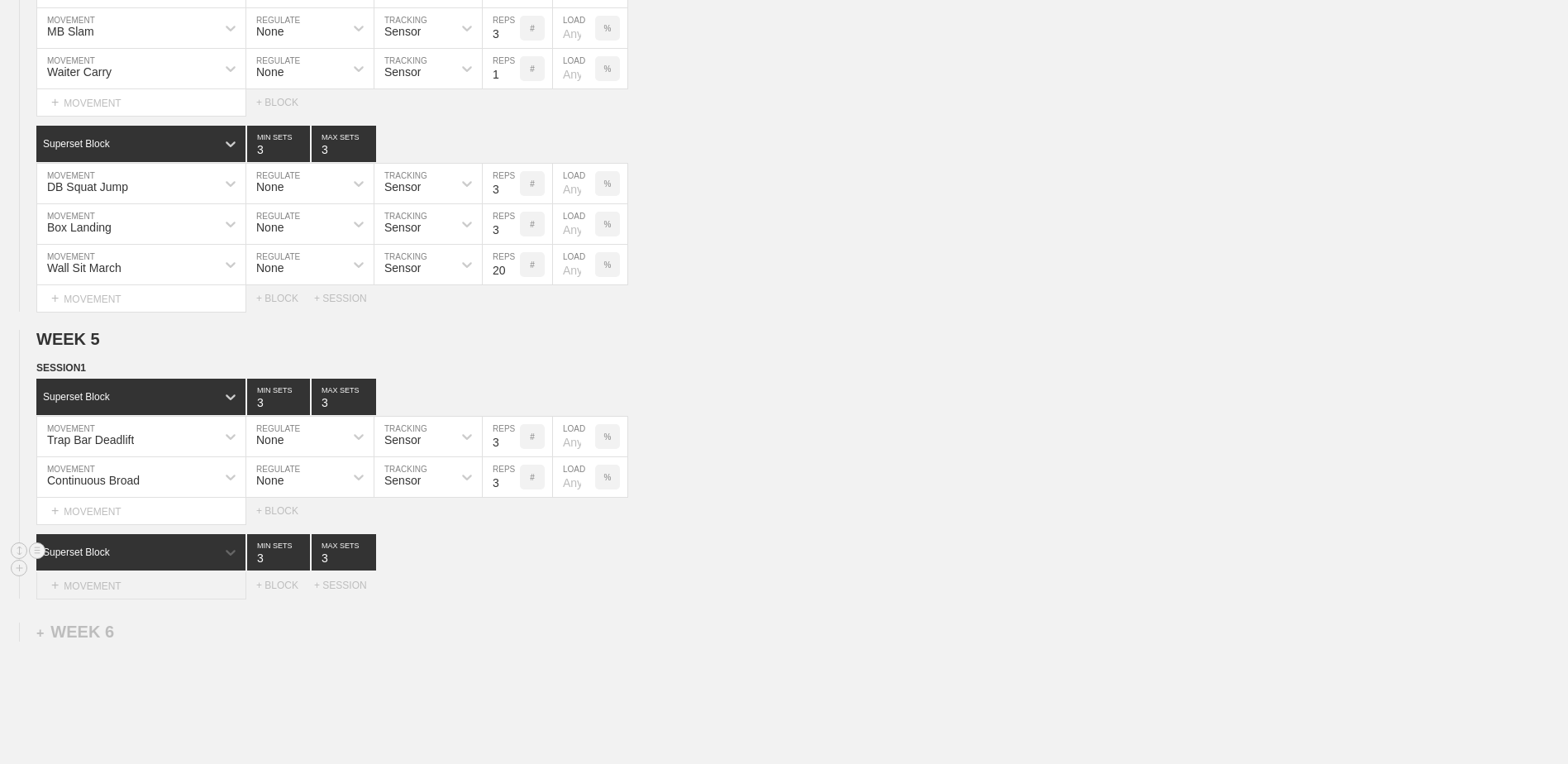
click at [146, 594] on div "+ MOVEMENT" at bounding box center [141, 586] width 210 height 27
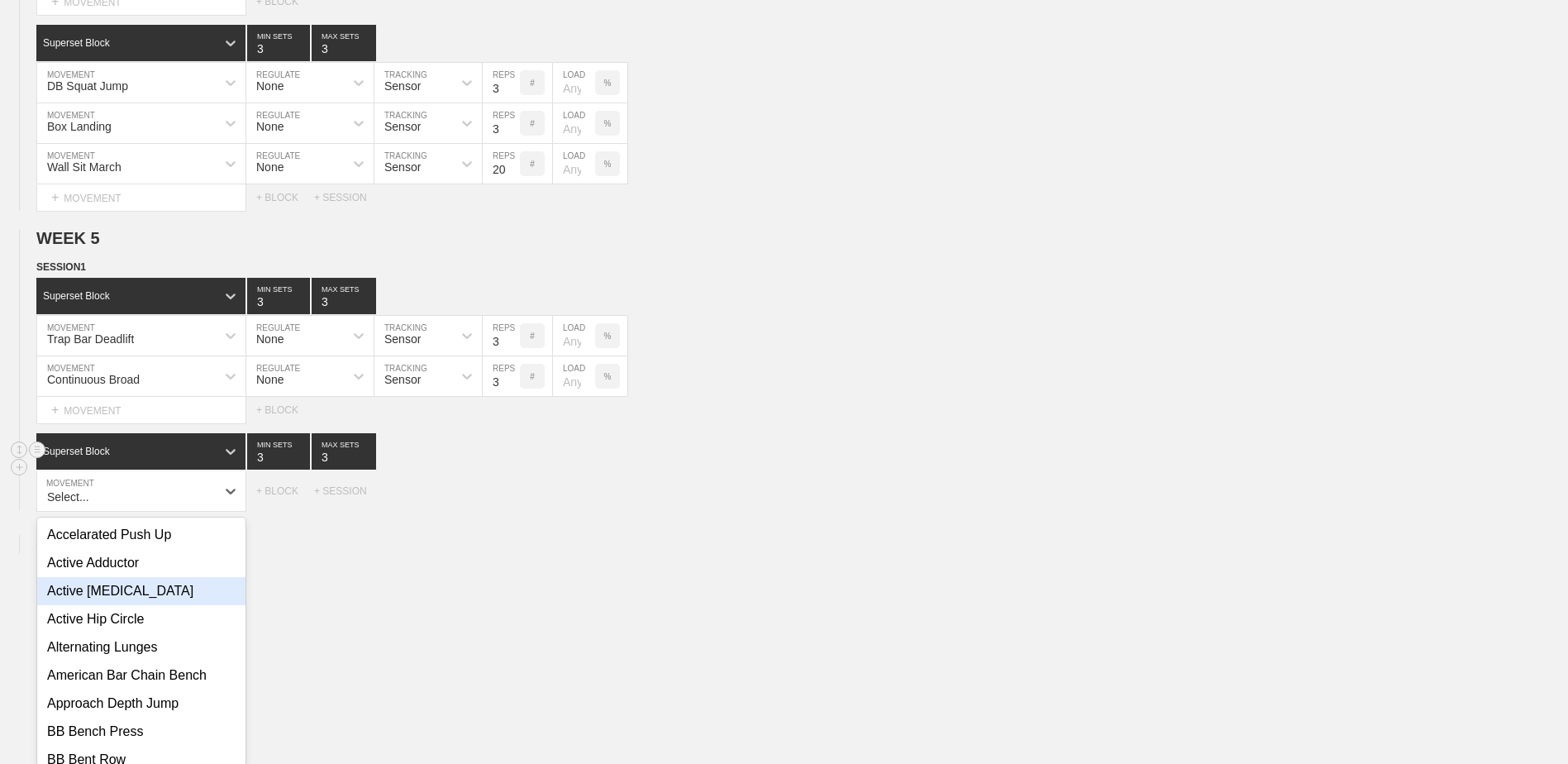
scroll to position [2823, 0]
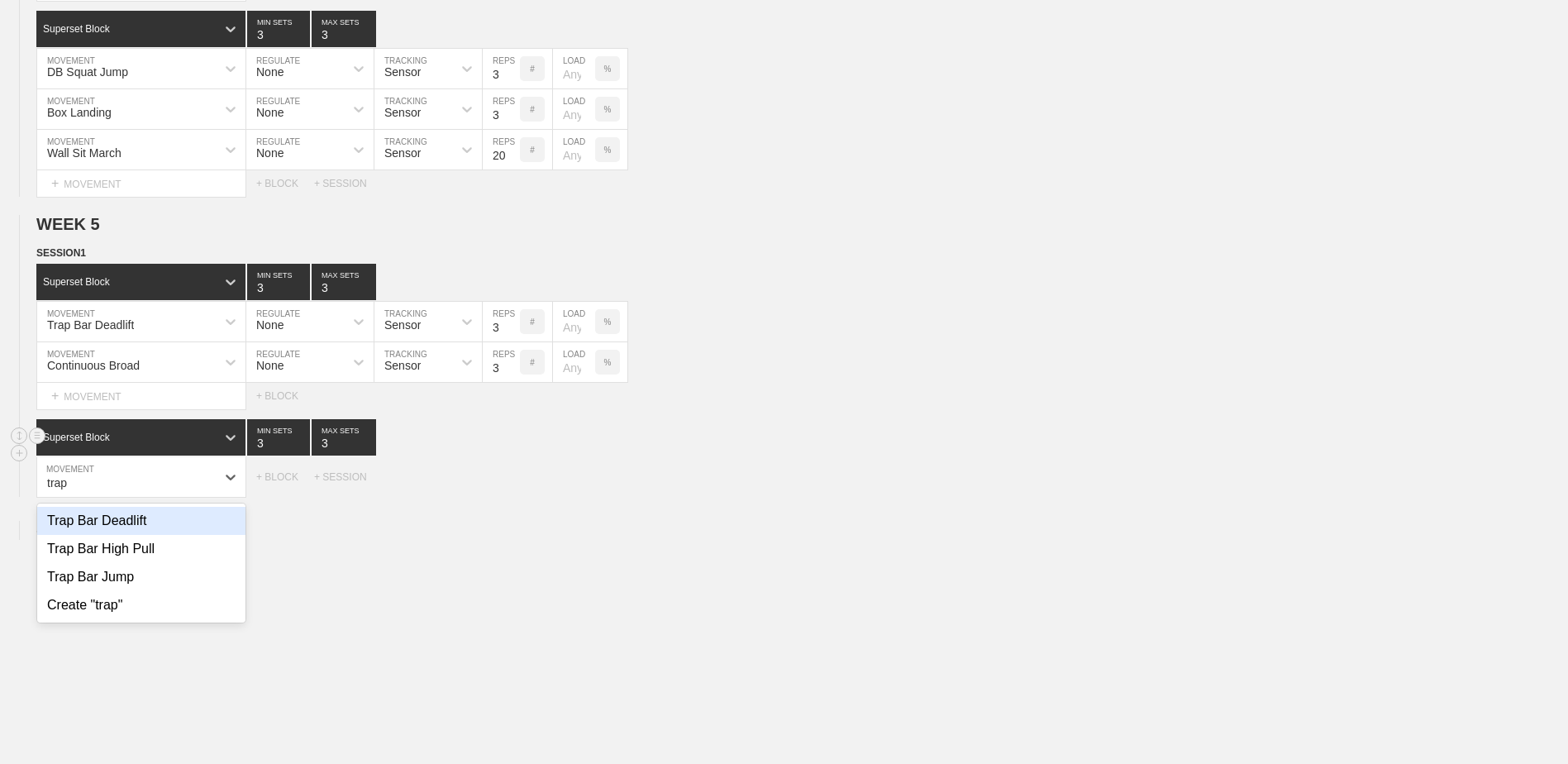
click at [150, 535] on div "Trap Bar Deadlift" at bounding box center [141, 521] width 208 height 28
type input "trap"
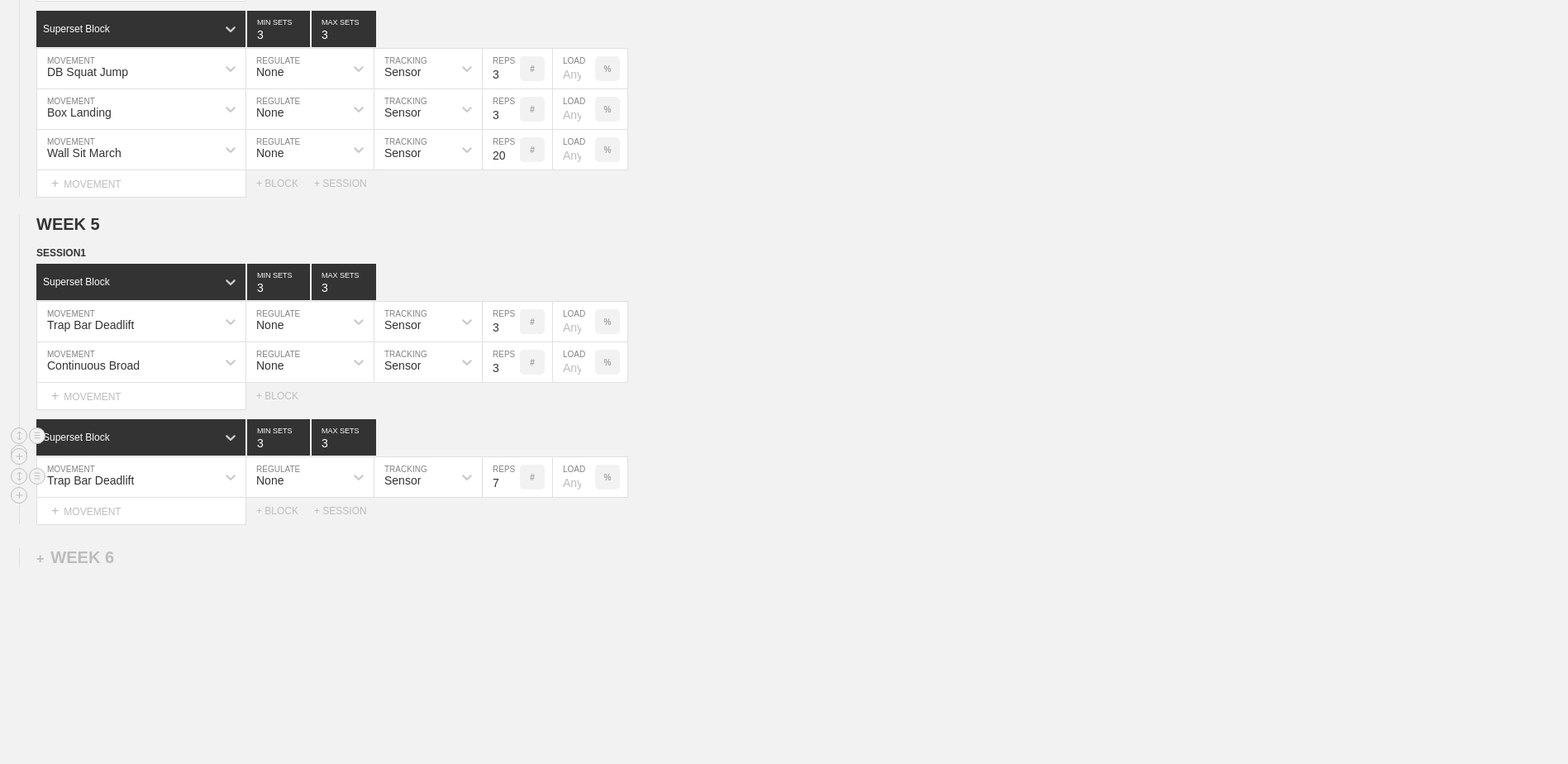
click at [512, 491] on input "7" at bounding box center [501, 477] width 37 height 40
click at [512, 491] on input "6" at bounding box center [501, 477] width 37 height 40
click at [512, 491] on input "5" at bounding box center [501, 477] width 37 height 40
click at [512, 491] on input "4" at bounding box center [501, 477] width 37 height 40
type input "3"
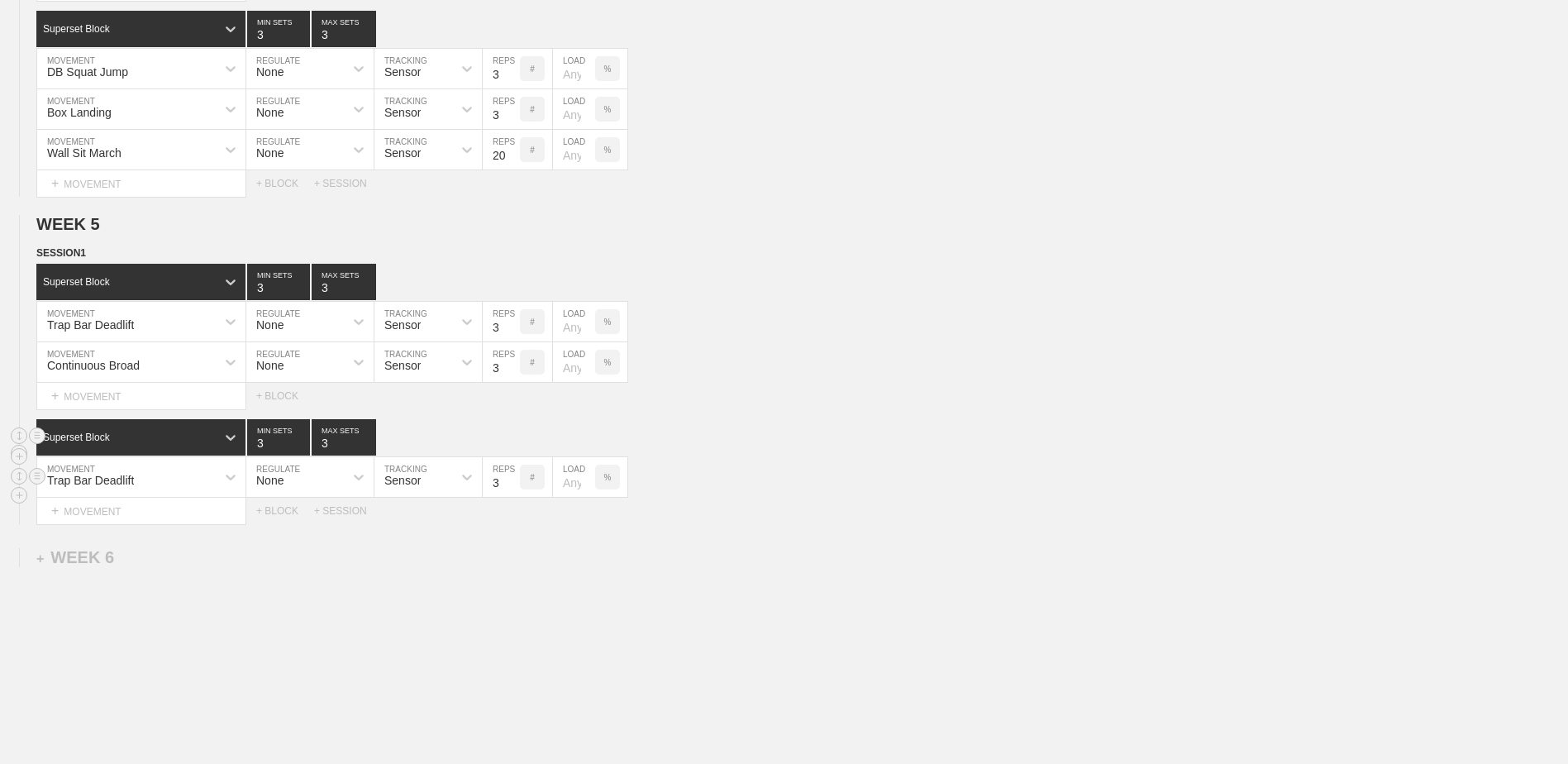
click at [512, 491] on input "3" at bounding box center [501, 477] width 37 height 40
click at [169, 515] on div "+ MOVEMENT" at bounding box center [141, 511] width 210 height 27
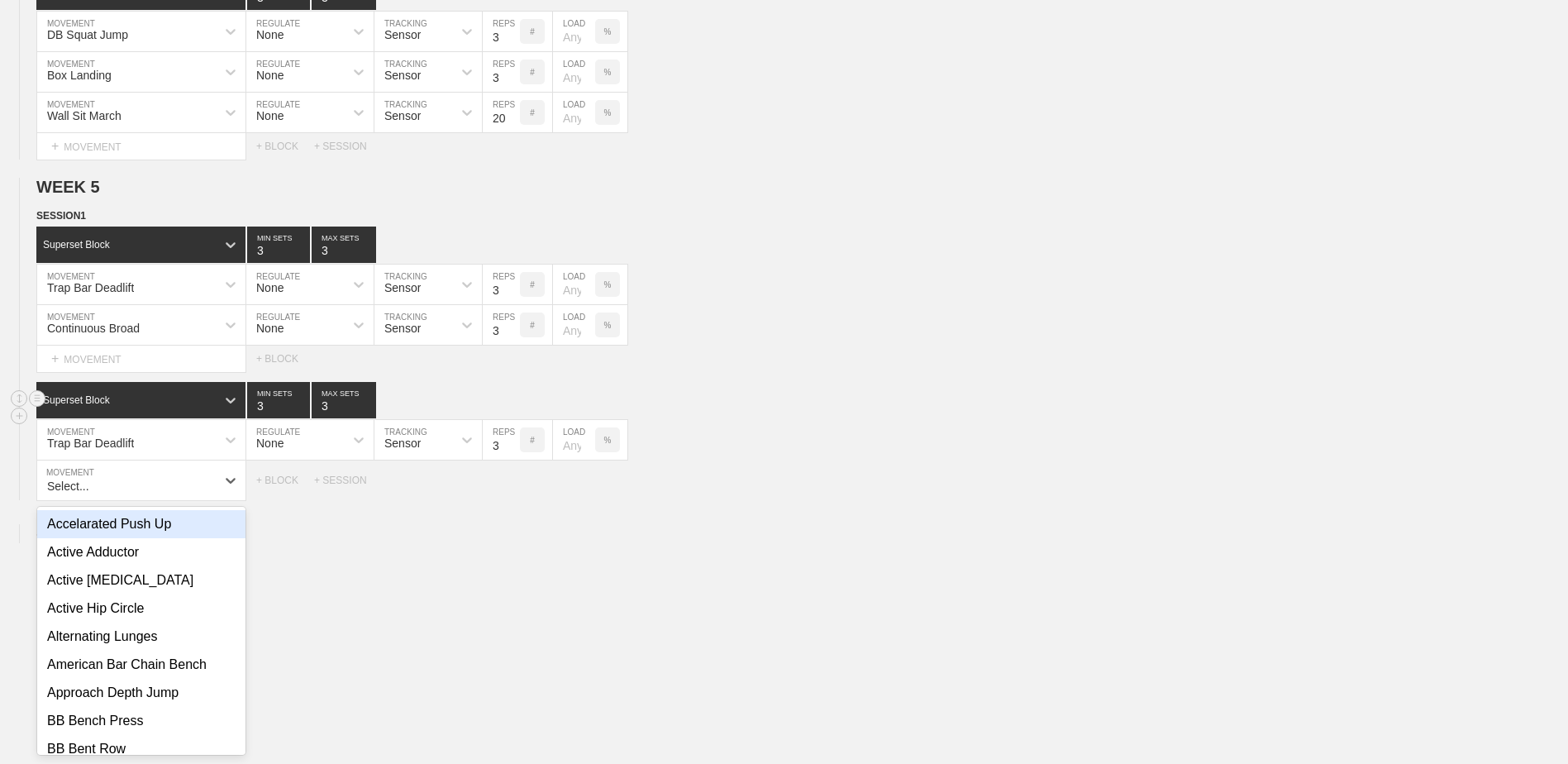
scroll to position [2865, 0]
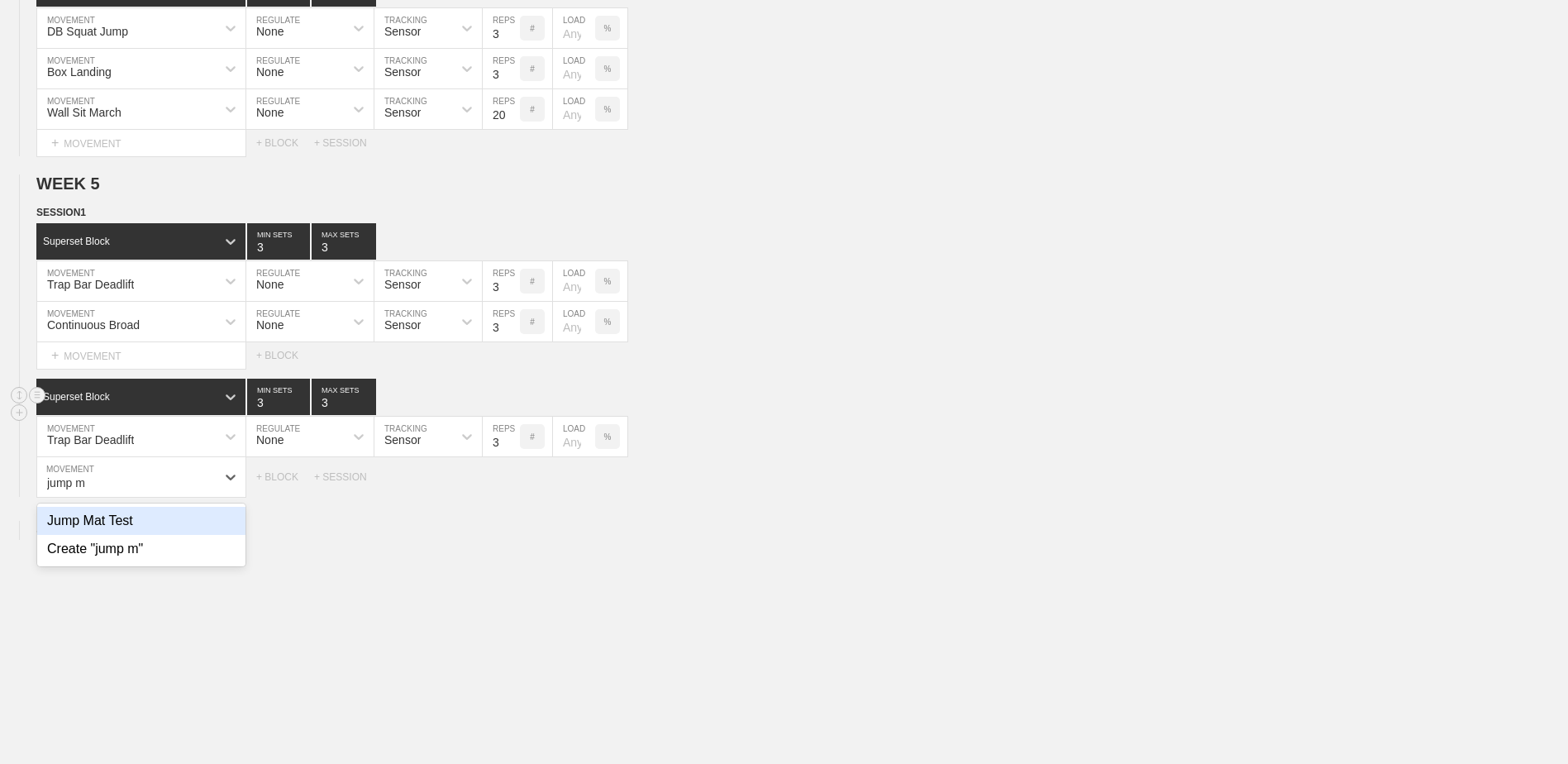
click at [169, 530] on div "Jump Mat Test" at bounding box center [141, 521] width 208 height 28
type input "jump m"
click at [514, 491] on input "7" at bounding box center [501, 477] width 37 height 40
click at [514, 491] on input "6" at bounding box center [501, 477] width 37 height 40
click at [514, 491] on input "5" at bounding box center [501, 477] width 37 height 40
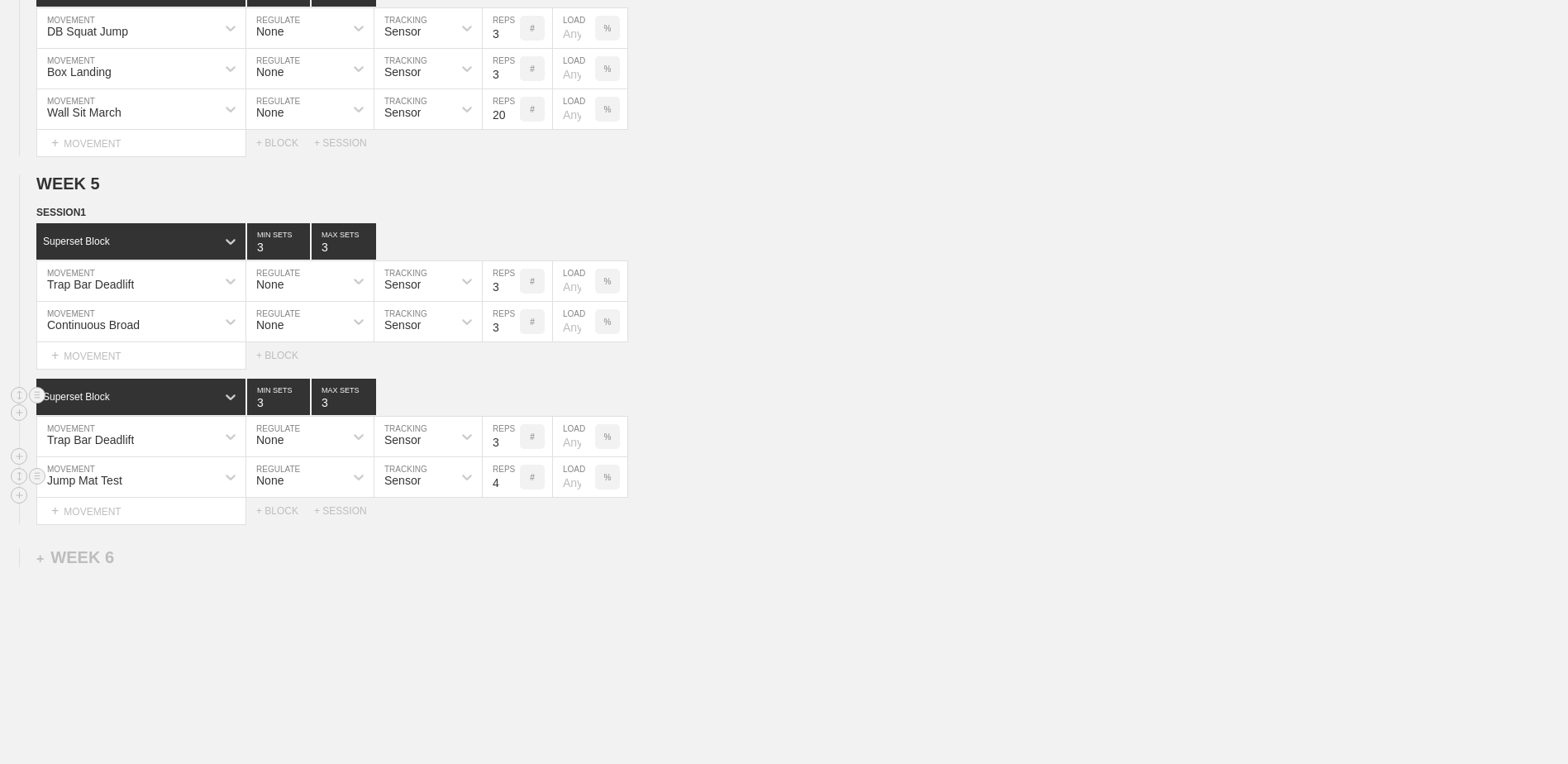
click at [514, 491] on input "4" at bounding box center [501, 477] width 37 height 40
click at [514, 491] on input "3" at bounding box center [501, 477] width 37 height 40
click at [514, 491] on input "2" at bounding box center [501, 477] width 37 height 40
type input "1"
click at [514, 491] on input "1" at bounding box center [501, 477] width 37 height 40
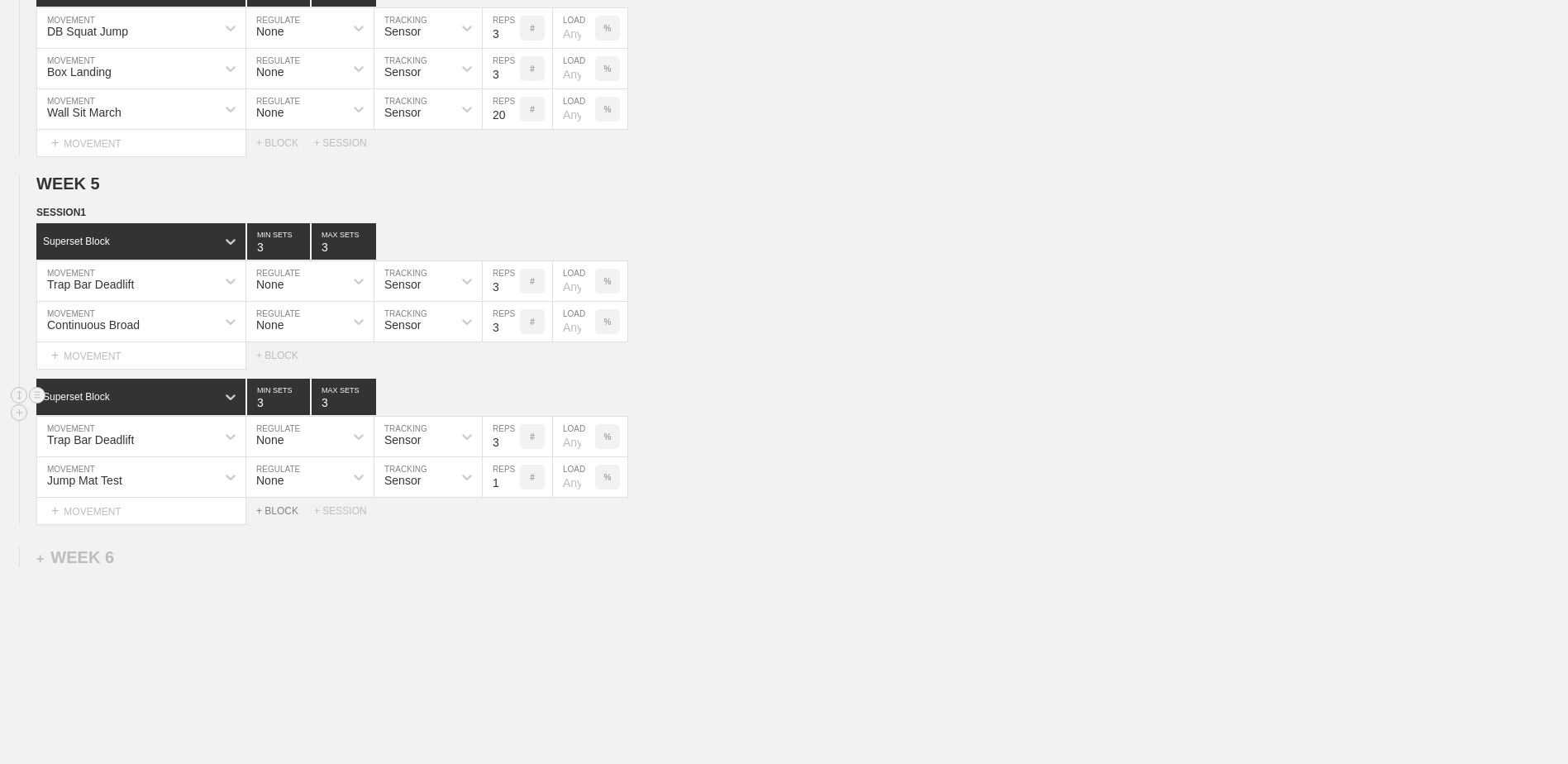
click at [275, 514] on div "+ BLOCK" at bounding box center [284, 511] width 58 height 12
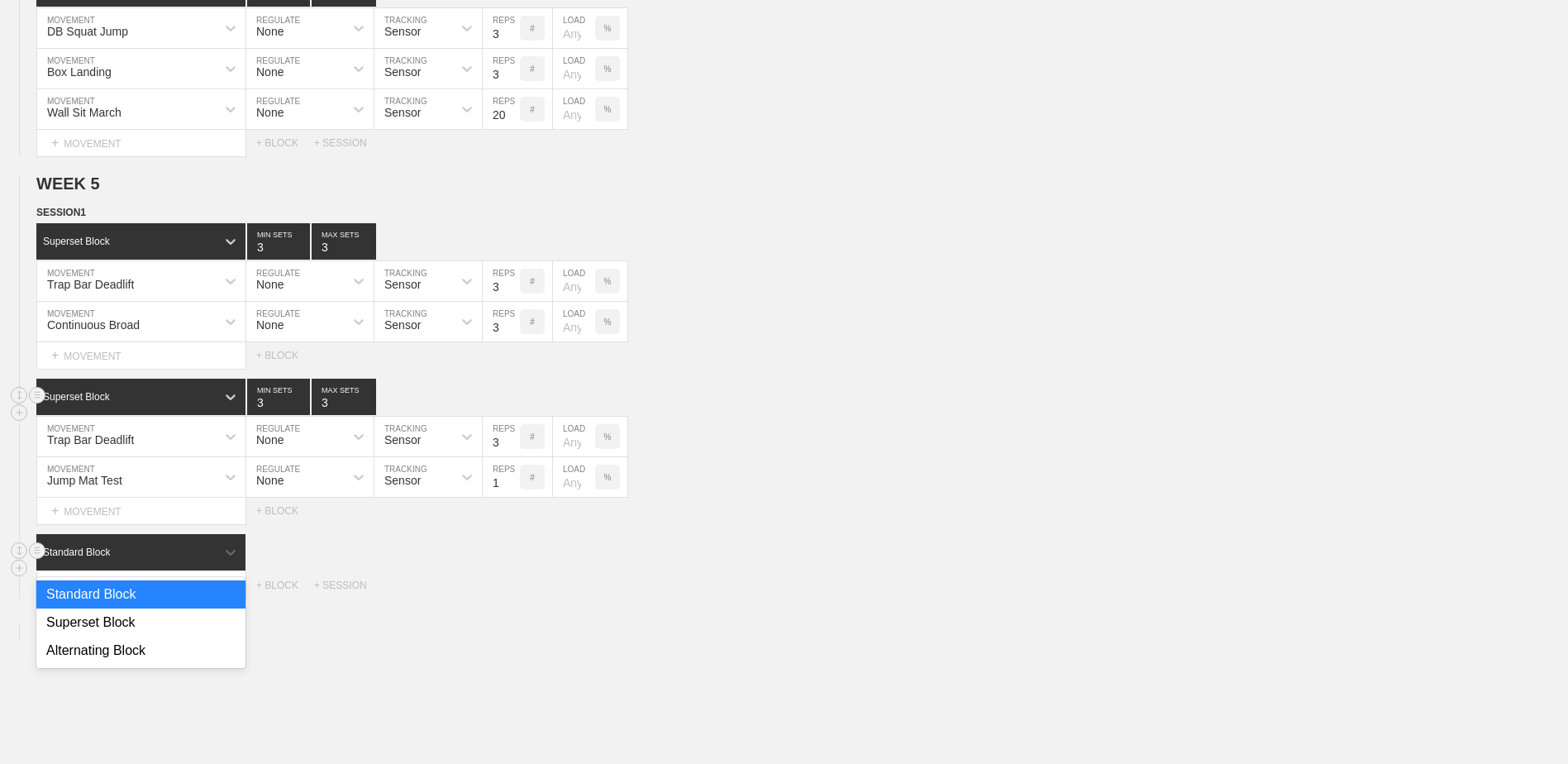
click at [176, 551] on div "Standard Block" at bounding box center [126, 552] width 180 height 15
click at [164, 621] on div "Superset Block" at bounding box center [141, 622] width 209 height 28
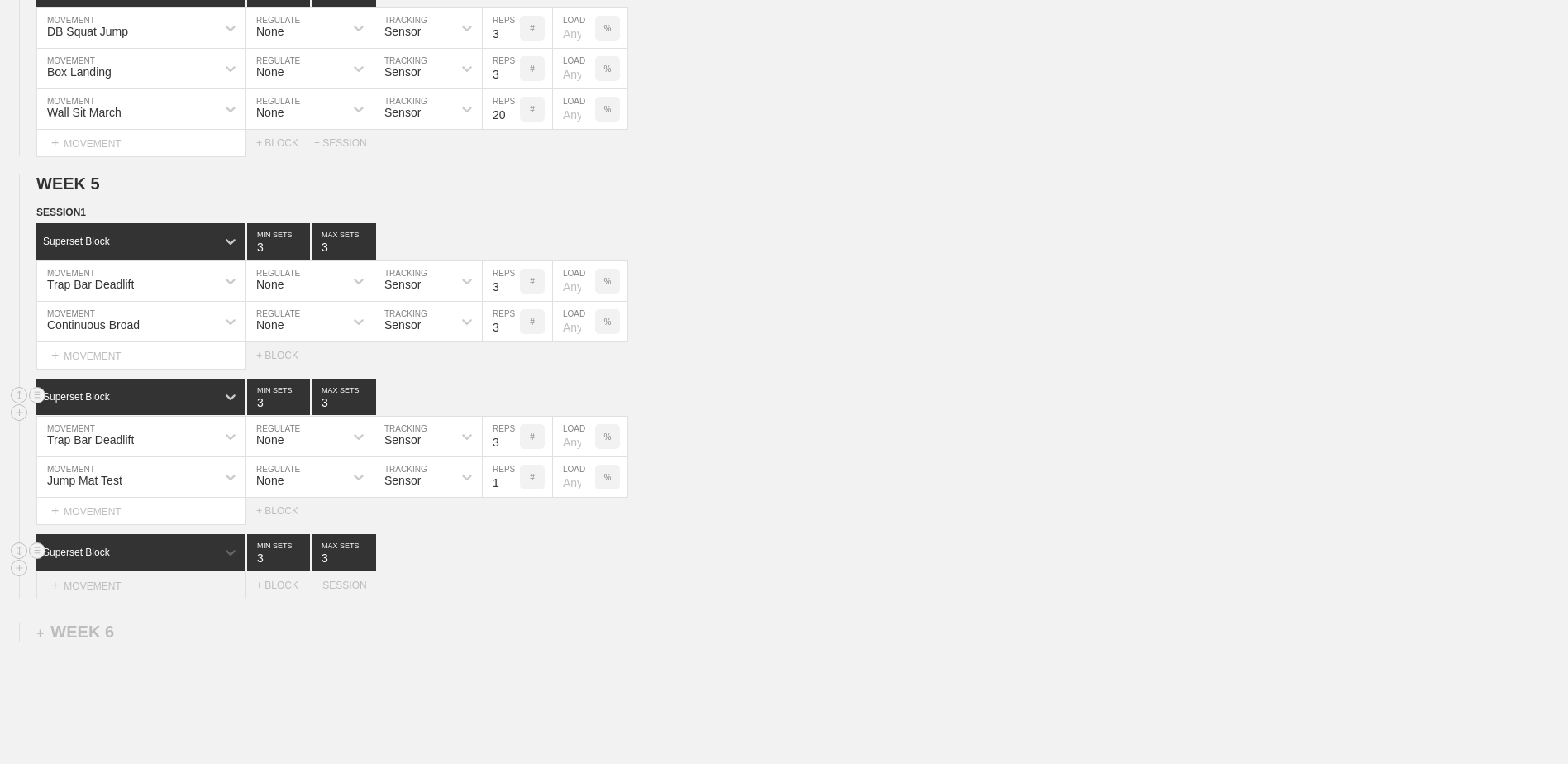
click at [147, 593] on div "+ MOVEMENT" at bounding box center [141, 586] width 210 height 27
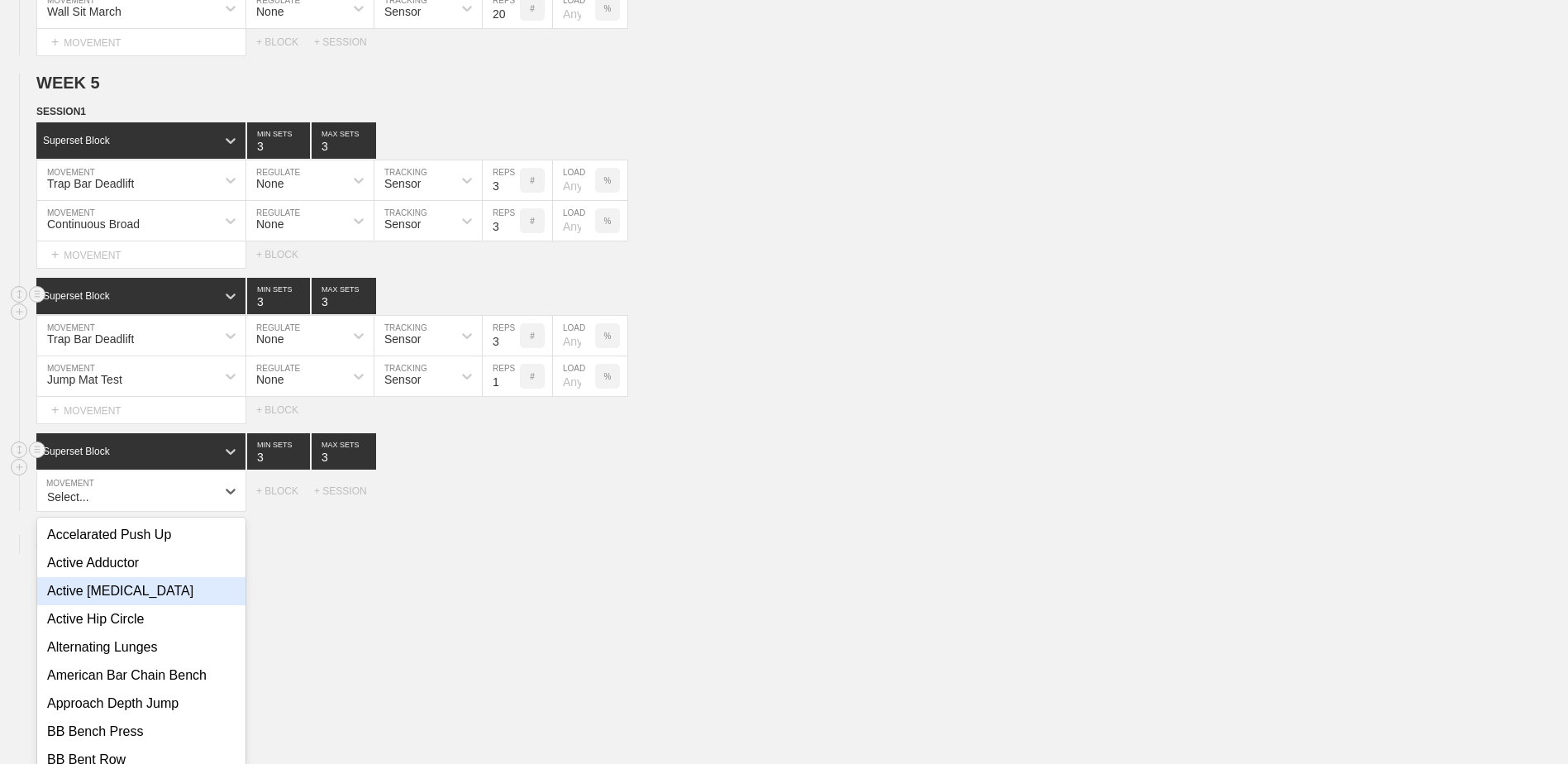
scroll to position [2979, 0]
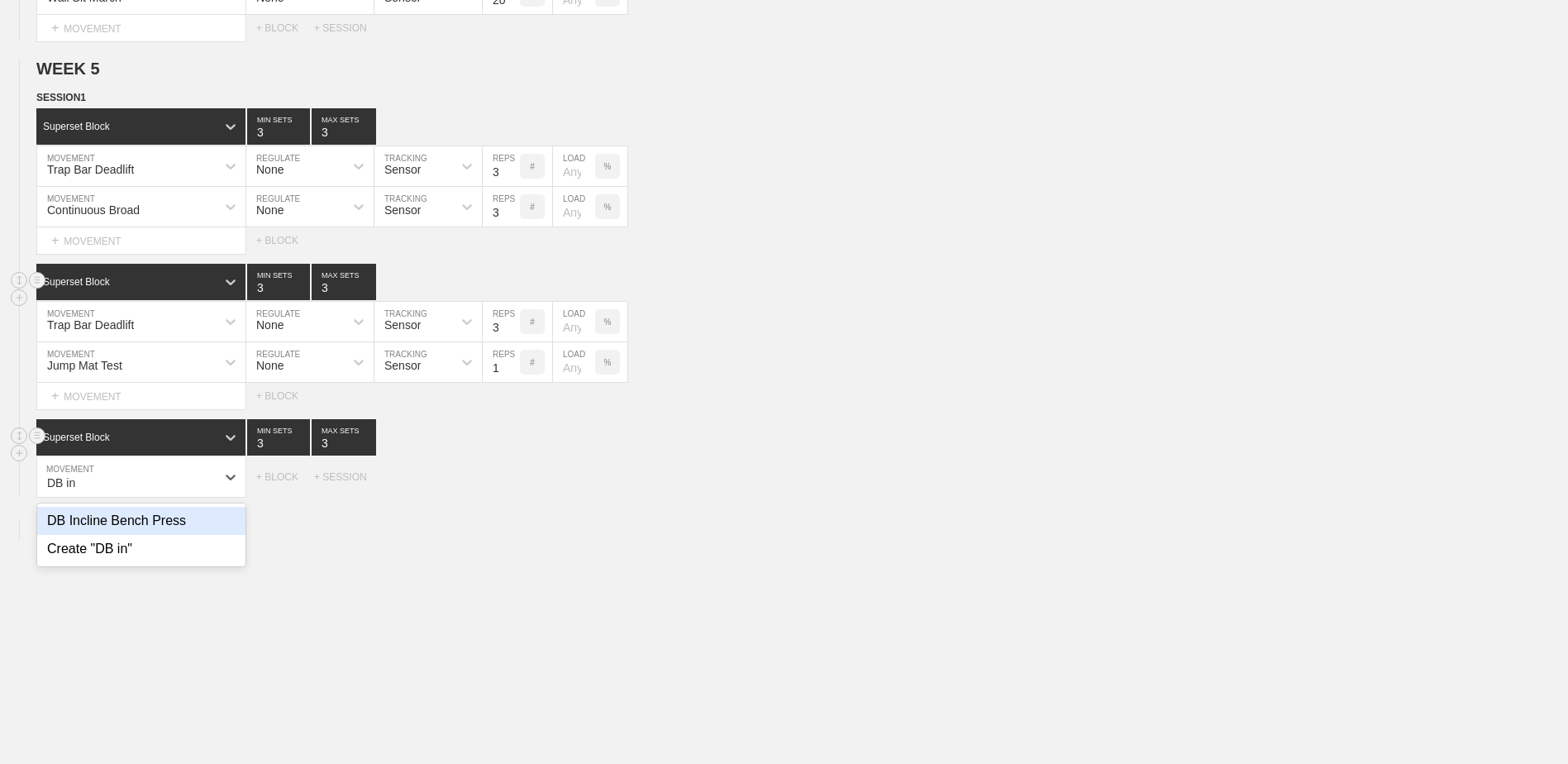
click at [158, 532] on div "DB Incline Bench Press" at bounding box center [141, 521] width 208 height 28
type input "DB in"
click at [169, 522] on div "+ MOVEMENT" at bounding box center [141, 511] width 210 height 27
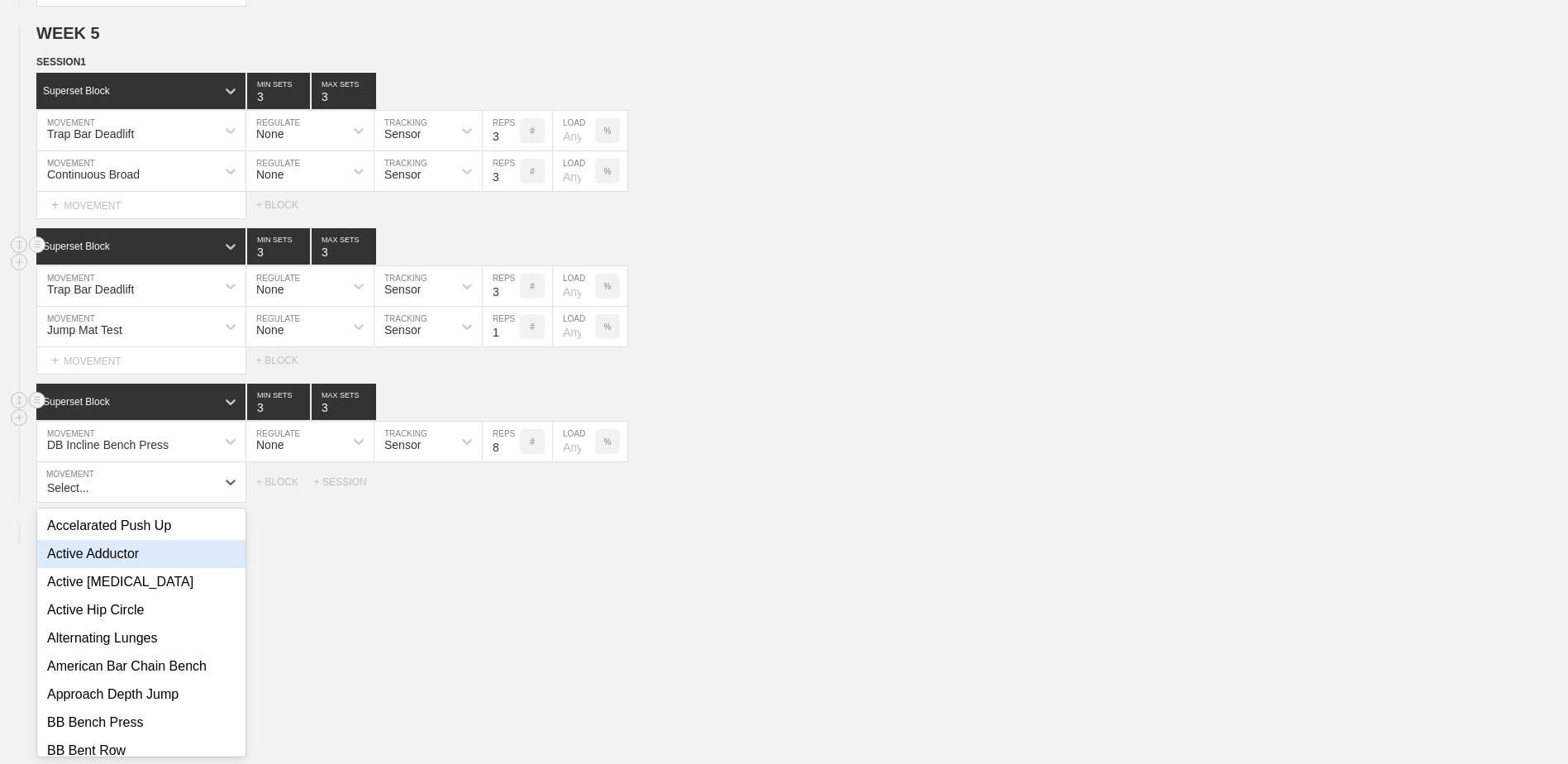
scroll to position [3020, 0]
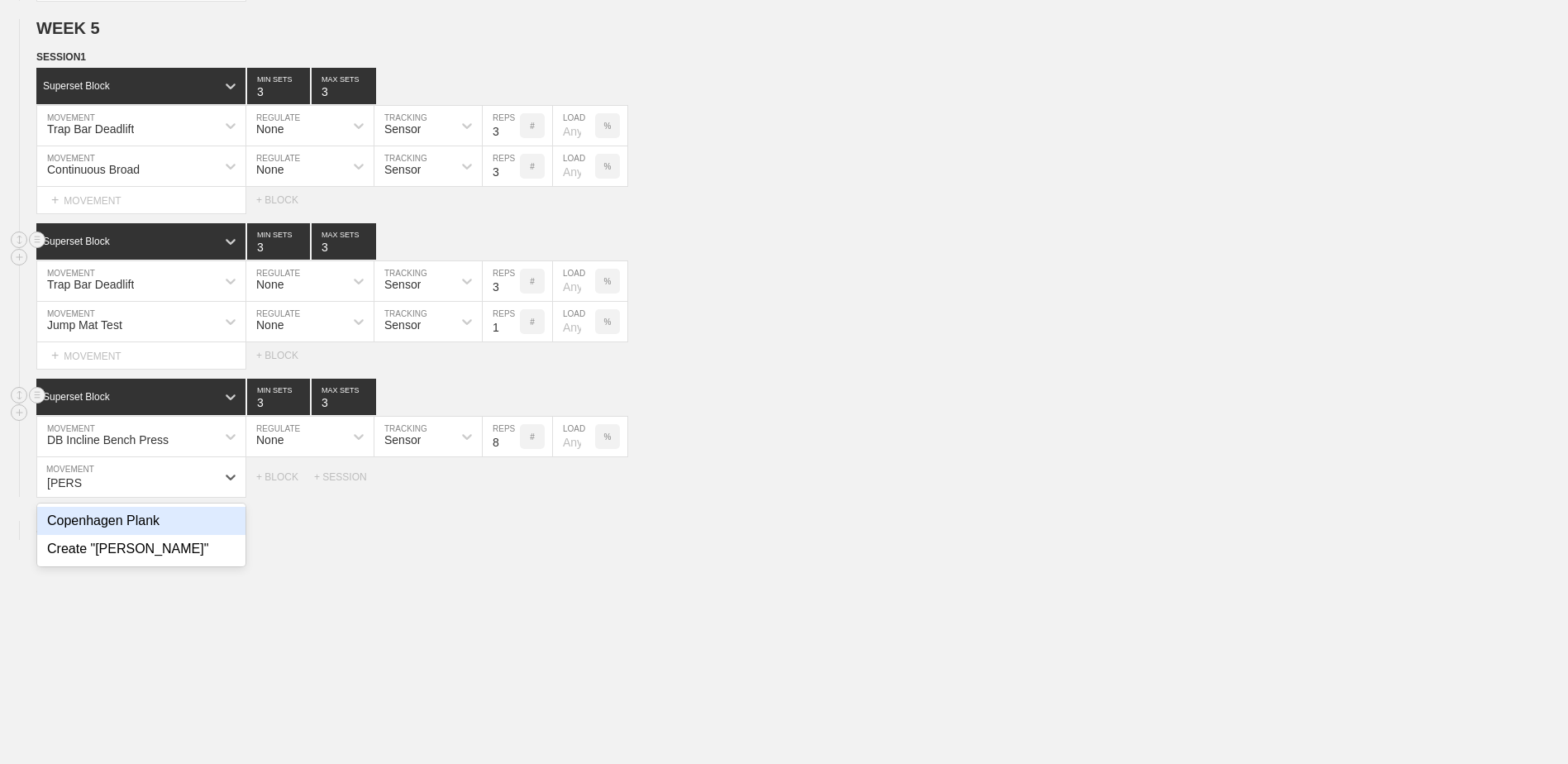
click at [162, 528] on div "Copenhagen Plank" at bounding box center [141, 521] width 208 height 28
type input "[PERSON_NAME]"
click at [510, 485] on input "9" at bounding box center [501, 477] width 37 height 40
click at [510, 485] on input "10" at bounding box center [501, 477] width 37 height 40
click at [510, 485] on input "11" at bounding box center [501, 477] width 37 height 40
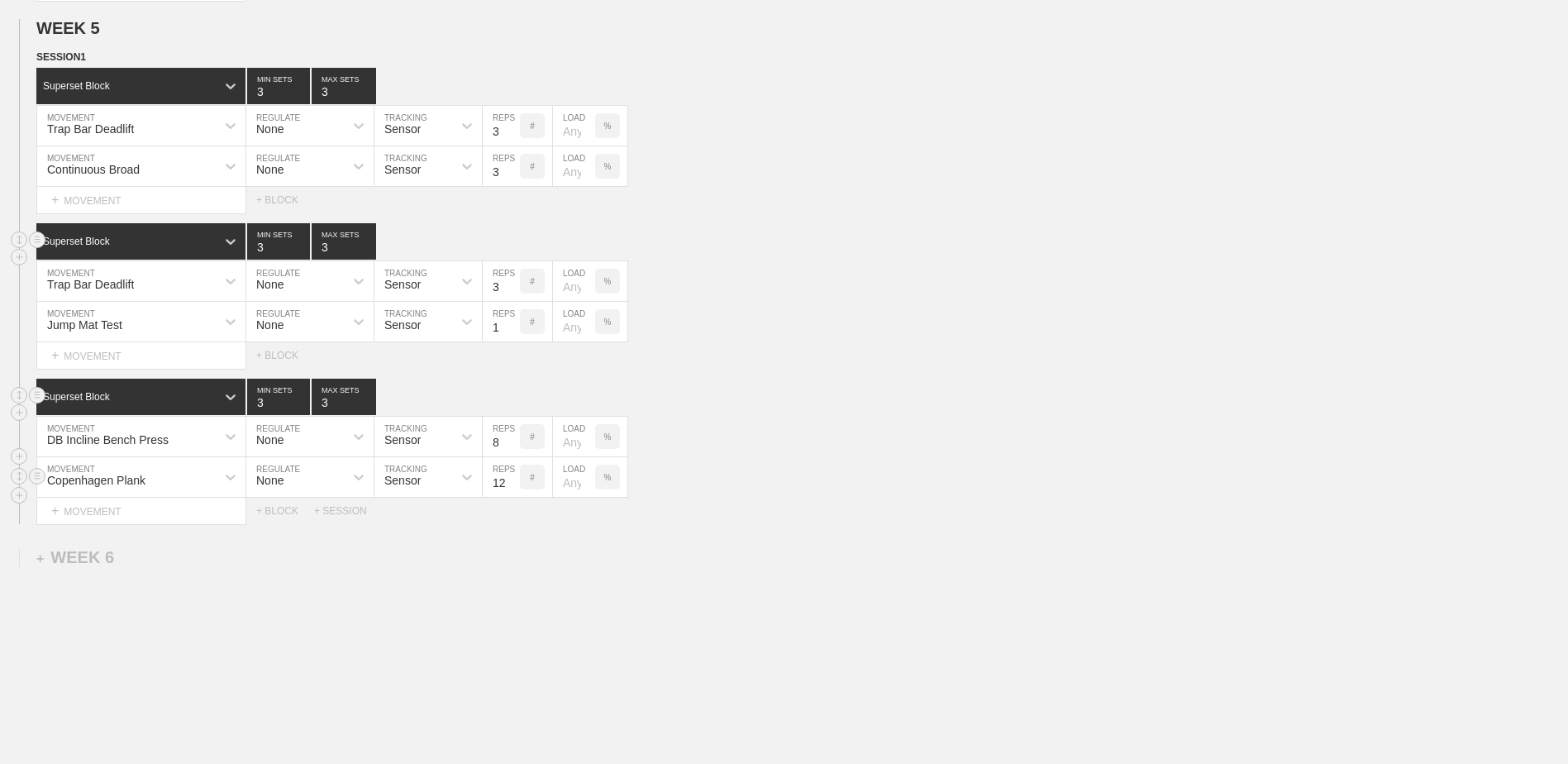
click at [510, 485] on input "12" at bounding box center [501, 477] width 37 height 40
click at [510, 485] on input "13" at bounding box center [501, 477] width 37 height 40
click at [510, 485] on input "14" at bounding box center [501, 477] width 37 height 40
type input "15"
click at [511, 486] on input "15" at bounding box center [501, 477] width 37 height 40
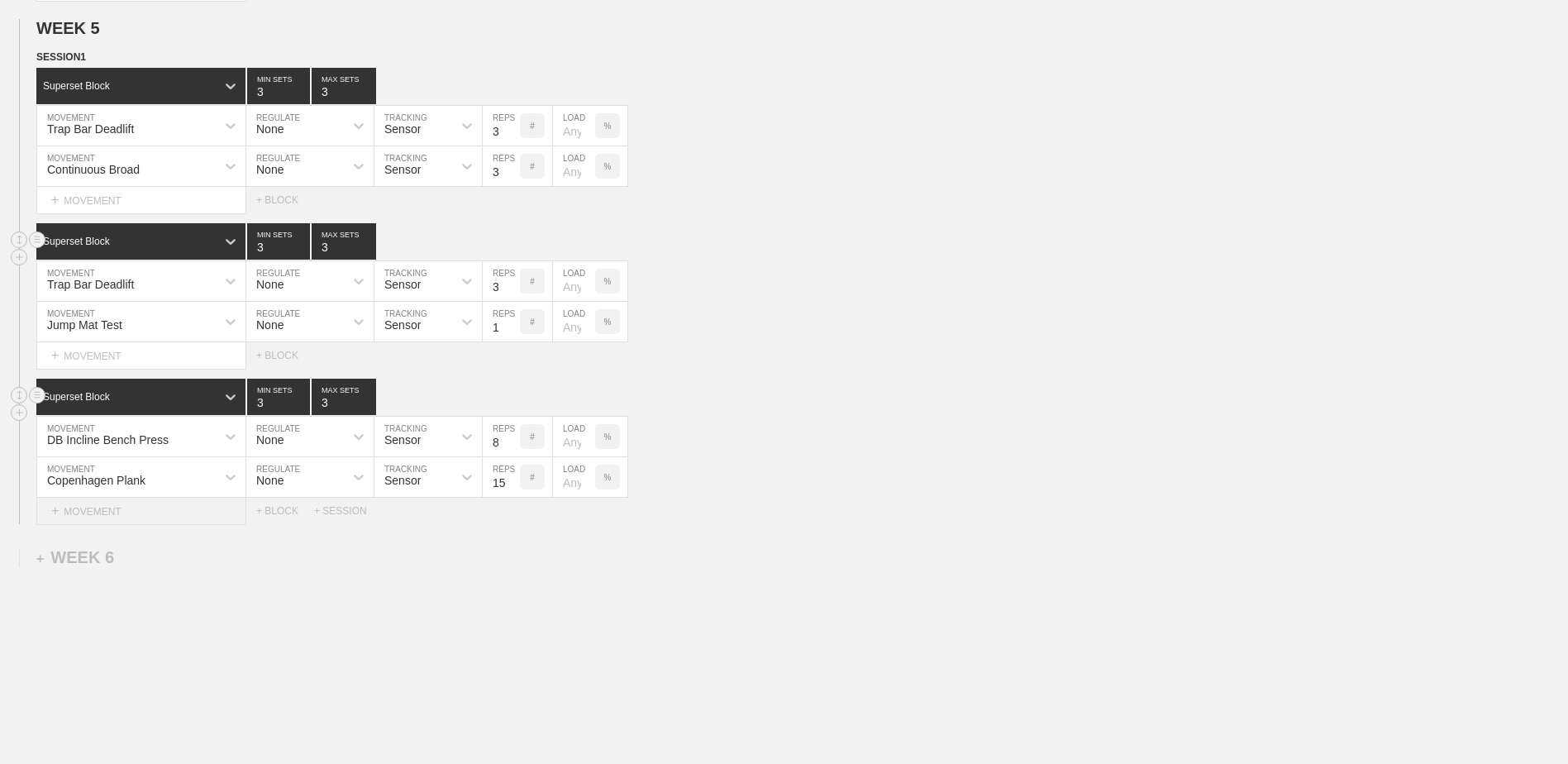
click at [172, 523] on div "+ MOVEMENT" at bounding box center [141, 511] width 210 height 27
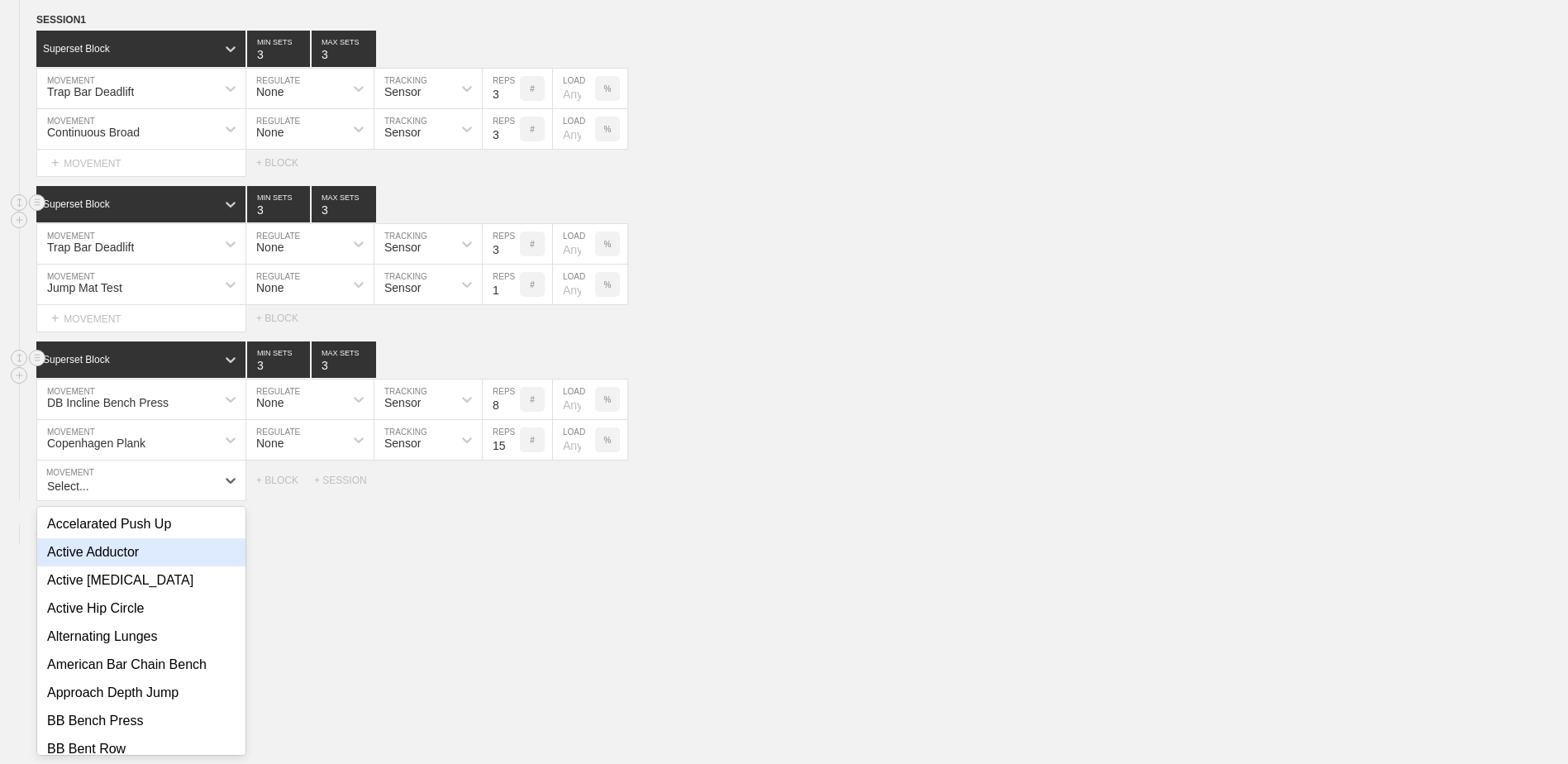
scroll to position [3060, 0]
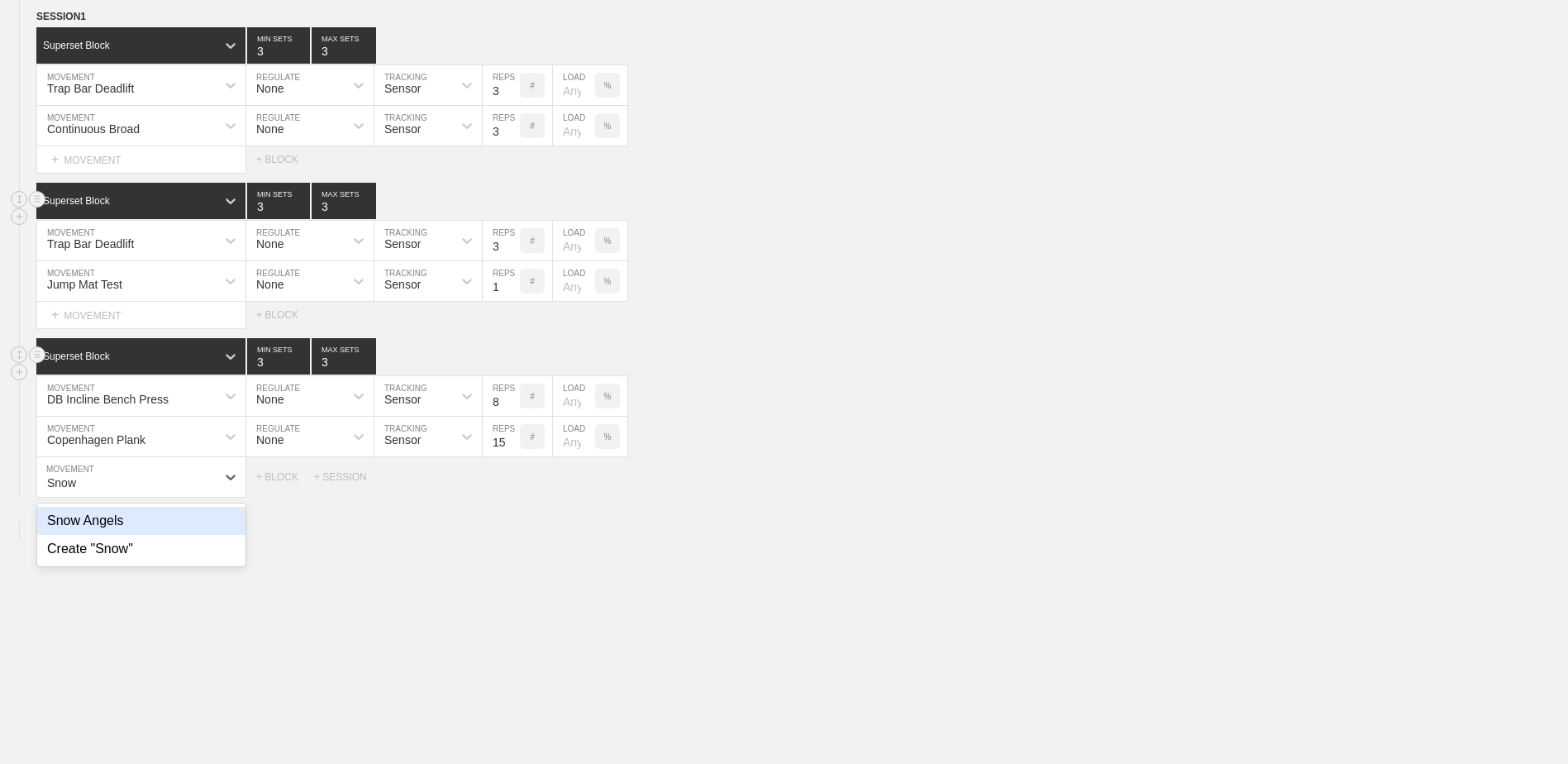
click at [215, 535] on div "Snow Angels" at bounding box center [141, 521] width 208 height 28
type input "Snow"
